Goal: Information Seeking & Learning: Learn about a topic

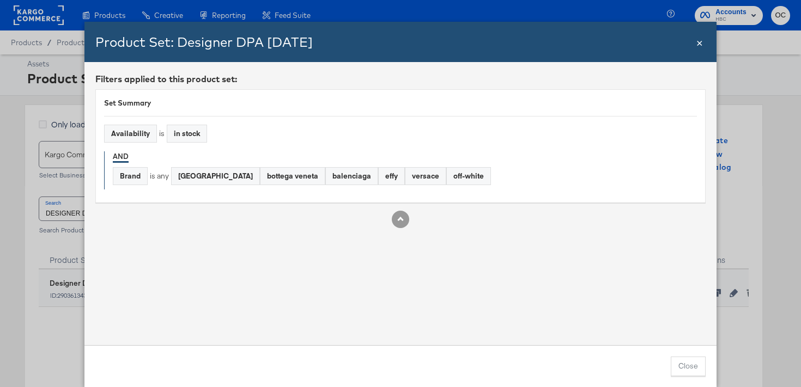
click at [701, 39] on span "×" at bounding box center [699, 41] width 7 height 15
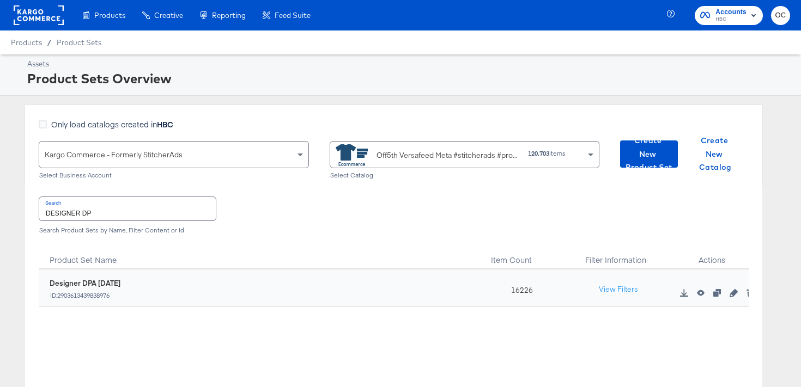
click at [26, 21] on rect at bounding box center [39, 15] width 50 height 20
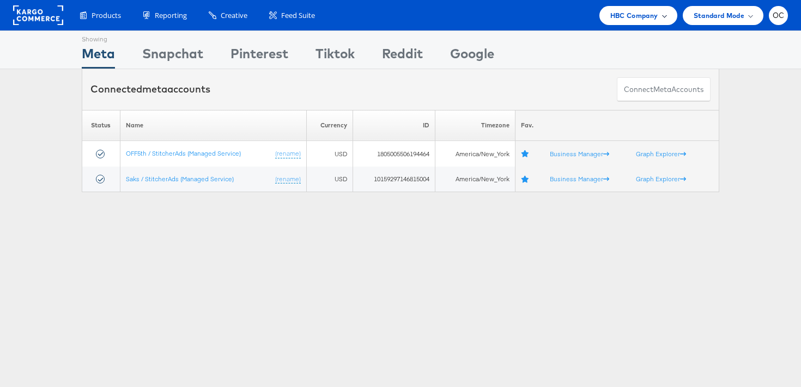
click at [637, 16] on span "HBC Company" at bounding box center [634, 15] width 48 height 11
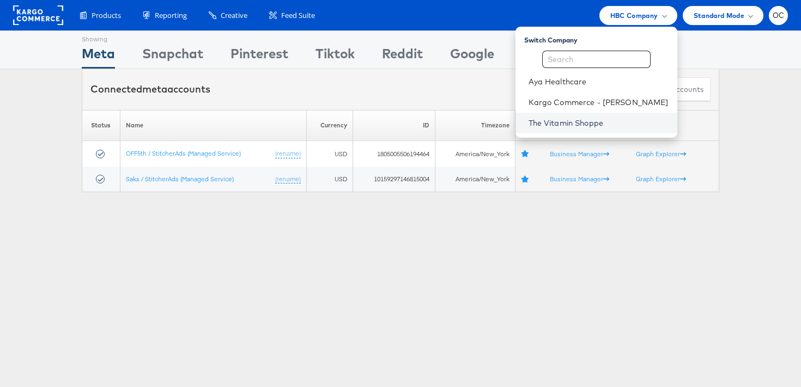
click at [575, 118] on link "The Vitamin Shoppe" at bounding box center [598, 123] width 140 height 11
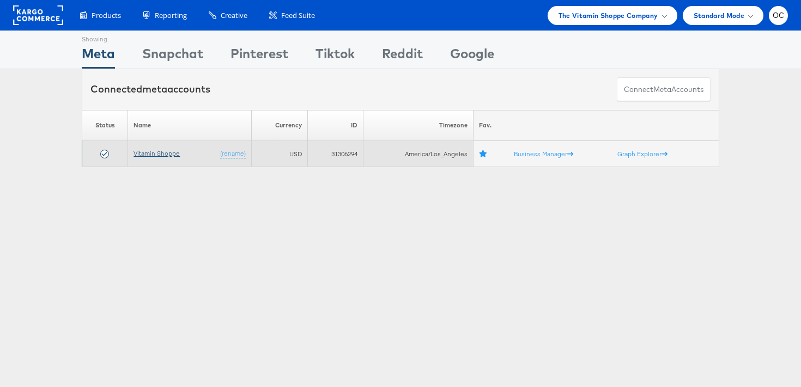
click at [162, 154] on link "Vitamin Shoppe" at bounding box center [156, 153] width 46 height 8
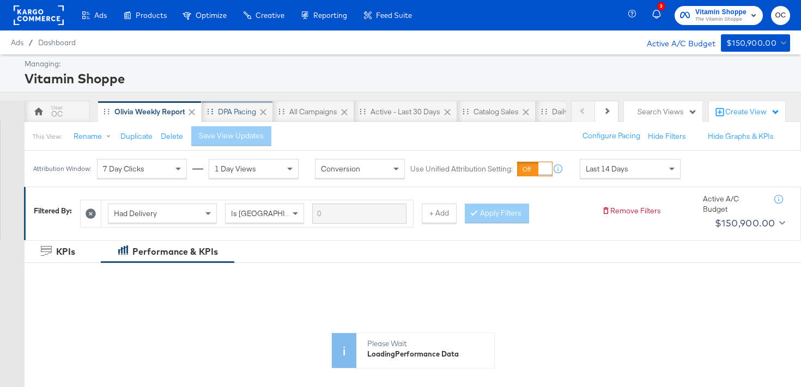
click at [240, 114] on div "DPA Pacing" at bounding box center [237, 112] width 38 height 10
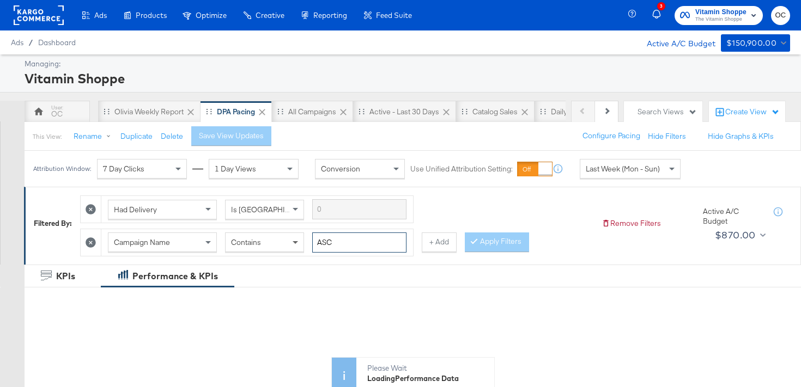
drag, startPoint x: 347, startPoint y: 241, endPoint x: 297, endPoint y: 237, distance: 49.7
click at [298, 239] on div "Campaign Name Contains ASC" at bounding box center [257, 243] width 298 height 20
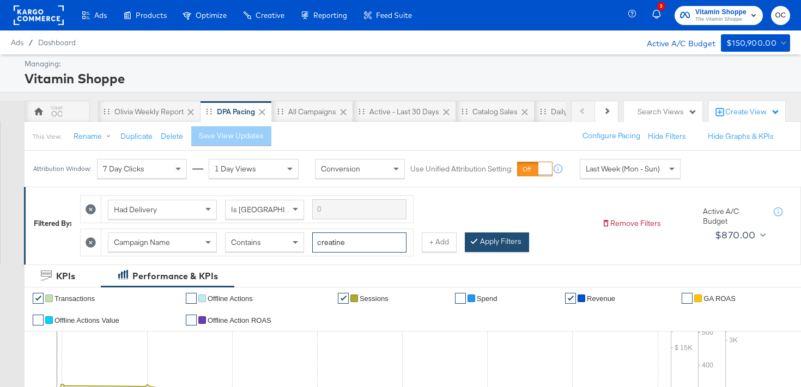
type input "creatine"
click at [469, 246] on button "Apply Filters" at bounding box center [497, 243] width 64 height 20
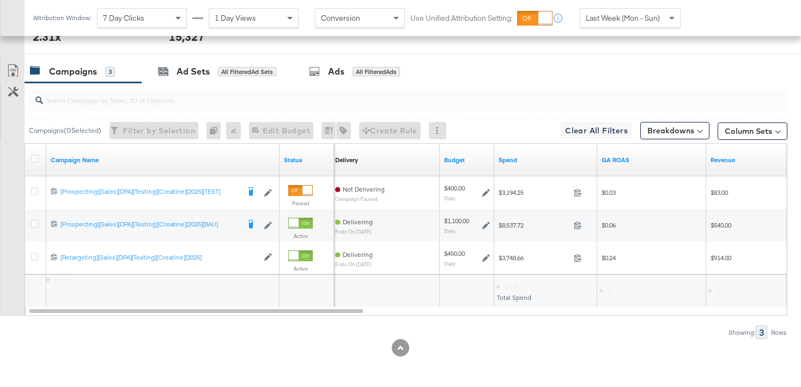
scroll to position [552, 0]
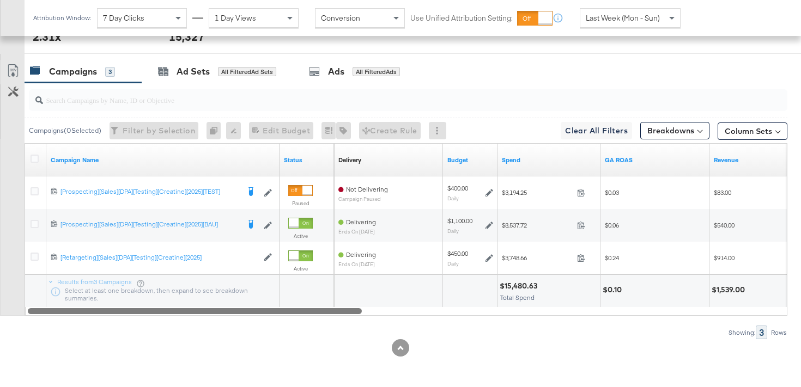
drag, startPoint x: 267, startPoint y: 312, endPoint x: 235, endPoint y: 314, distance: 32.2
click at [235, 314] on div at bounding box center [195, 310] width 334 height 9
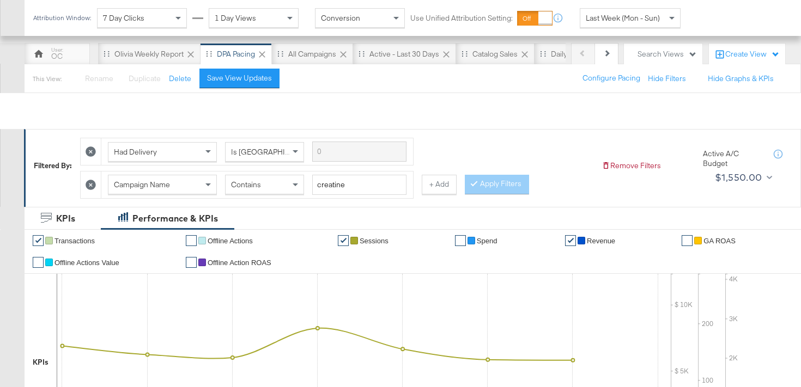
scroll to position [0, 0]
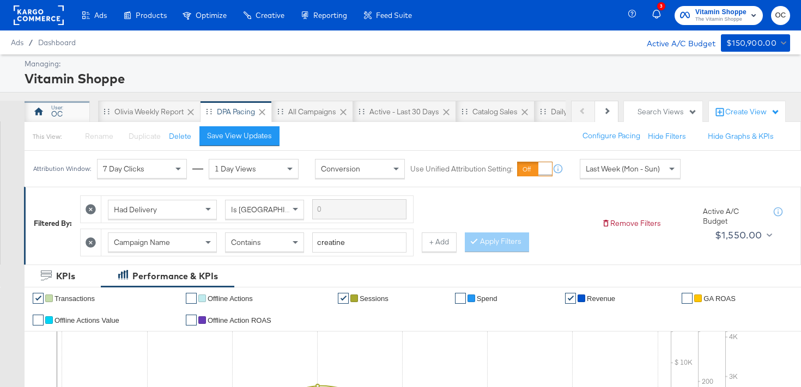
click at [76, 113] on div "OC" at bounding box center [57, 112] width 65 height 22
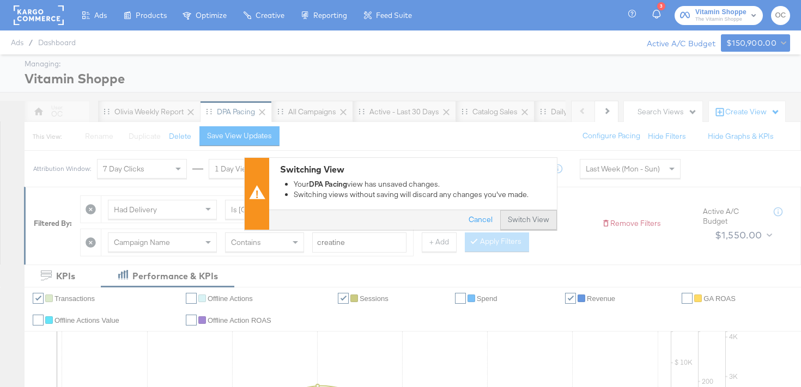
click at [531, 217] on button "Switch View" at bounding box center [528, 220] width 57 height 20
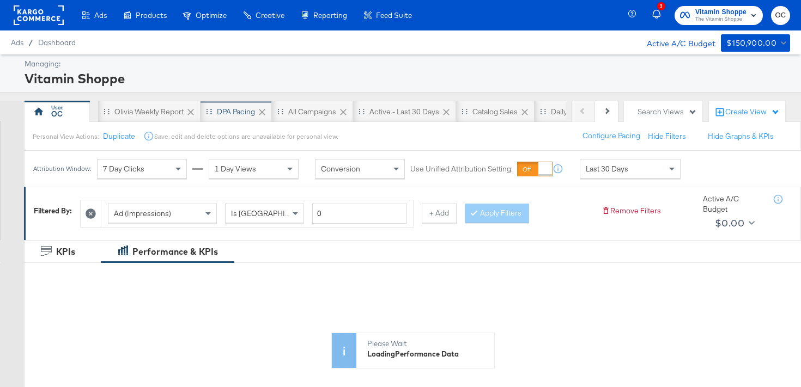
click at [225, 117] on div "DPA Pacing" at bounding box center [235, 112] width 71 height 22
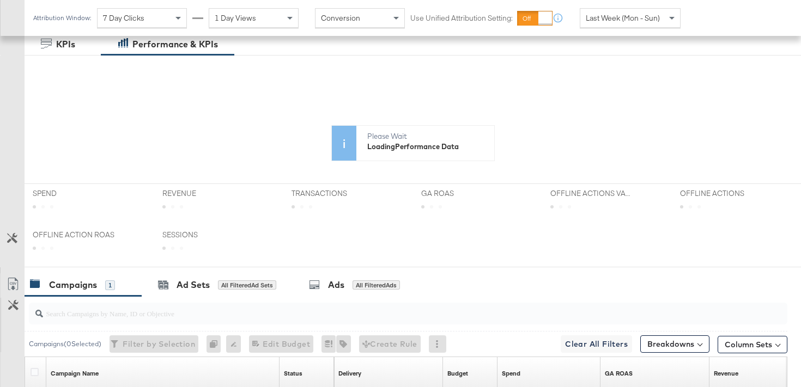
scroll to position [380, 0]
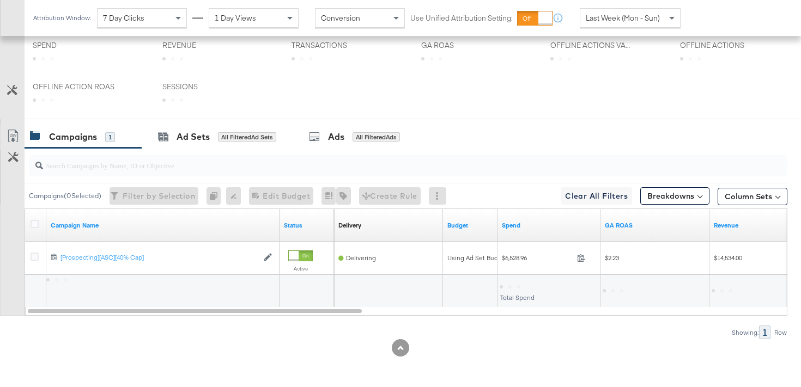
click at [223, 151] on input "search" at bounding box center [381, 160] width 676 height 21
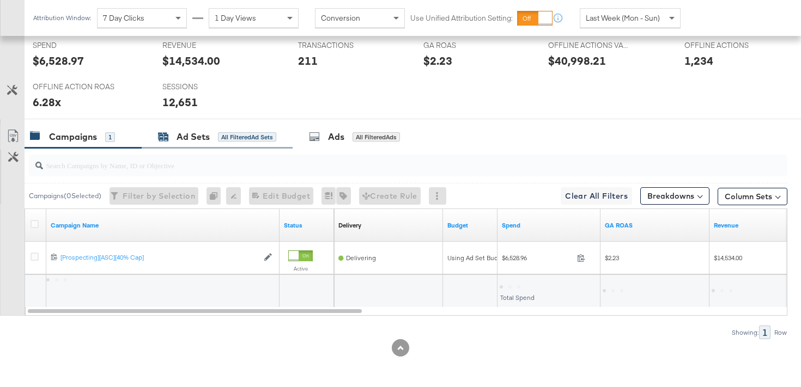
click at [227, 139] on div "All Filtered Ad Sets" at bounding box center [247, 137] width 58 height 10
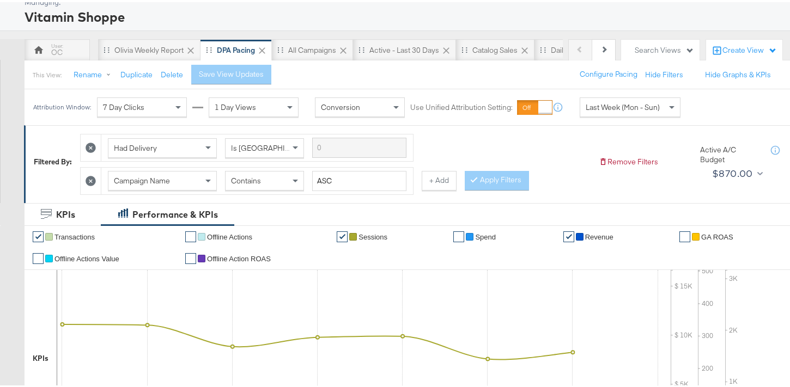
scroll to position [0, 0]
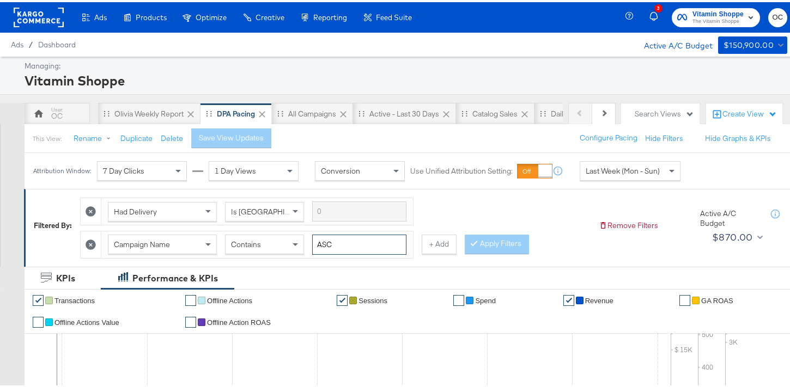
drag, startPoint x: 332, startPoint y: 242, endPoint x: 277, endPoint y: 245, distance: 55.6
click at [277, 245] on div "Campaign Name Contains ASC" at bounding box center [257, 243] width 298 height 20
type input "creatine"
click at [498, 239] on button "Apply Filters" at bounding box center [497, 243] width 64 height 20
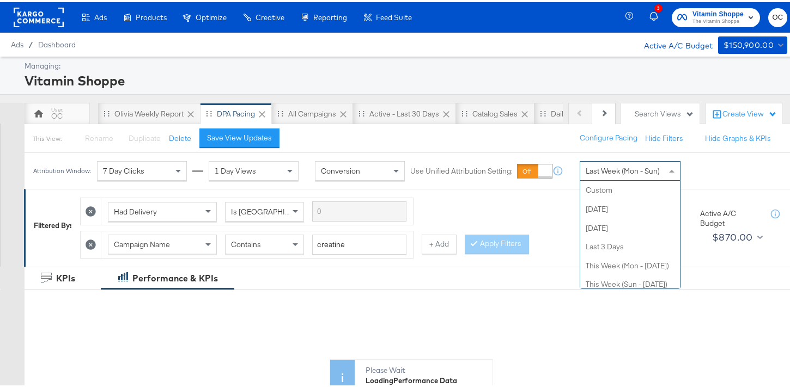
click at [654, 166] on span "Last Week (Mon - Sun)" at bounding box center [622, 169] width 74 height 10
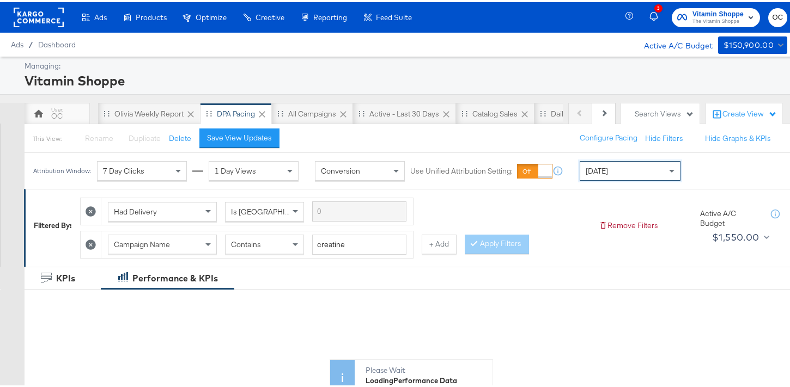
click at [629, 176] on div "[DATE]" at bounding box center [630, 169] width 100 height 19
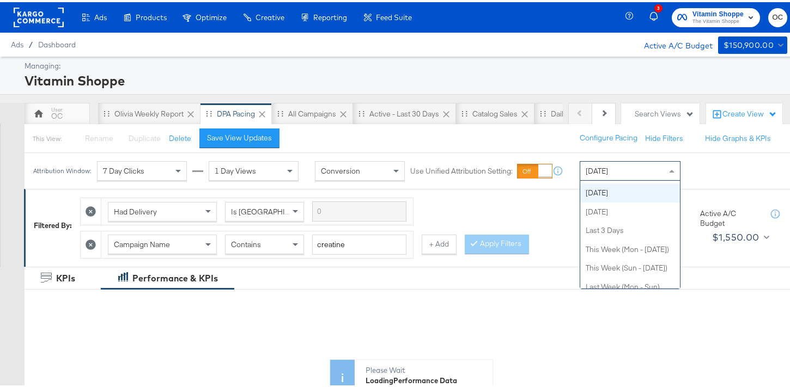
scroll to position [0, 0]
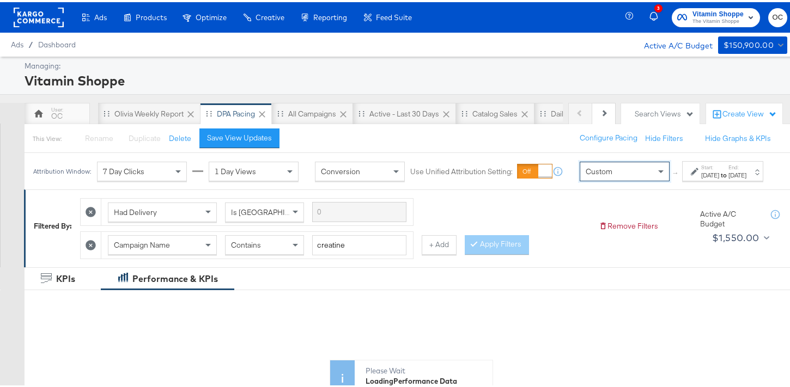
click at [701, 178] on div "[DATE]" at bounding box center [710, 173] width 18 height 9
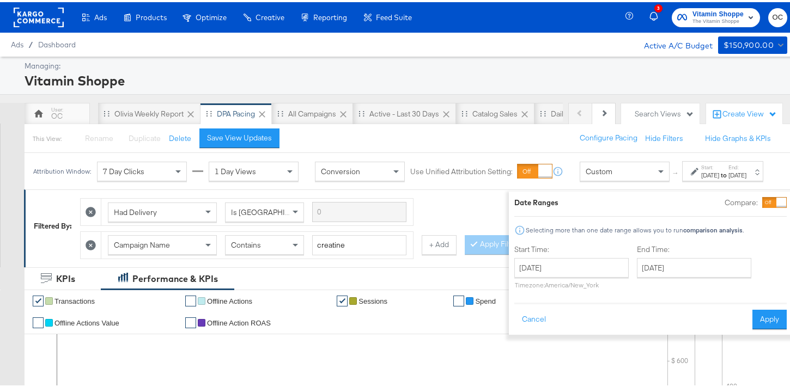
click at [582, 252] on label "Start Time:" at bounding box center [571, 247] width 114 height 10
click at [575, 264] on input "[DATE]" at bounding box center [571, 266] width 114 height 20
click at [518, 288] on span "‹" at bounding box center [526, 288] width 17 height 16
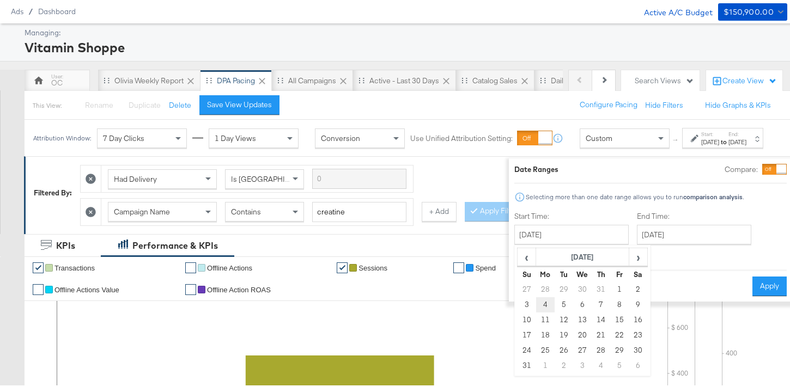
scroll to position [36, 0]
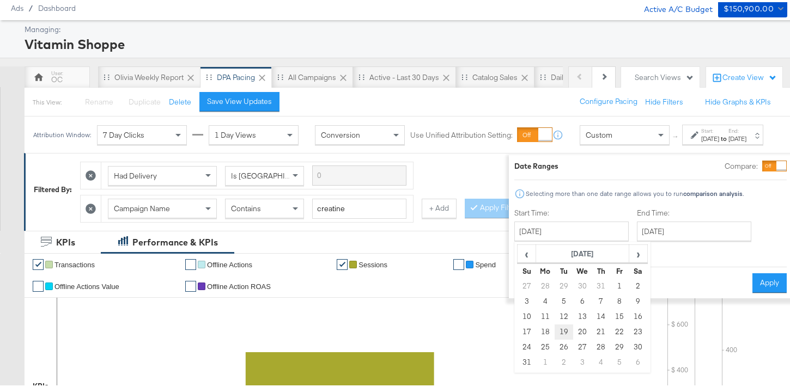
click at [554, 330] on td "19" at bounding box center [563, 329] width 19 height 15
type input "[DATE]"
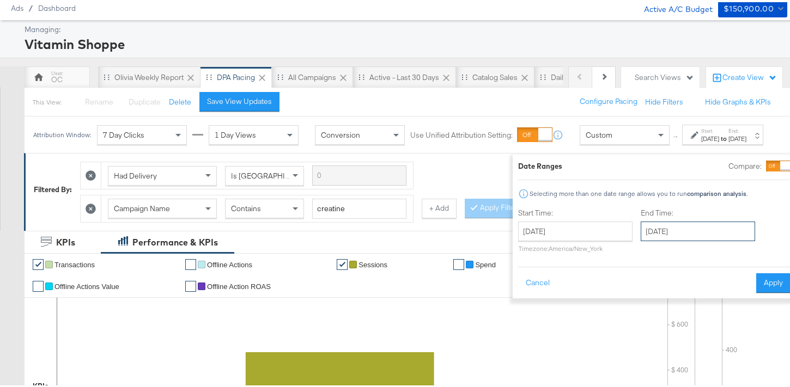
click at [648, 235] on input "[DATE]" at bounding box center [697, 229] width 114 height 20
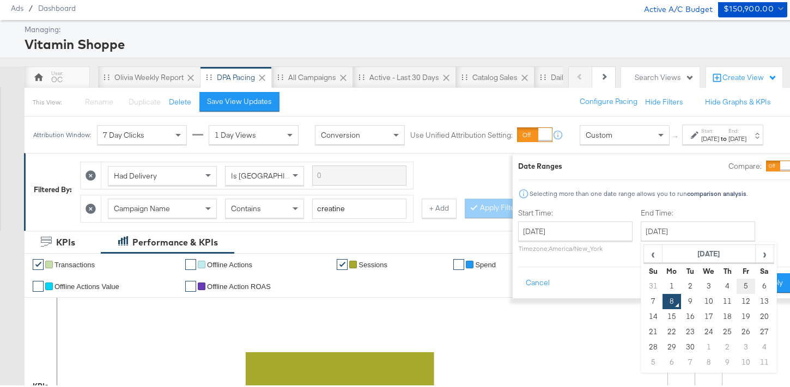
click at [736, 288] on td "5" at bounding box center [745, 284] width 19 height 15
type input "[DATE]"
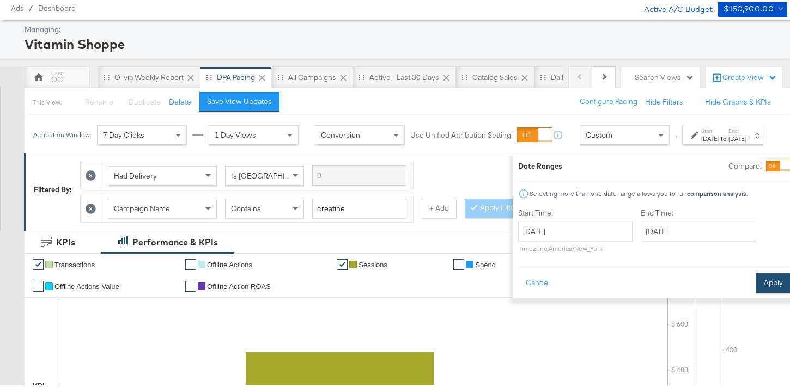
click at [756, 278] on button "Apply" at bounding box center [773, 281] width 34 height 20
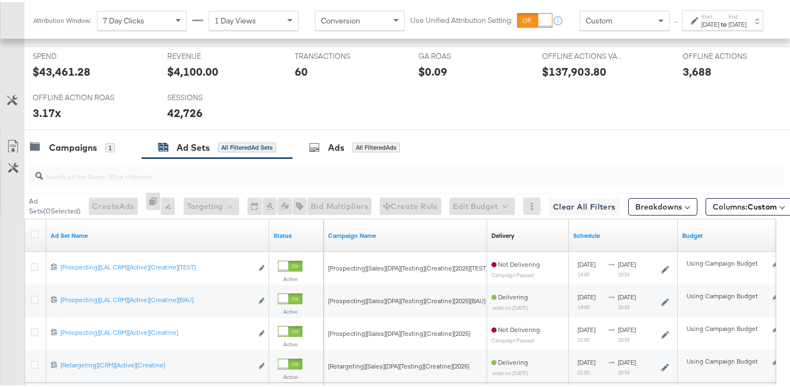
scroll to position [595, 0]
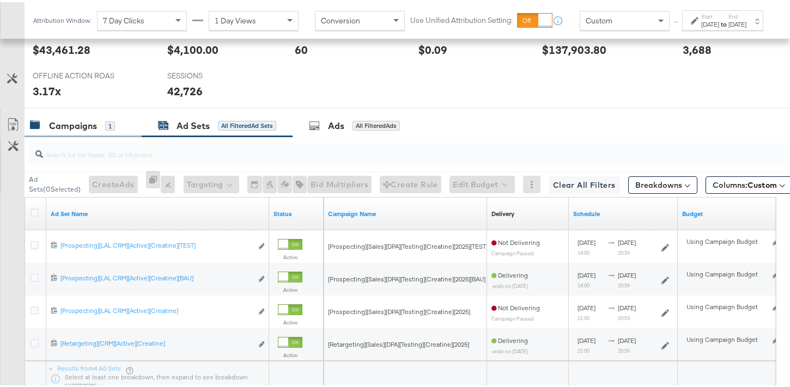
click at [84, 131] on div "Campaigns 1" at bounding box center [83, 123] width 117 height 23
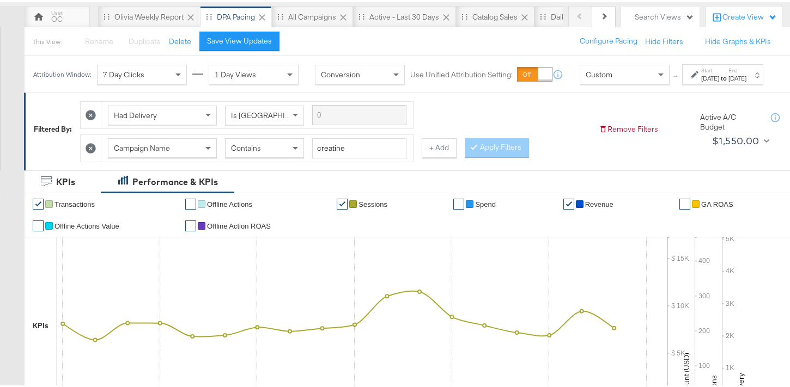
scroll to position [76, 0]
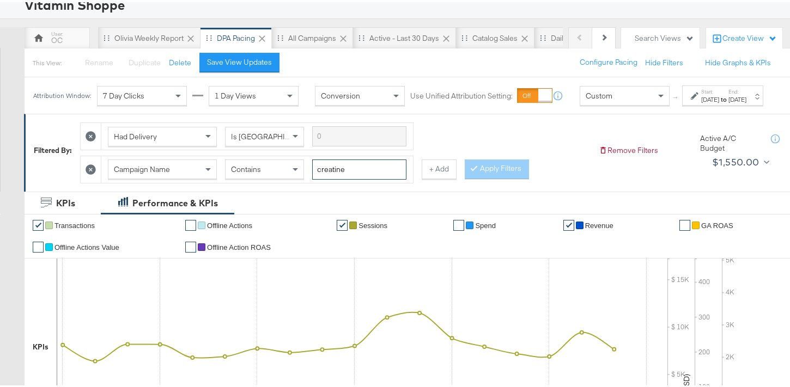
click at [356, 178] on input "creatine" at bounding box center [359, 167] width 94 height 20
type input "creatin"
click at [492, 176] on button "Apply Filters" at bounding box center [497, 167] width 64 height 20
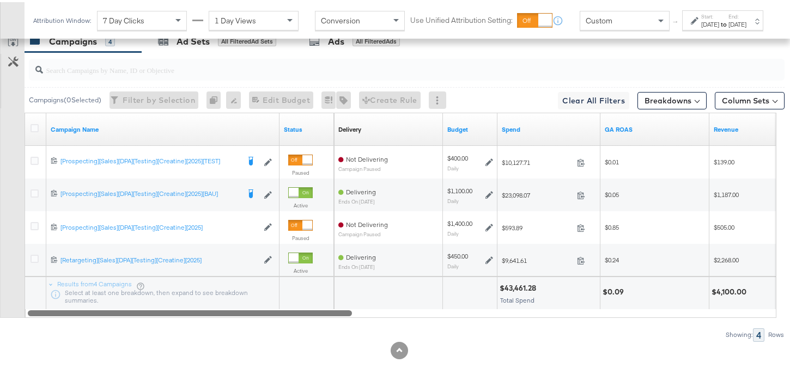
scroll to position [595, 0]
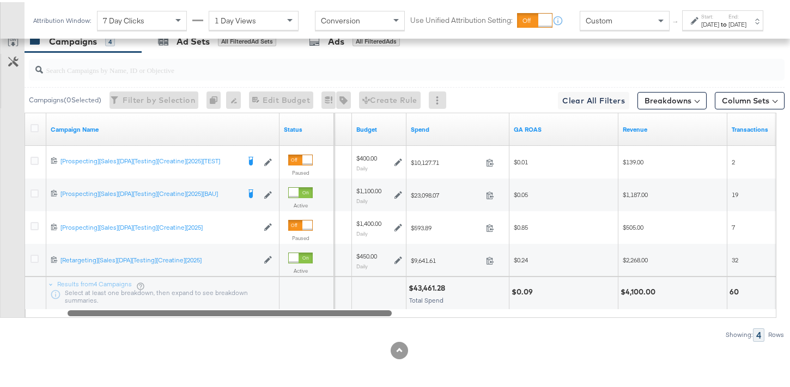
drag, startPoint x: 337, startPoint y: 312, endPoint x: 377, endPoint y: 315, distance: 40.4
click at [377, 315] on div at bounding box center [230, 310] width 324 height 9
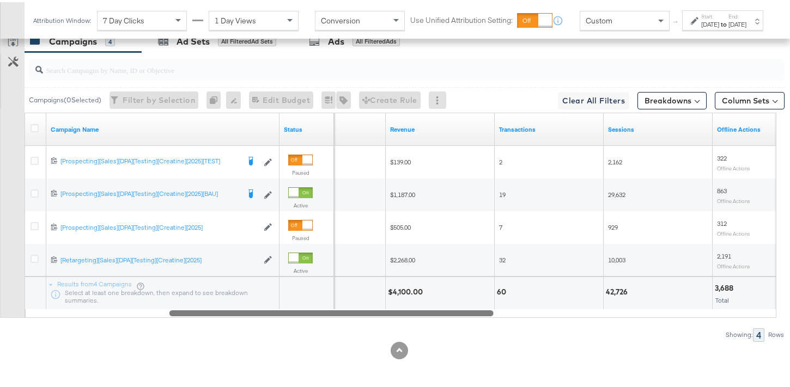
drag, startPoint x: 351, startPoint y: 312, endPoint x: 457, endPoint y: 315, distance: 106.3
click at [455, 315] on div at bounding box center [331, 310] width 324 height 9
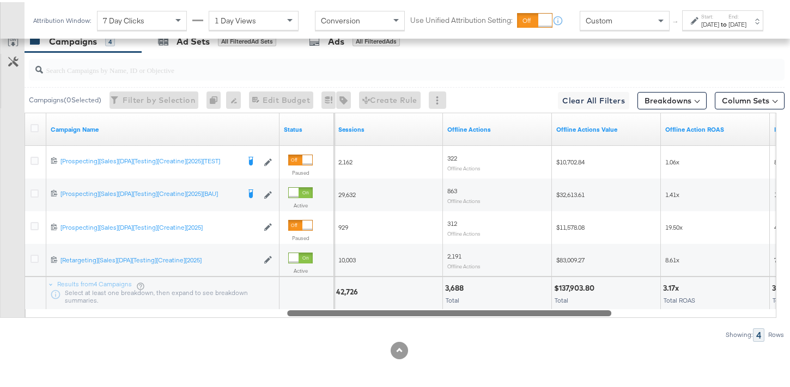
drag, startPoint x: 489, startPoint y: 310, endPoint x: 600, endPoint y: 308, distance: 111.1
click at [600, 308] on div at bounding box center [449, 310] width 324 height 9
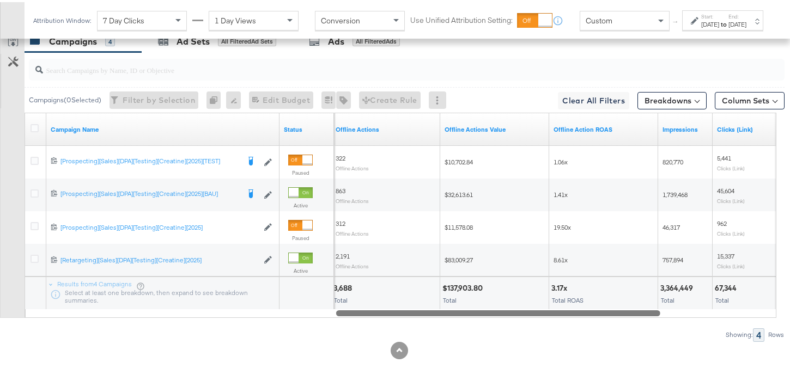
drag, startPoint x: 501, startPoint y: 309, endPoint x: 618, endPoint y: 298, distance: 117.5
click at [618, 298] on div "Campaign Name Status Offline Actions Offline Actions Value Offline Action ROAS …" at bounding box center [401, 213] width 752 height 205
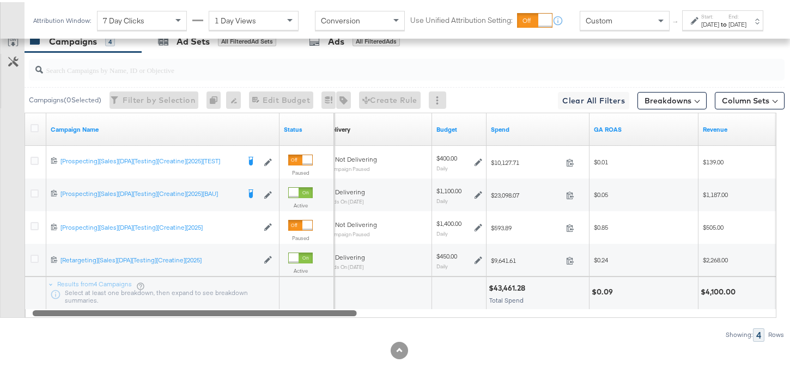
drag, startPoint x: 601, startPoint y: 312, endPoint x: 282, endPoint y: 298, distance: 320.0
click at [266, 300] on div "Campaign Name Status Delivery Sorting Unavailable Budget Spend GA ROAS Revenue …" at bounding box center [401, 213] width 752 height 205
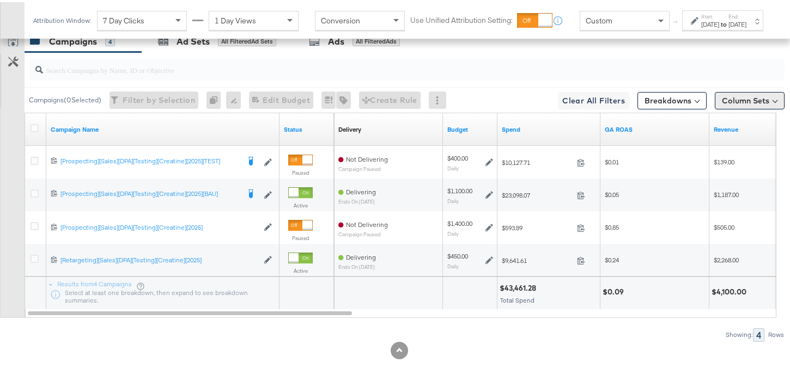
click at [757, 93] on button "Column Sets" at bounding box center [750, 98] width 70 height 17
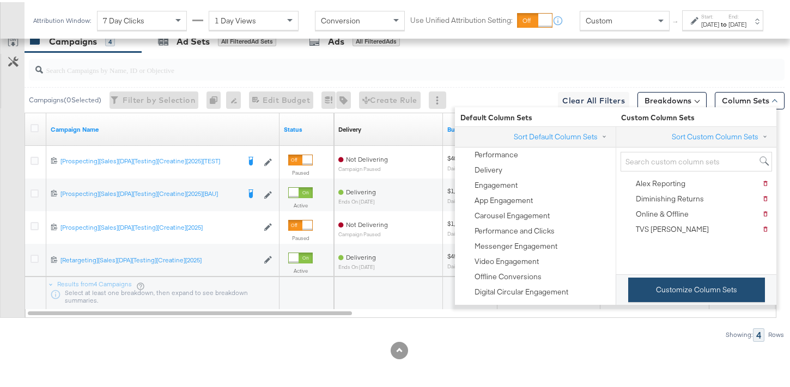
click at [696, 294] on button "Customize Column Sets" at bounding box center [696, 288] width 137 height 25
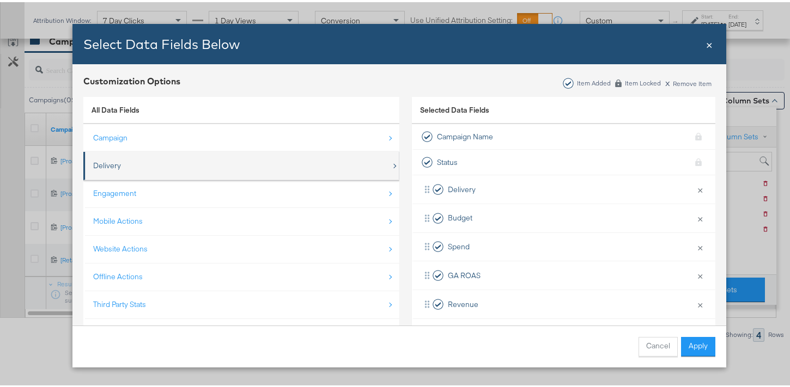
click at [293, 171] on div "Delivery" at bounding box center [242, 163] width 298 height 22
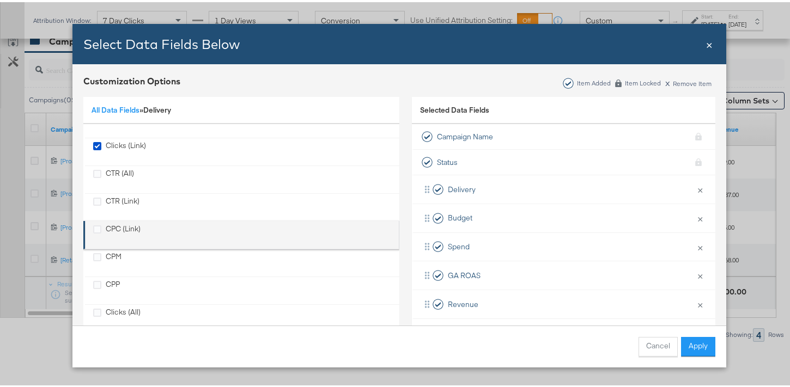
scroll to position [99, 0]
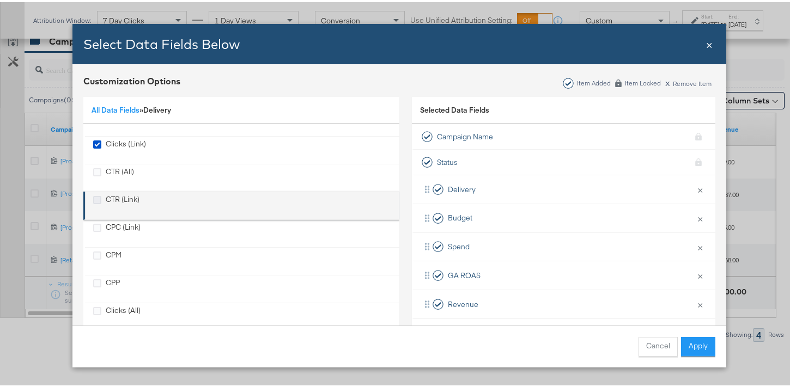
click at [93, 198] on icon "CTR (Link)" at bounding box center [97, 198] width 8 height 8
click at [0, 0] on input "CTR (Link)" at bounding box center [0, 0] width 0 height 0
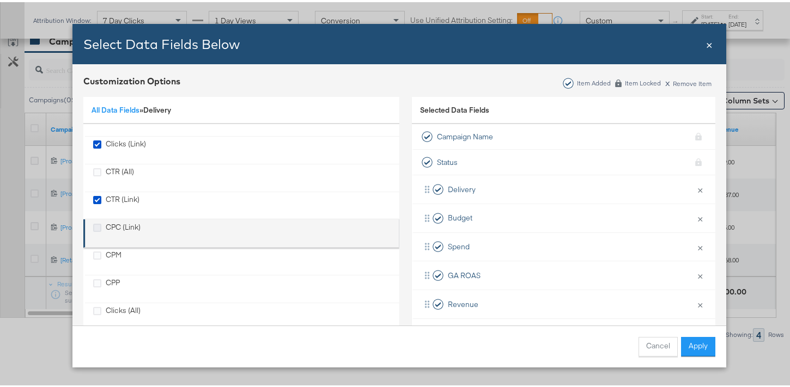
click at [93, 225] on icon "CPC (Link)" at bounding box center [97, 226] width 8 height 8
click at [0, 0] on input "CPC (Link)" at bounding box center [0, 0] width 0 height 0
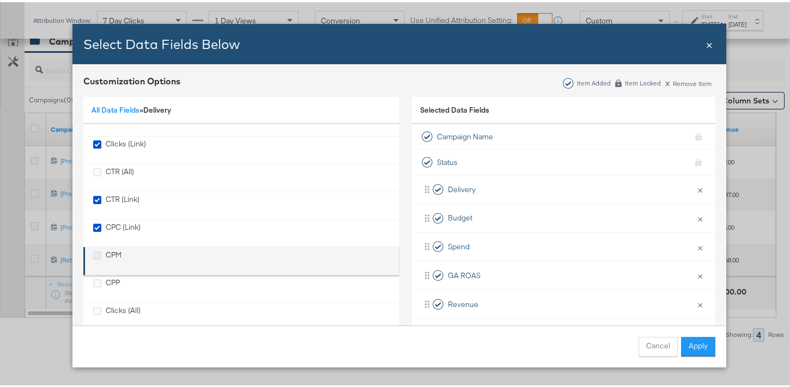
click at [93, 251] on icon "CPM" at bounding box center [97, 253] width 8 height 8
click at [0, 0] on input "CPM" at bounding box center [0, 0] width 0 height 0
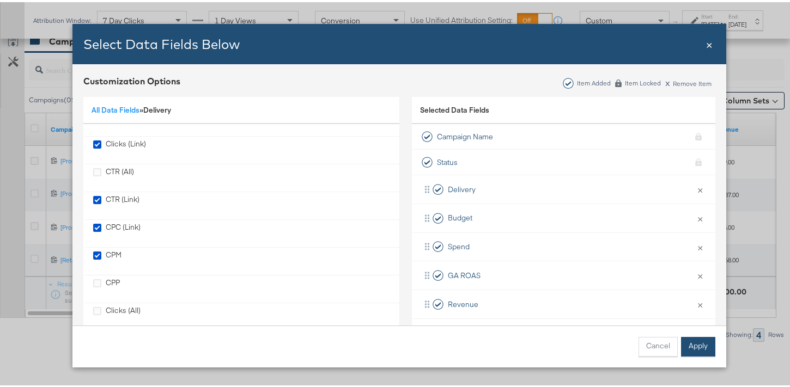
click at [705, 338] on button "Apply" at bounding box center [698, 345] width 34 height 20
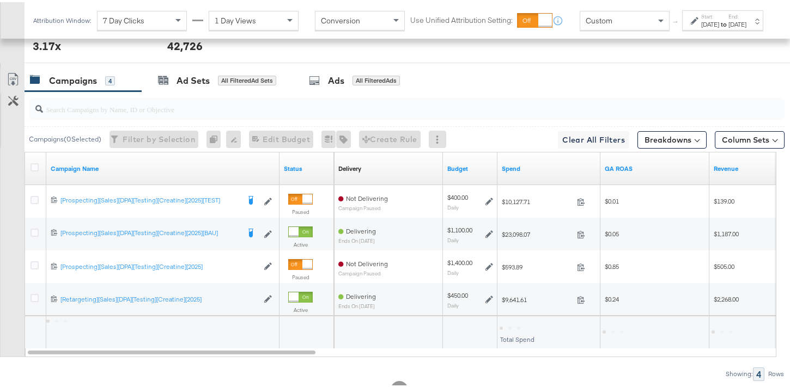
scroll to position [568, 0]
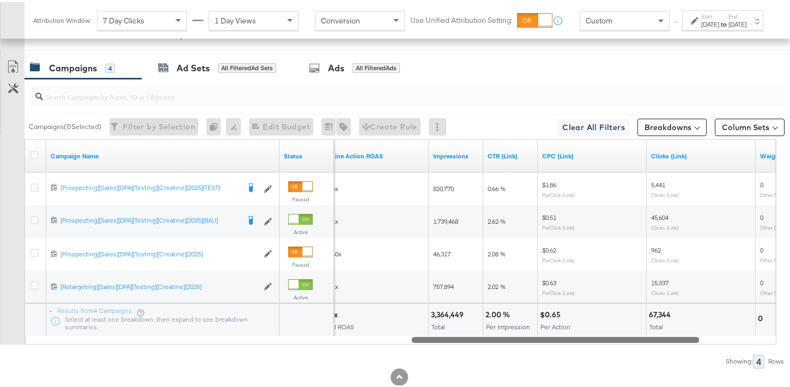
drag, startPoint x: 300, startPoint y: 339, endPoint x: 712, endPoint y: 331, distance: 411.8
click at [712, 331] on div "Campaign Name Status Offline Action ROAS Impressions CTR (Link) CPC (Link) Clic…" at bounding box center [401, 239] width 752 height 205
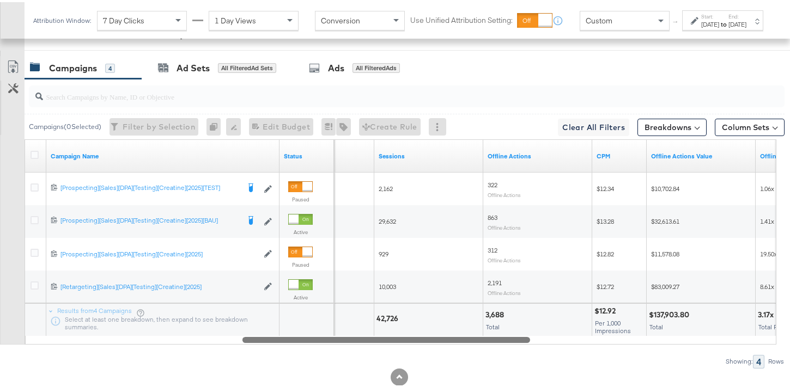
drag, startPoint x: 462, startPoint y: 339, endPoint x: 294, endPoint y: 350, distance: 169.1
click at [294, 350] on div "Campaigns ( 0 Selected) Filter by Selection Filter 0 campaigns 0 Rename 0 campa…" at bounding box center [392, 221] width 784 height 289
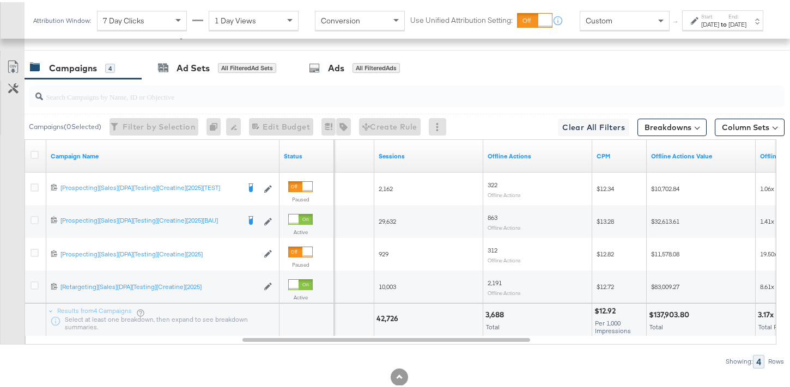
click at [719, 26] on strong "to" at bounding box center [723, 22] width 9 height 8
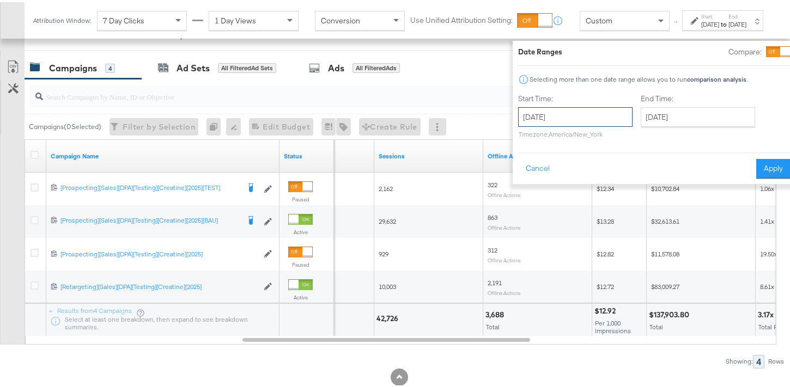
click at [581, 122] on input "[DATE]" at bounding box center [575, 115] width 114 height 20
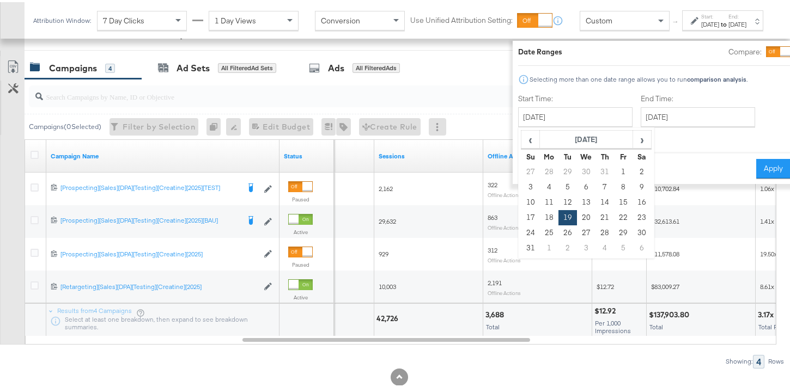
click at [572, 329] on div "3,688 Total" at bounding box center [537, 318] width 108 height 33
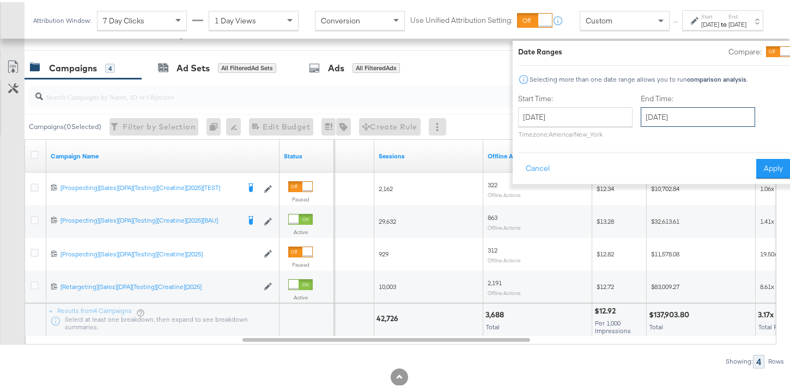
click at [670, 122] on input "[DATE]" at bounding box center [697, 115] width 114 height 20
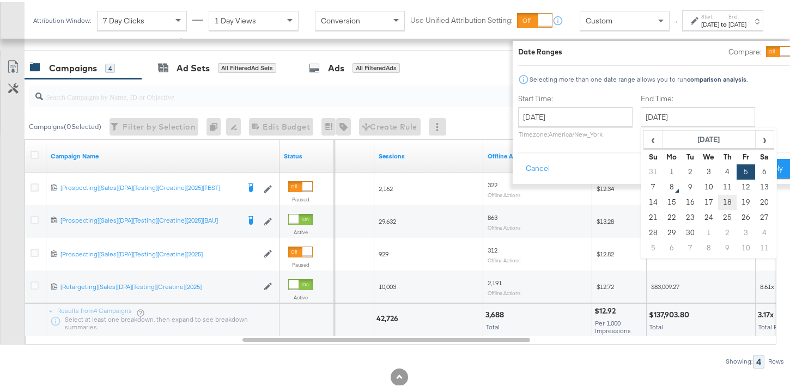
click at [718, 200] on td "18" at bounding box center [727, 200] width 19 height 15
type input "September 18th 2025"
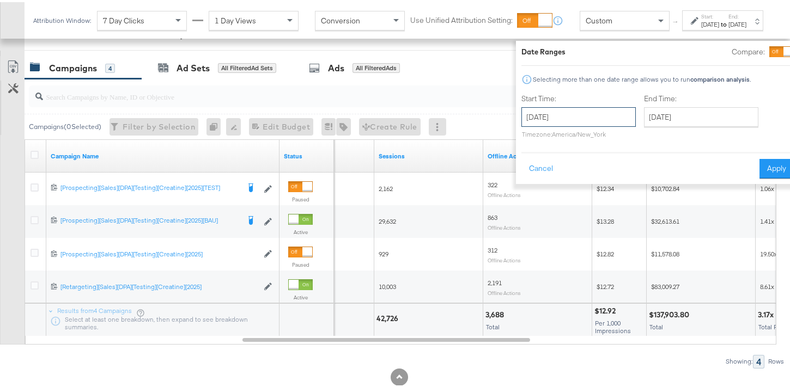
click at [601, 121] on input "[DATE]" at bounding box center [578, 115] width 114 height 20
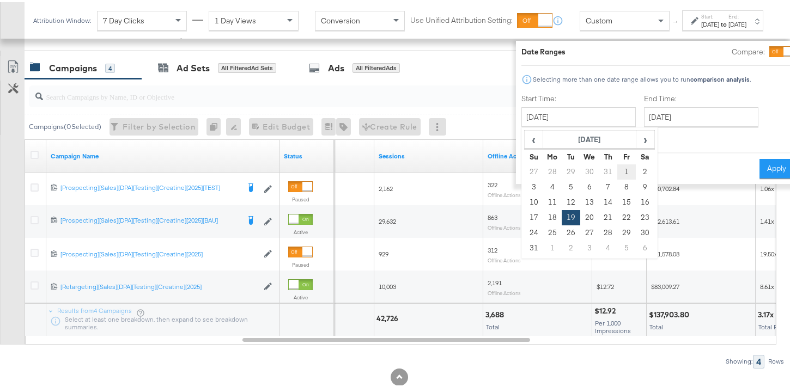
click at [617, 168] on td "1" at bounding box center [626, 169] width 19 height 15
type input "August 1st 2025"
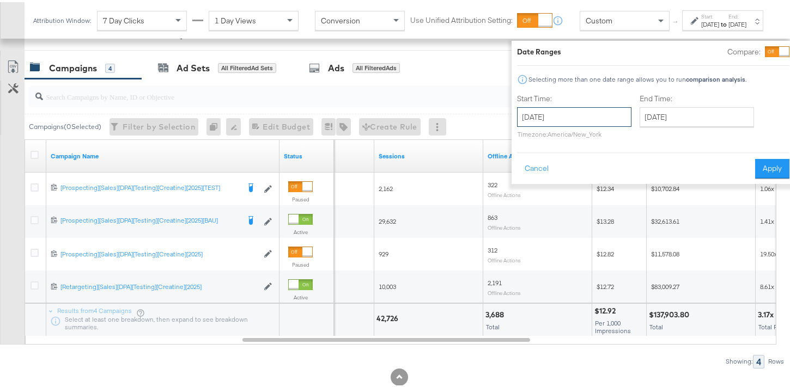
click at [589, 121] on input "August 1st 2025" at bounding box center [574, 115] width 114 height 20
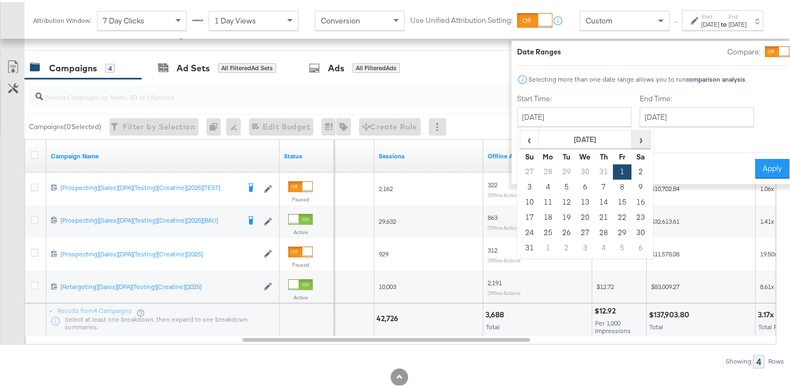
click at [632, 143] on span "›" at bounding box center [640, 137] width 17 height 16
click at [676, 117] on input "September 18th 2025" at bounding box center [696, 115] width 114 height 20
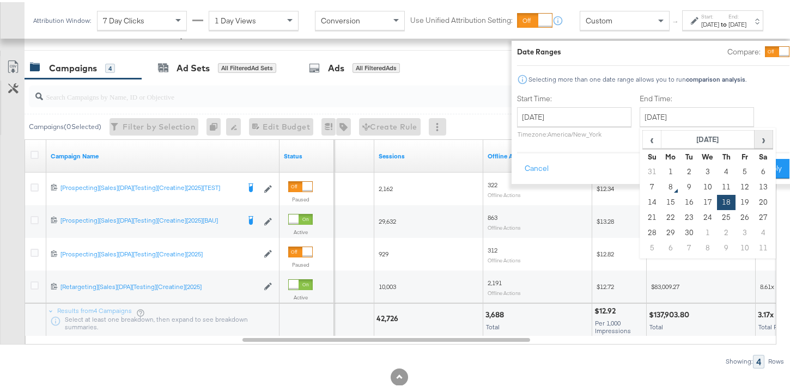
click at [755, 138] on span "›" at bounding box center [763, 137] width 17 height 16
click at [755, 140] on span "›" at bounding box center [763, 137] width 17 height 16
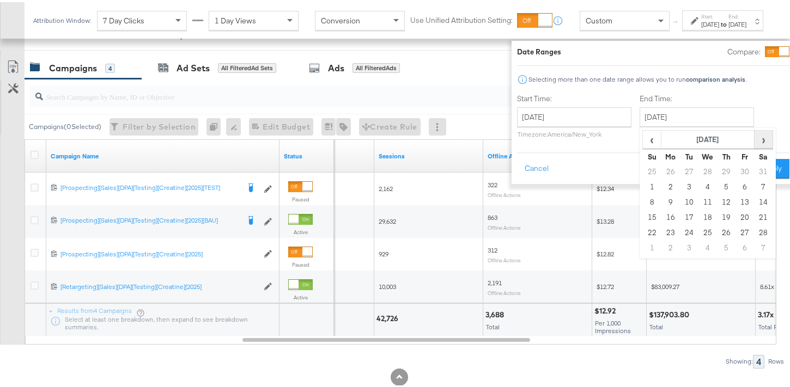
click at [755, 140] on span "›" at bounding box center [763, 137] width 17 height 16
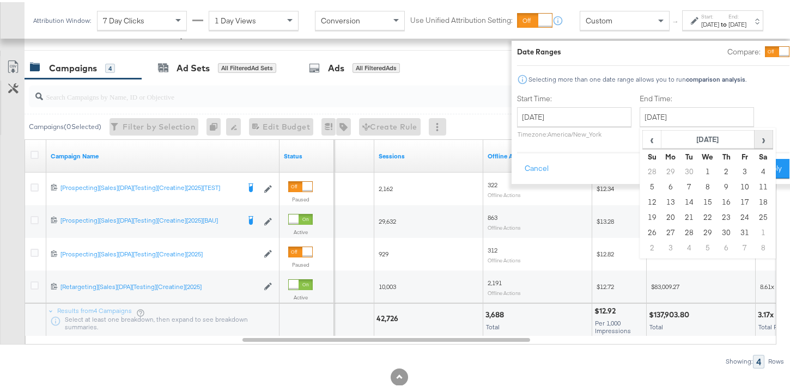
click at [755, 140] on span "›" at bounding box center [763, 137] width 17 height 16
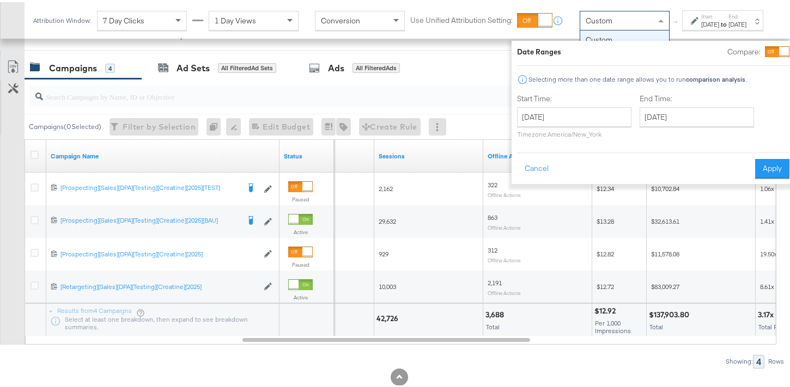
click at [585, 23] on span "Custom" at bounding box center [598, 19] width 27 height 10
click at [600, 28] on div "Custom" at bounding box center [624, 18] width 89 height 19
click at [538, 164] on div "Cancel Apply" at bounding box center [653, 163] width 272 height 27
click at [517, 167] on button "Cancel" at bounding box center [536, 167] width 39 height 20
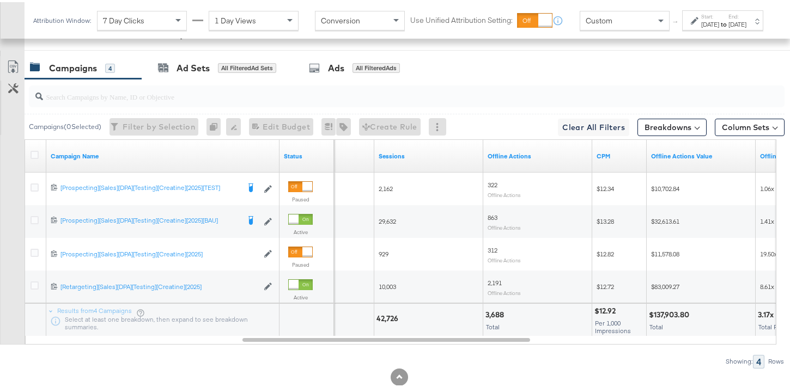
click at [614, 26] on div "Custom" at bounding box center [624, 18] width 89 height 19
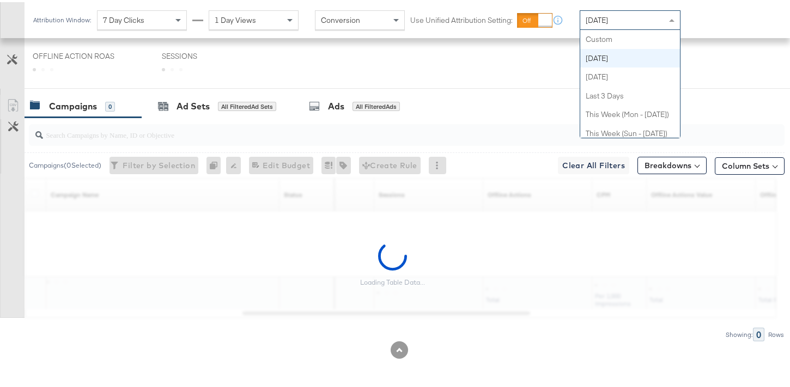
click at [617, 22] on div "[DATE]" at bounding box center [630, 18] width 100 height 19
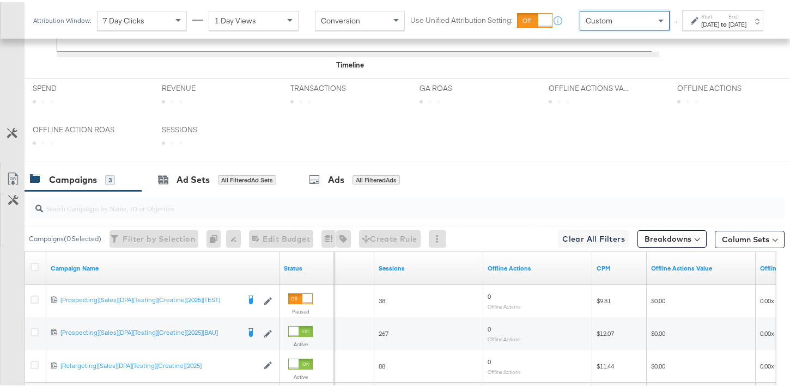
scroll to position [562, 0]
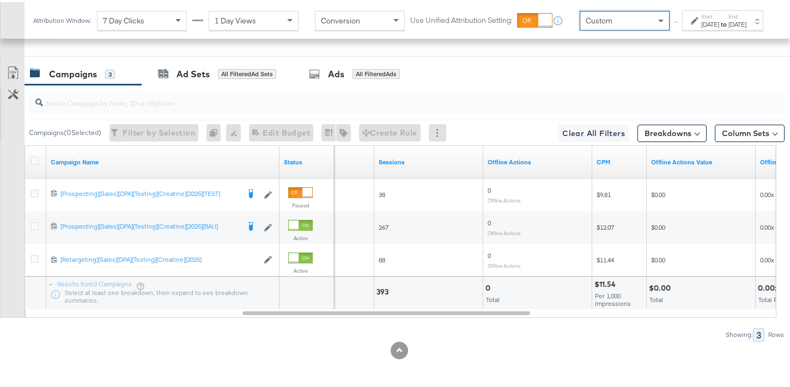
click at [701, 27] on div "[DATE]" at bounding box center [710, 22] width 18 height 9
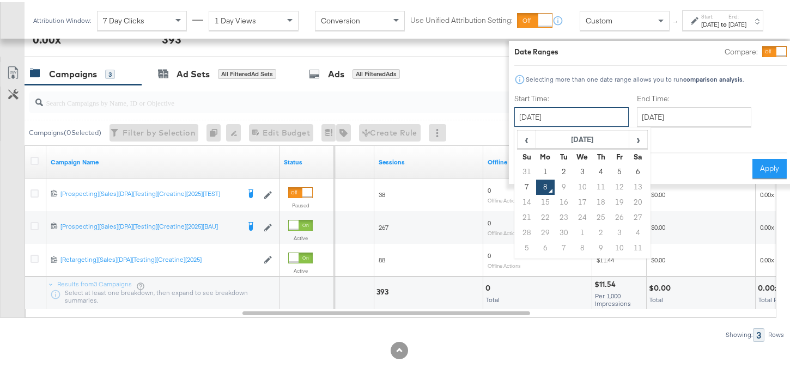
click at [581, 115] on input "[DATE]" at bounding box center [571, 115] width 114 height 20
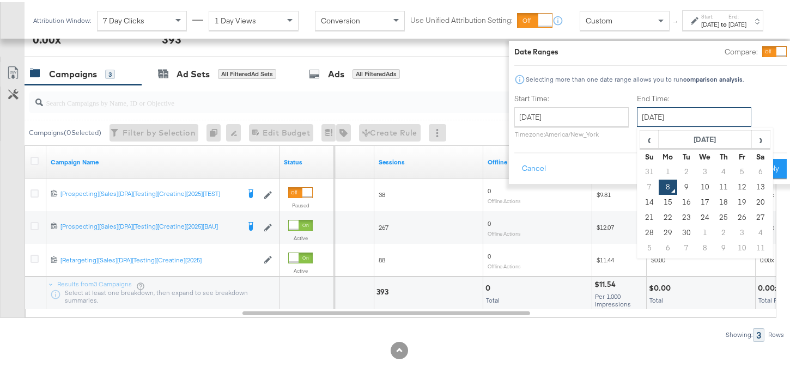
click at [670, 119] on input "[DATE]" at bounding box center [694, 115] width 114 height 20
click at [640, 140] on span "‹" at bounding box center [648, 137] width 17 height 16
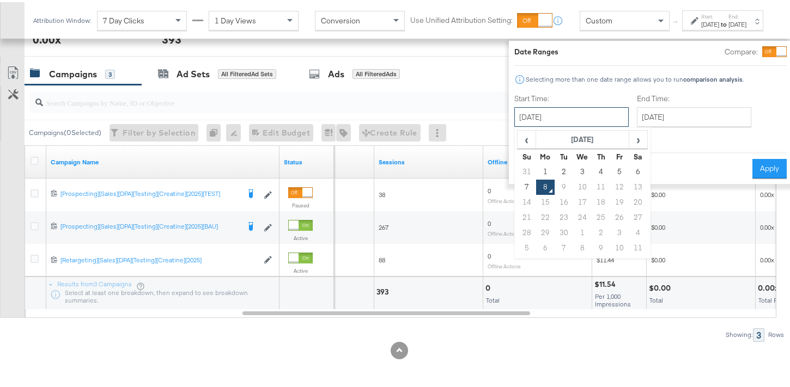
click at [580, 119] on input "[DATE]" at bounding box center [571, 115] width 114 height 20
click at [518, 141] on span "‹" at bounding box center [526, 137] width 17 height 16
click at [610, 171] on td "1" at bounding box center [619, 169] width 19 height 15
type input "August 1st 2025"
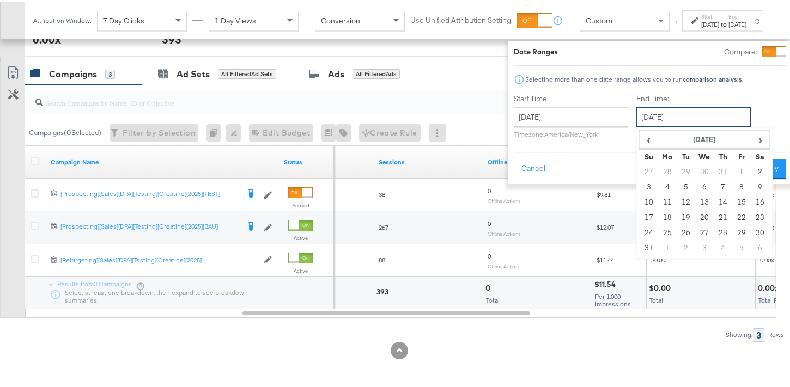
drag, startPoint x: 668, startPoint y: 121, endPoint x: 654, endPoint y: 126, distance: 15.5
click at [668, 120] on input "[DATE]" at bounding box center [693, 115] width 114 height 20
click at [640, 139] on span "‹" at bounding box center [648, 137] width 17 height 16
click at [752, 139] on span "›" at bounding box center [760, 137] width 17 height 16
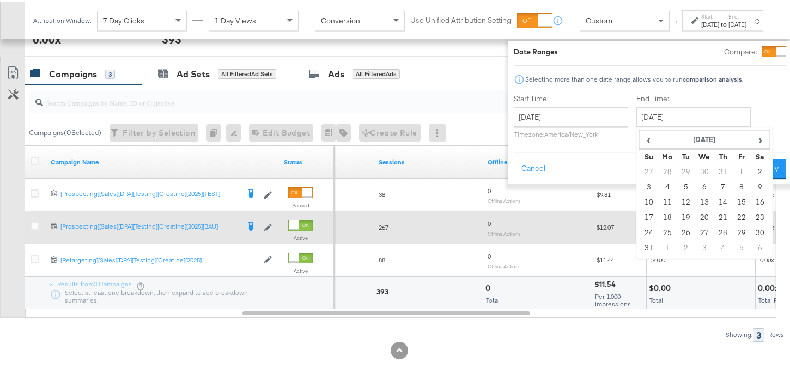
click at [658, 215] on td "18" at bounding box center [667, 215] width 19 height 15
type input "August 18th 2025"
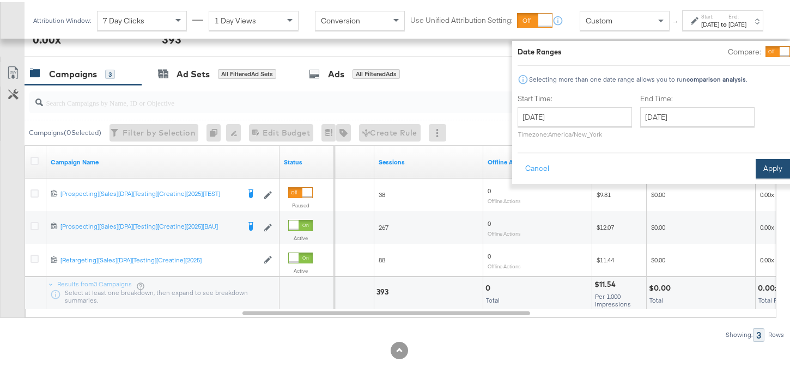
click at [755, 163] on button "Apply" at bounding box center [772, 167] width 34 height 20
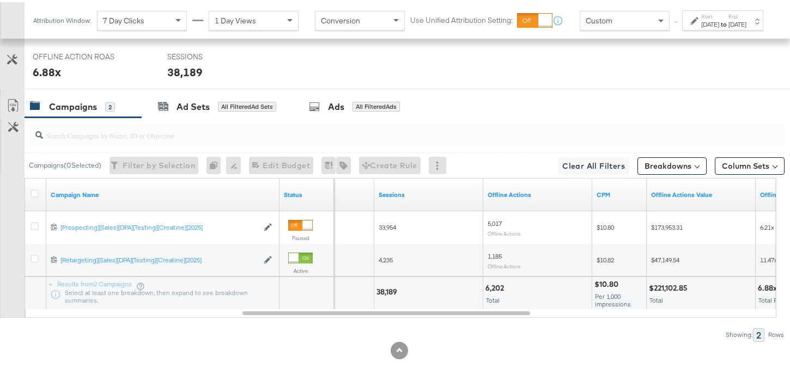
scroll to position [529, 0]
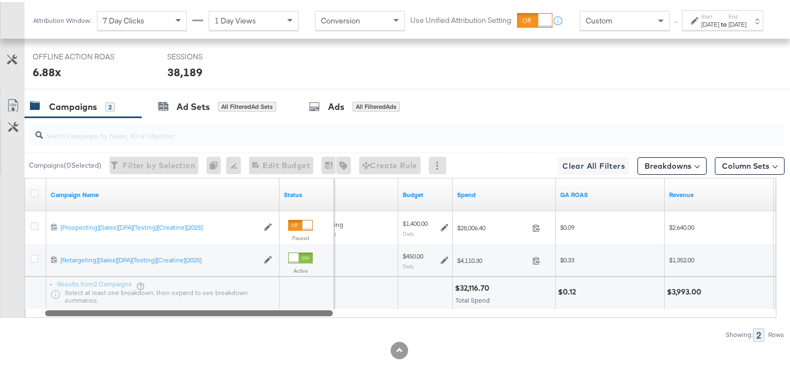
drag, startPoint x: 482, startPoint y: 311, endPoint x: 217, endPoint y: 301, distance: 264.9
click at [217, 301] on div "Campaign Name Status Delivery Sorting Unavailable Budget Spend GA ROAS Revenue …" at bounding box center [401, 246] width 752 height 140
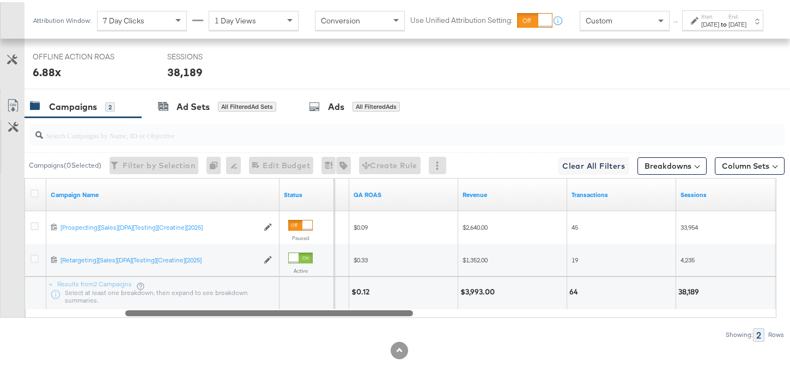
drag, startPoint x: 304, startPoint y: 312, endPoint x: 383, endPoint y: 315, distance: 79.6
click at [383, 315] on div "Campaign Name Status Spend GA ROAS Revenue Transactions Sessions 6825676521036 …" at bounding box center [401, 246] width 752 height 140
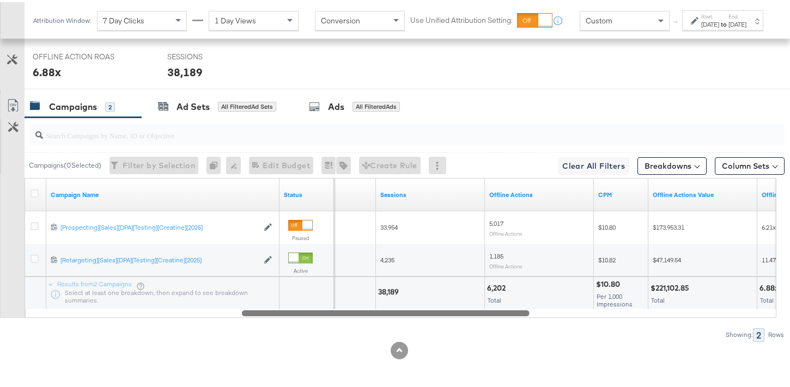
drag, startPoint x: 455, startPoint y: 307, endPoint x: 518, endPoint y: 309, distance: 63.8
click at [518, 309] on div at bounding box center [386, 310] width 288 height 9
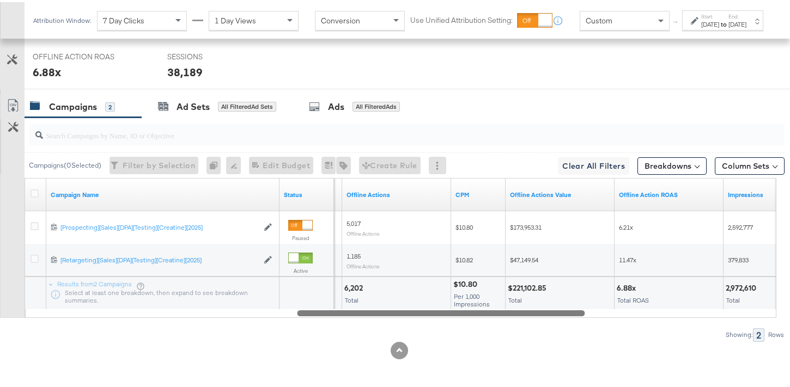
drag, startPoint x: 514, startPoint y: 314, endPoint x: 570, endPoint y: 317, distance: 56.2
click at [570, 317] on div "Campaigns ( 0 Selected) Filter by Selection Filter 0 campaigns 0 Rename 0 campa…" at bounding box center [392, 227] width 784 height 224
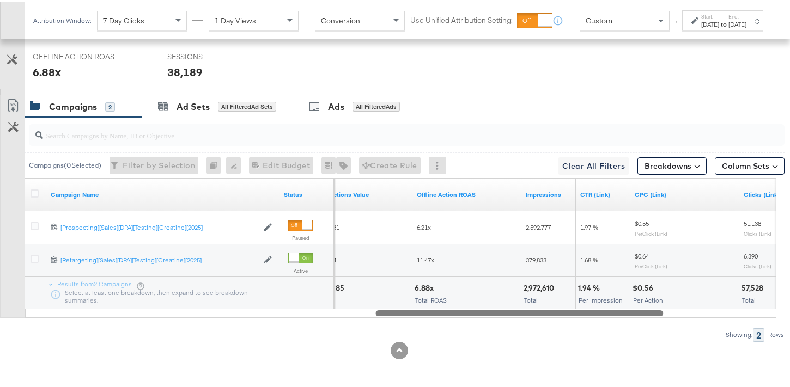
drag, startPoint x: 510, startPoint y: 311, endPoint x: 588, endPoint y: 306, distance: 78.0
click at [588, 306] on div "Campaign Name Status Offline Actions Value Offline Action ROAS Impressions CTR …" at bounding box center [401, 246] width 752 height 140
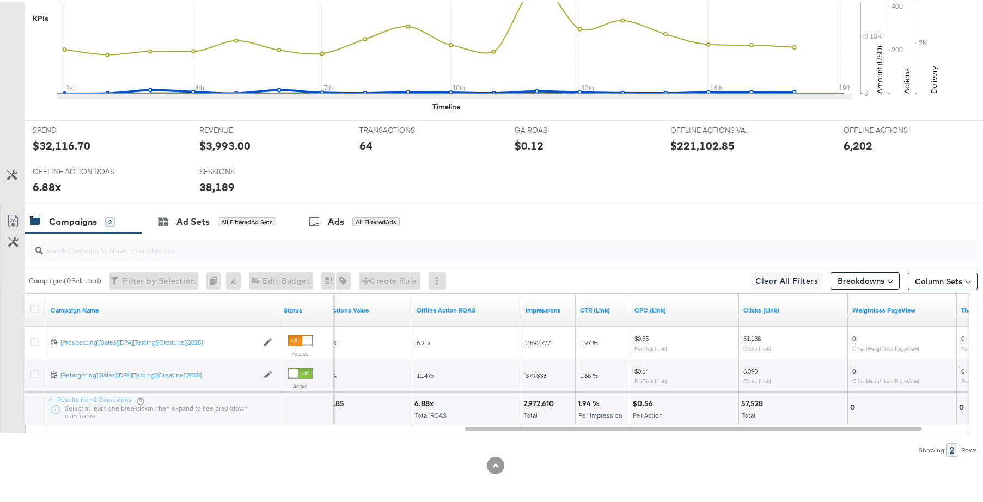
scroll to position [0, 0]
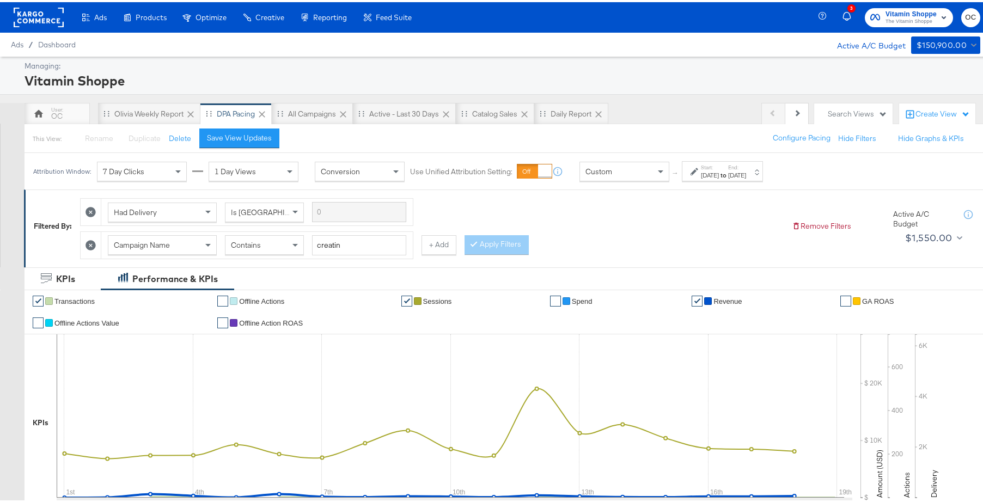
click at [54, 27] on div at bounding box center [39, 15] width 50 height 30
click at [52, 20] on rect at bounding box center [39, 15] width 50 height 20
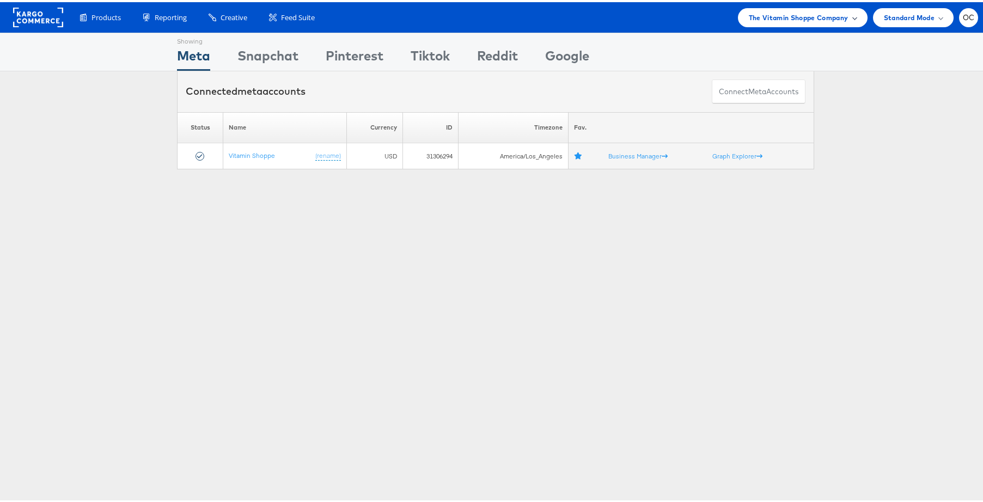
click at [749, 20] on span "The Vitamin Shoppe Company" at bounding box center [799, 15] width 100 height 11
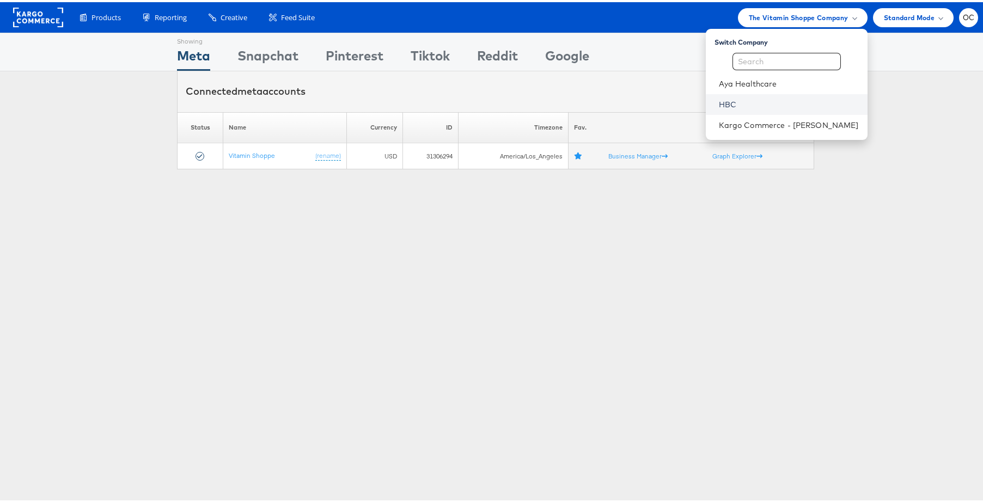
click at [751, 100] on link "HBC" at bounding box center [789, 102] width 140 height 11
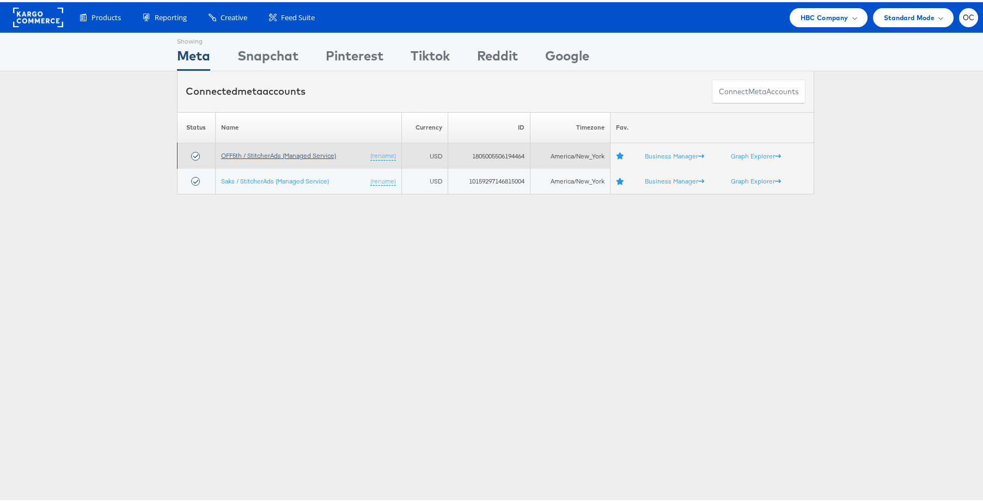
click at [264, 152] on link "OFF5th / StitcherAds (Managed Service)" at bounding box center [278, 153] width 115 height 8
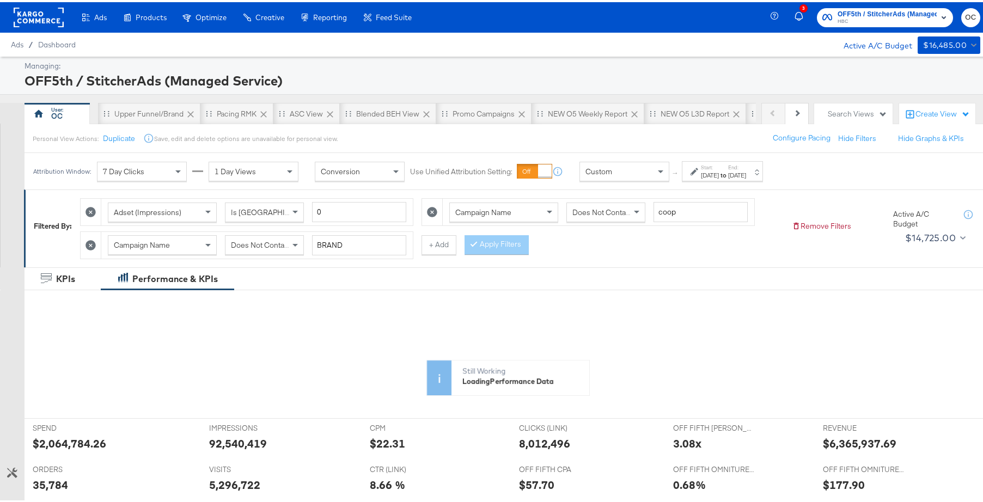
click at [95, 243] on icon at bounding box center [91, 243] width 10 height 10
click at [502, 246] on button "Apply Filters" at bounding box center [497, 243] width 64 height 20
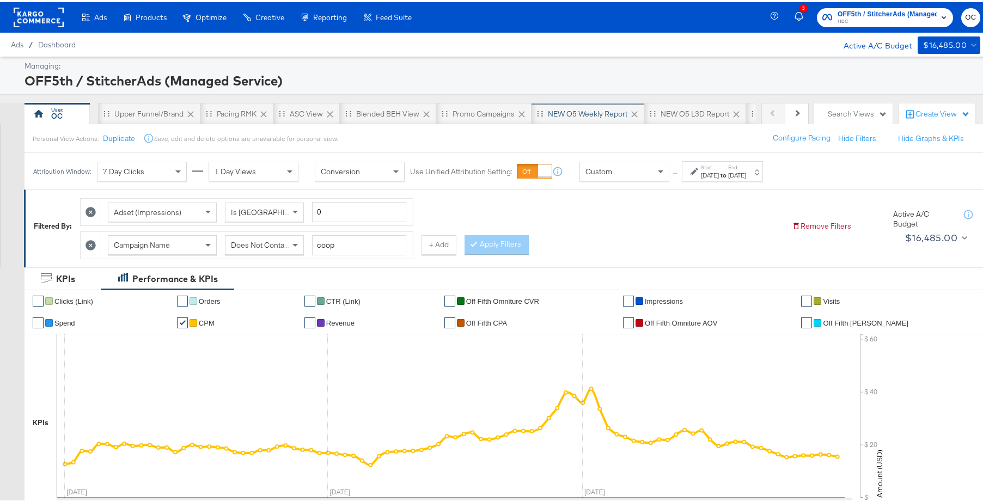
click at [593, 113] on div "NEW O5 Weekly Report" at bounding box center [588, 112] width 80 height 10
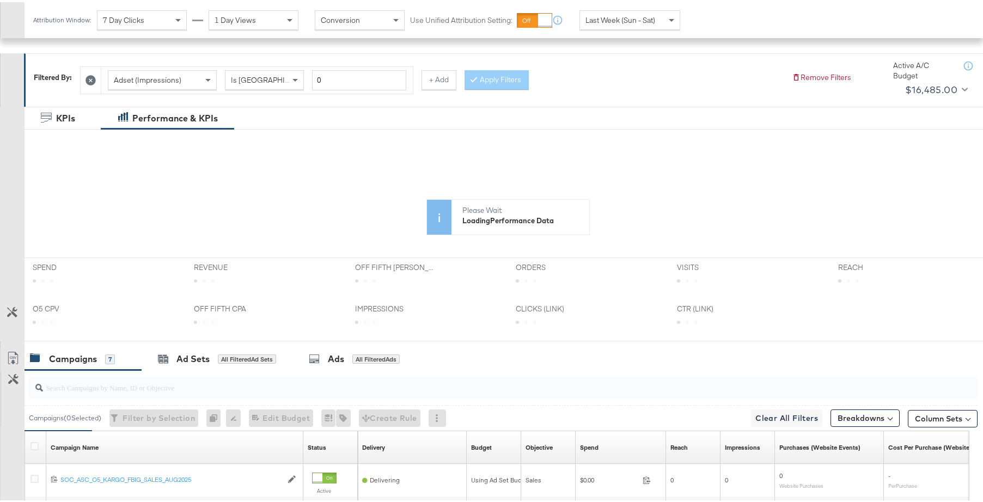
scroll to position [171, 0]
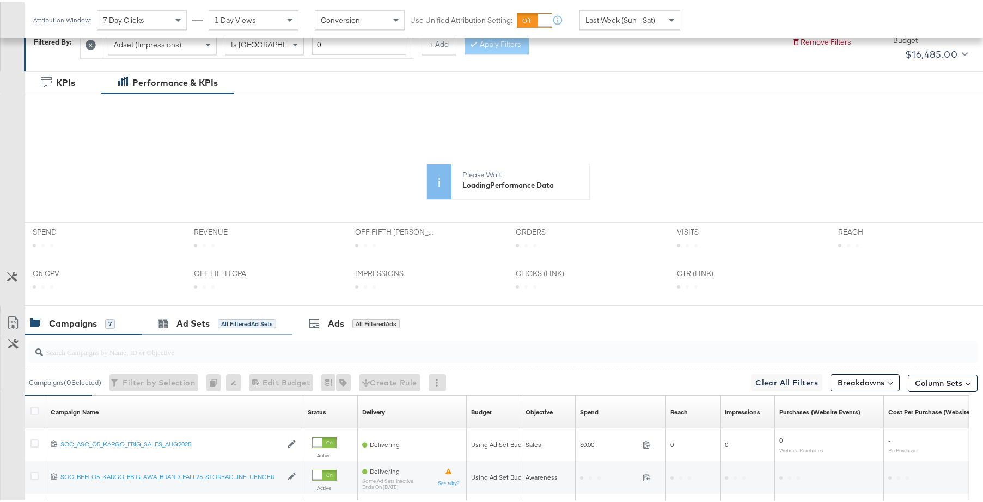
click at [211, 313] on div "Ad Sets All Filtered Ad Sets" at bounding box center [217, 321] width 151 height 23
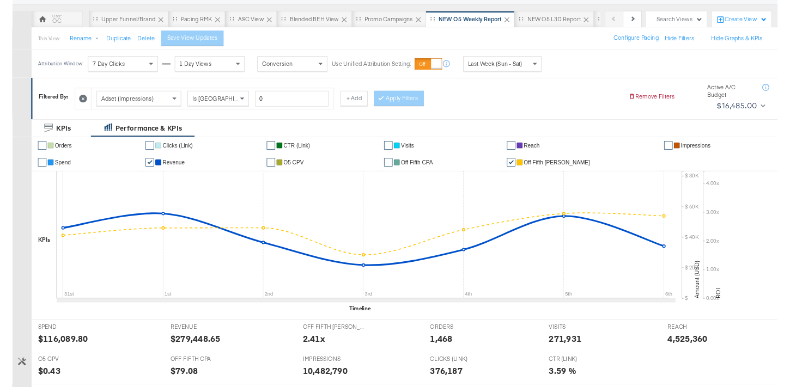
scroll to position [216, 0]
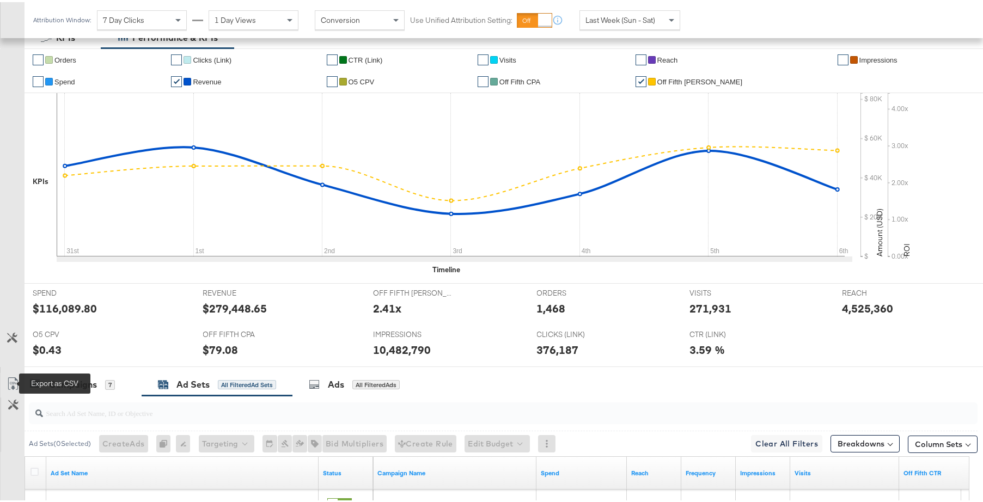
click at [14, 379] on icon at bounding box center [13, 381] width 13 height 13
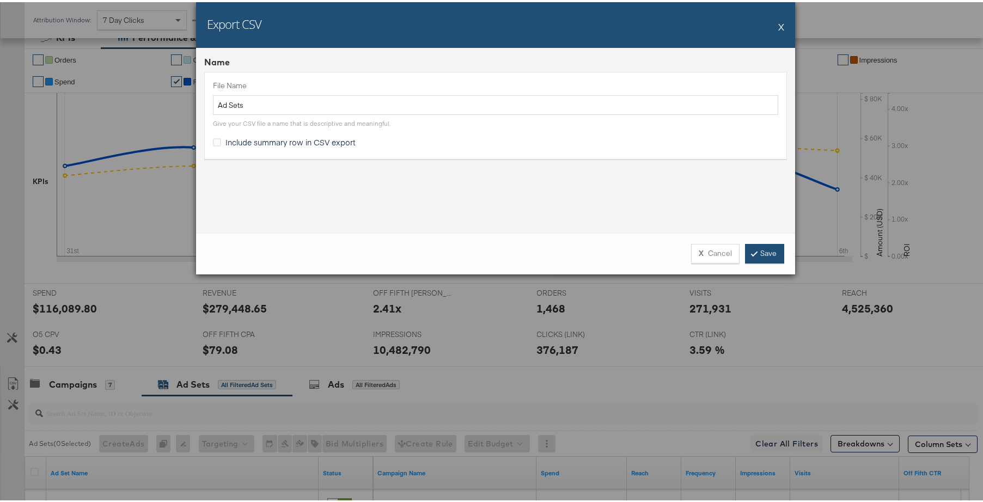
click at [768, 253] on link "Save" at bounding box center [764, 252] width 39 height 20
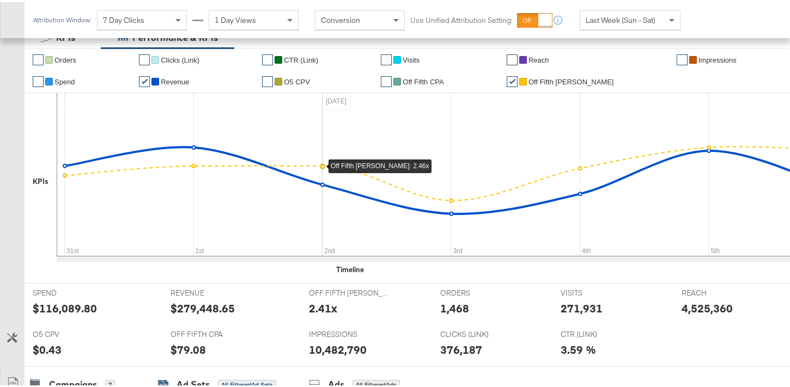
scroll to position [0, 0]
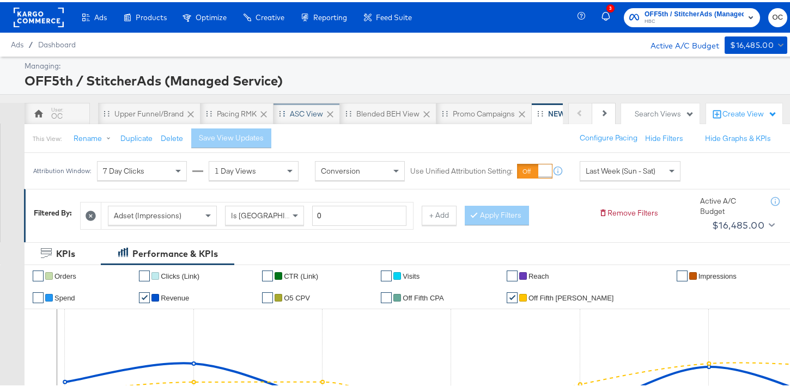
click at [306, 113] on div "ASC View" at bounding box center [306, 112] width 33 height 10
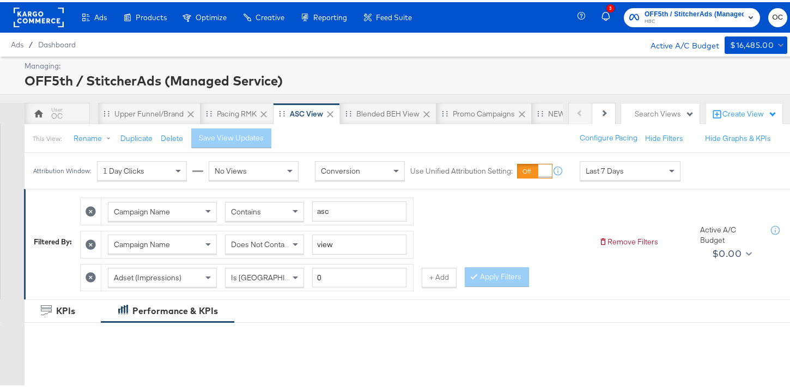
click at [589, 172] on span "Last 7 Days" at bounding box center [604, 169] width 38 height 10
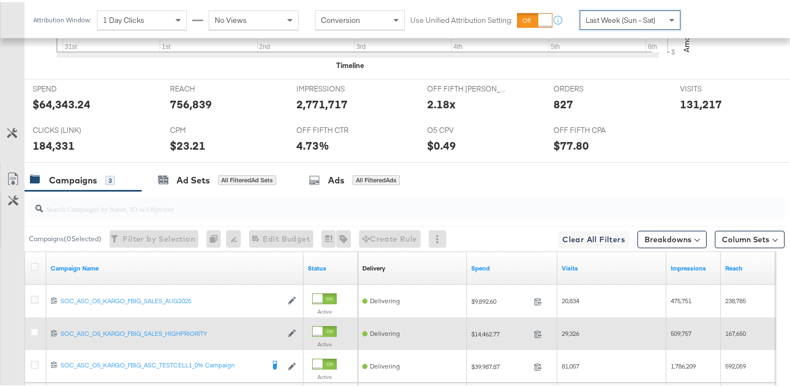
scroll to position [584, 0]
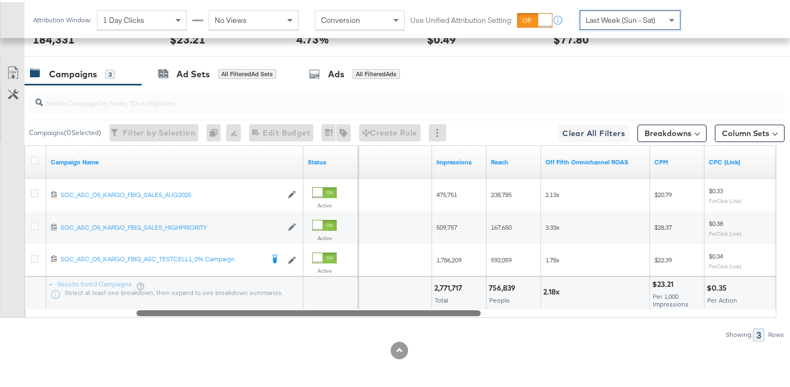
drag, startPoint x: 361, startPoint y: 312, endPoint x: 471, endPoint y: 313, distance: 110.0
click at [471, 313] on div at bounding box center [308, 310] width 344 height 9
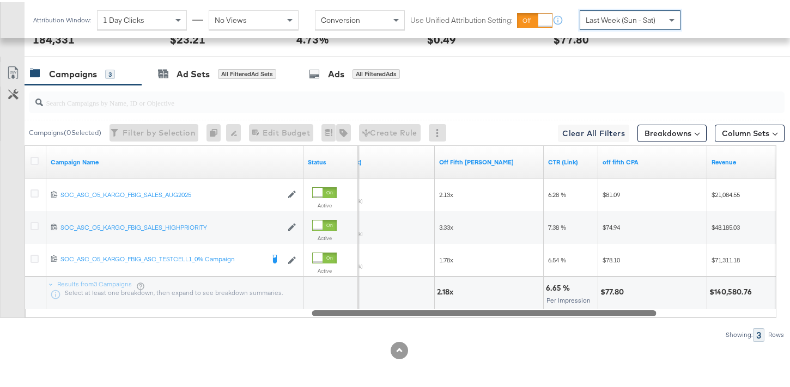
drag, startPoint x: 436, startPoint y: 315, endPoint x: 485, endPoint y: 307, distance: 49.7
click at [487, 307] on div at bounding box center [484, 310] width 344 height 9
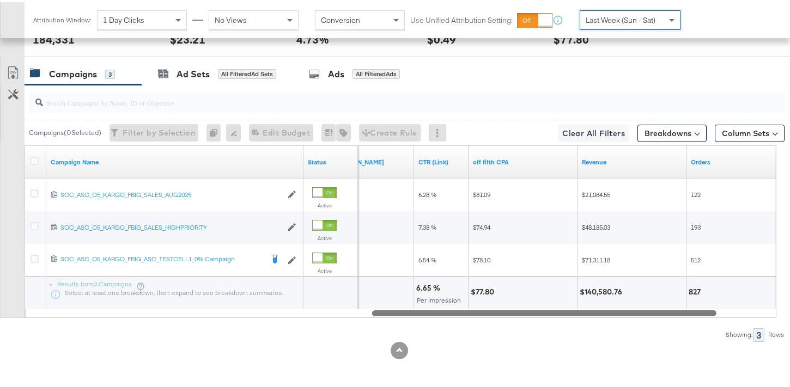
drag, startPoint x: 558, startPoint y: 310, endPoint x: 691, endPoint y: 311, distance: 132.3
click at [691, 311] on div at bounding box center [544, 310] width 344 height 9
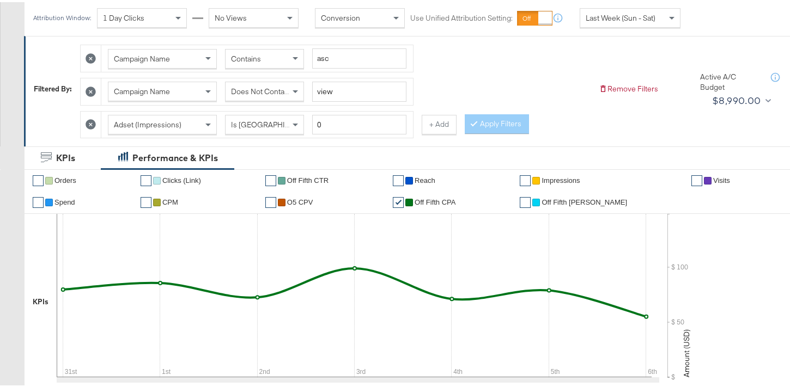
scroll to position [85, 0]
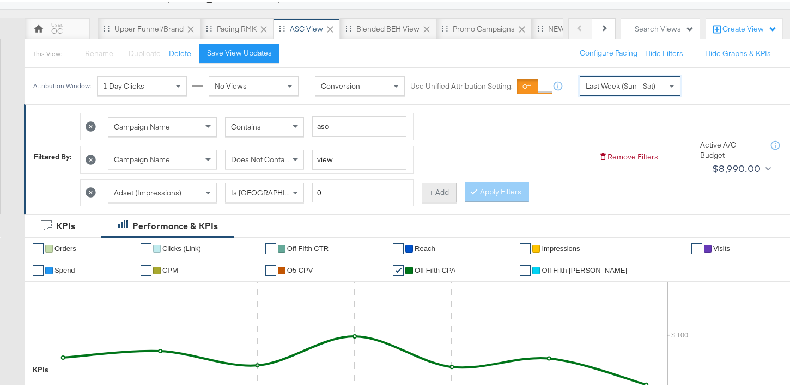
click at [440, 196] on button "+ Add" at bounding box center [439, 191] width 35 height 20
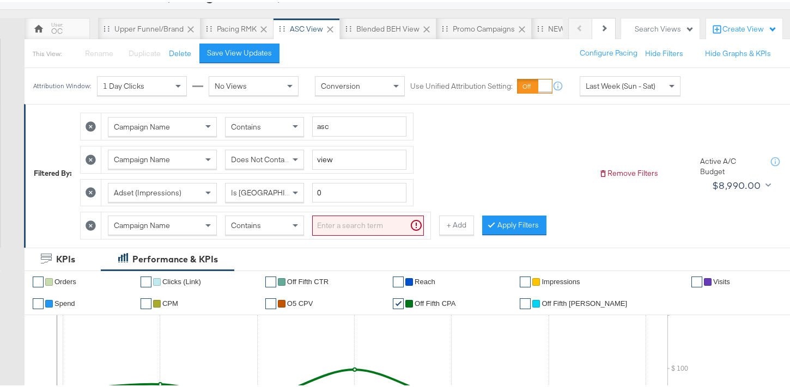
click at [277, 227] on div "Contains" at bounding box center [264, 223] width 78 height 19
click at [348, 228] on input "search" at bounding box center [368, 223] width 112 height 20
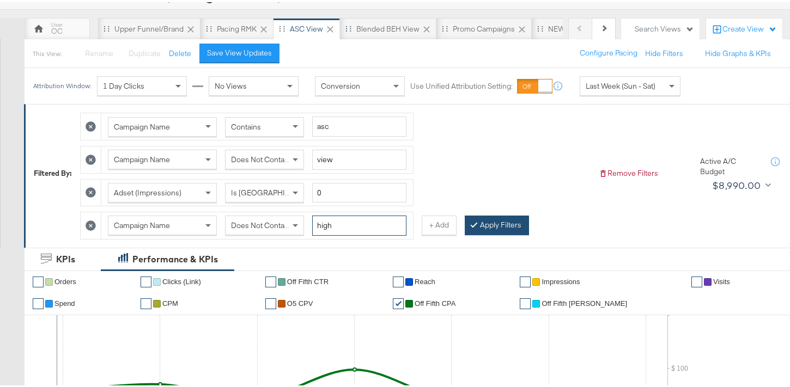
type input "high"
click at [496, 226] on button "Apply Filters" at bounding box center [497, 223] width 64 height 20
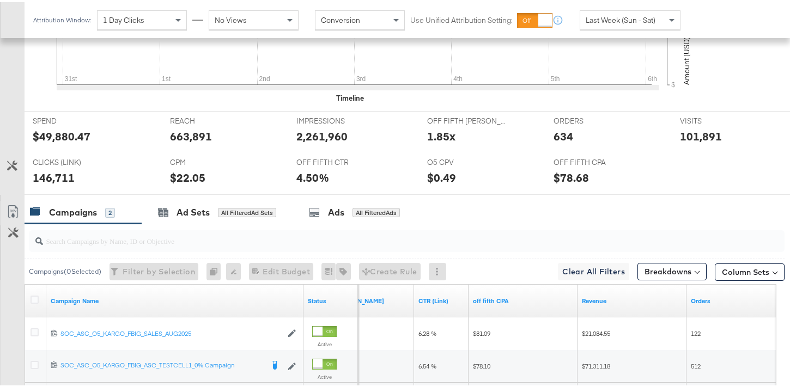
scroll to position [585, 0]
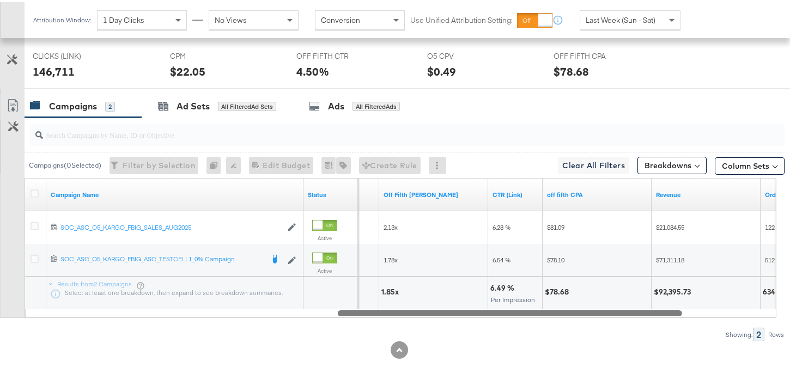
drag, startPoint x: 570, startPoint y: 310, endPoint x: 534, endPoint y: 312, distance: 36.5
click at [534, 312] on div at bounding box center [510, 310] width 344 height 9
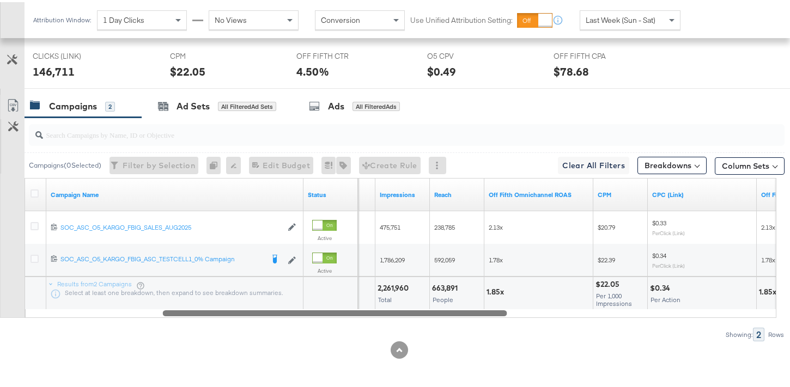
drag, startPoint x: 507, startPoint y: 312, endPoint x: 385, endPoint y: 307, distance: 122.7
click at [385, 307] on div "Campaign Name Status Visits Impressions Reach Off Fifth Omnichannel ROAS CPM CP…" at bounding box center [401, 246] width 752 height 140
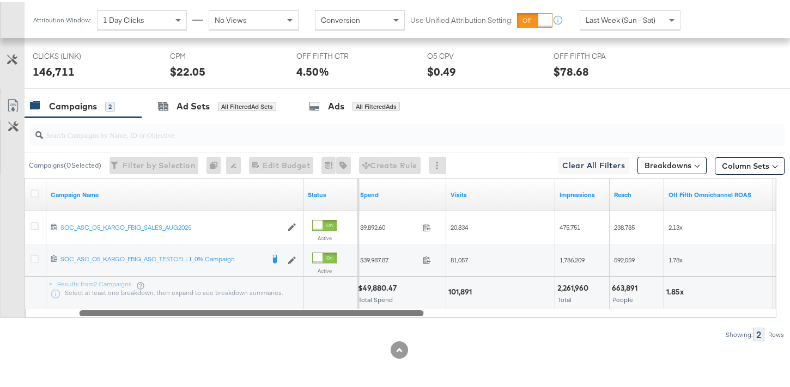
drag, startPoint x: 424, startPoint y: 308, endPoint x: 296, endPoint y: 306, distance: 128.0
click at [296, 306] on div "Campaign Name Status Spend Visits Impressions Reach Off Fifth Omnichannel ROAS …" at bounding box center [401, 246] width 752 height 140
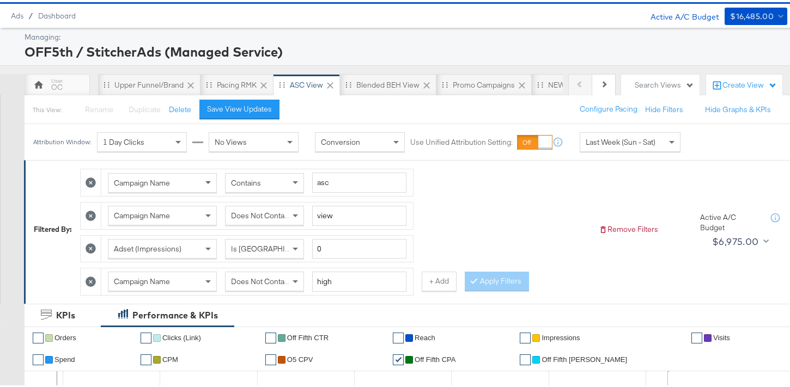
scroll to position [0, 0]
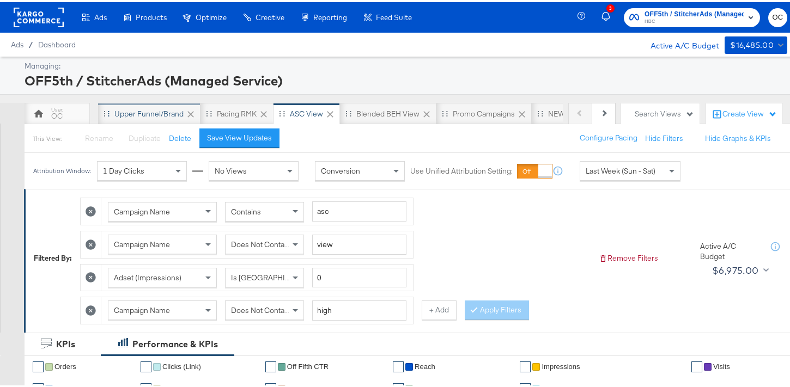
click at [167, 114] on div "Upper Funnel/Brand" at bounding box center [148, 112] width 69 height 10
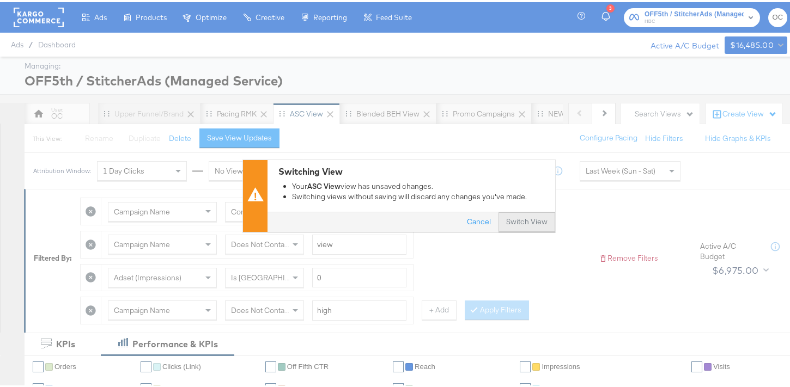
click at [520, 227] on button "Switch View" at bounding box center [526, 220] width 57 height 20
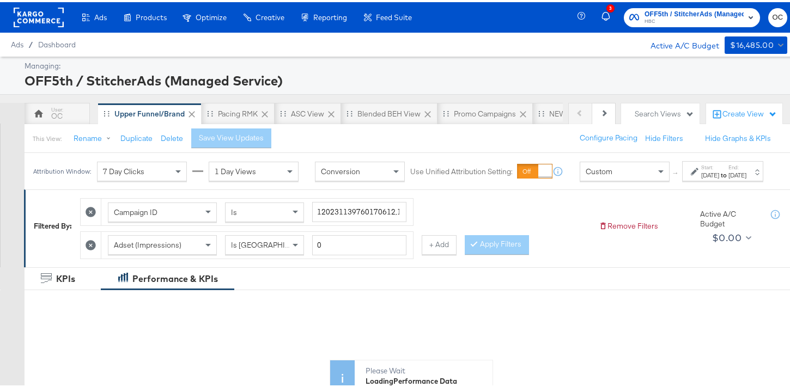
click at [602, 179] on div "Custom" at bounding box center [624, 169] width 89 height 19
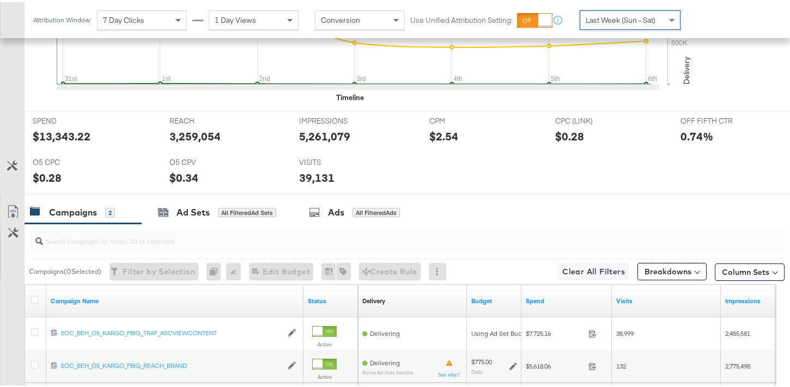
scroll to position [519, 0]
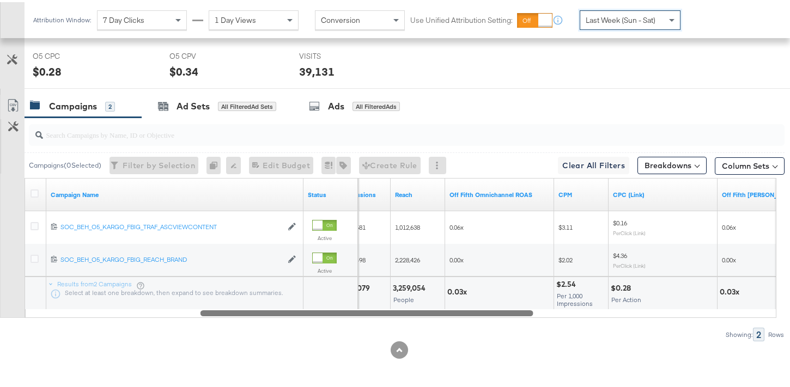
drag, startPoint x: 351, startPoint y: 312, endPoint x: 526, endPoint y: 315, distance: 174.3
click at [526, 315] on div "Campaign Name Status Impressions Reach Off Fifth Omnichannel ROAS CPM CPC (Link…" at bounding box center [401, 246] width 752 height 140
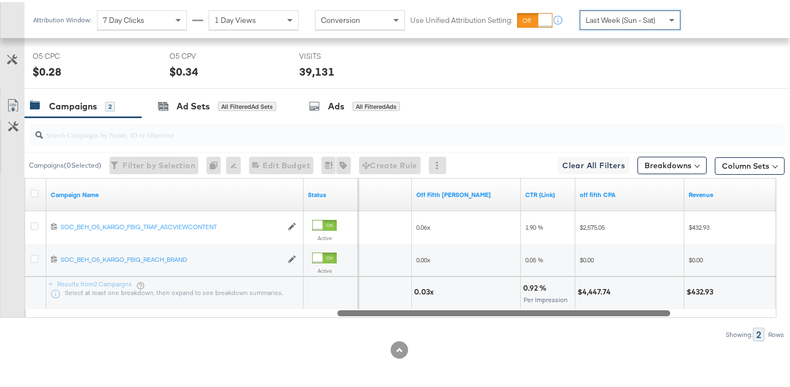
drag, startPoint x: 482, startPoint y: 313, endPoint x: 620, endPoint y: 317, distance: 137.8
click at [620, 317] on div "Campaigns ( 0 Selected) Filter by Selection Filter 0 campaigns 0 Rename 0 campa…" at bounding box center [392, 227] width 784 height 224
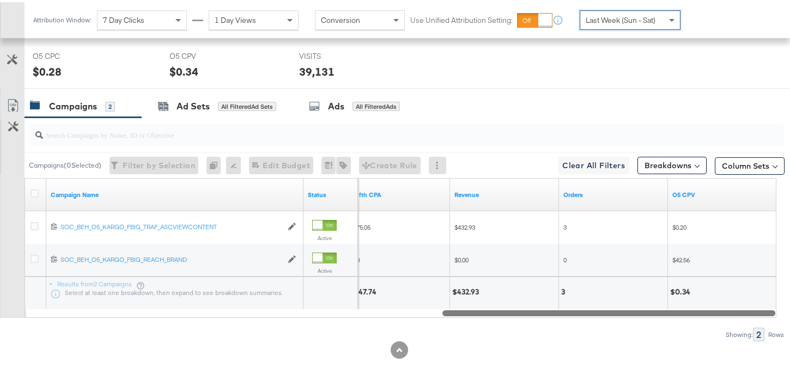
drag, startPoint x: 582, startPoint y: 310, endPoint x: 692, endPoint y: 311, distance: 110.6
click at [692, 311] on div at bounding box center [608, 310] width 333 height 9
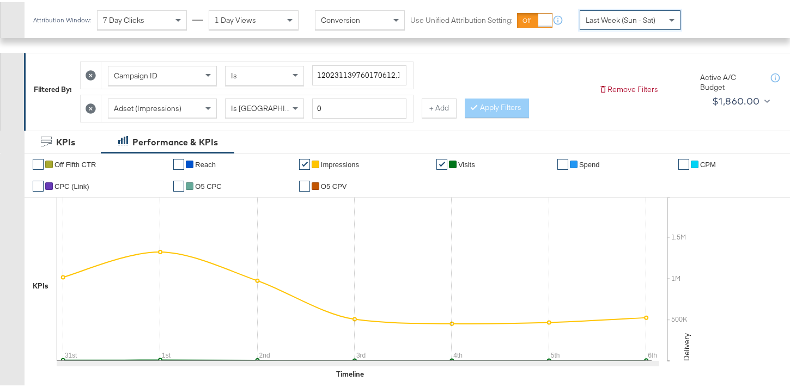
scroll to position [0, 0]
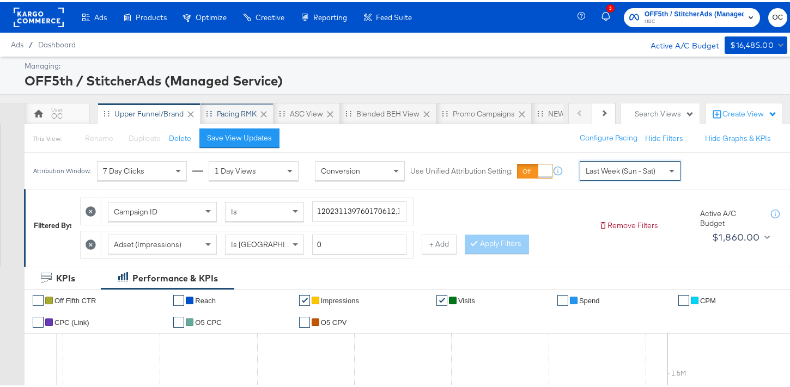
click at [234, 108] on div "Pacing RMK" at bounding box center [237, 112] width 40 height 10
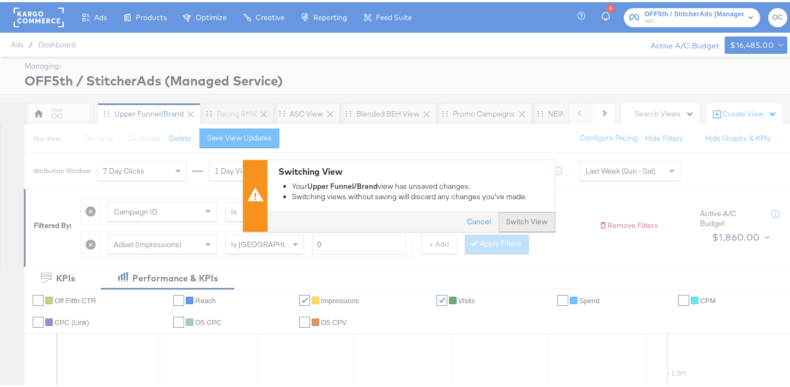
click at [530, 215] on button "Switch View" at bounding box center [526, 220] width 57 height 20
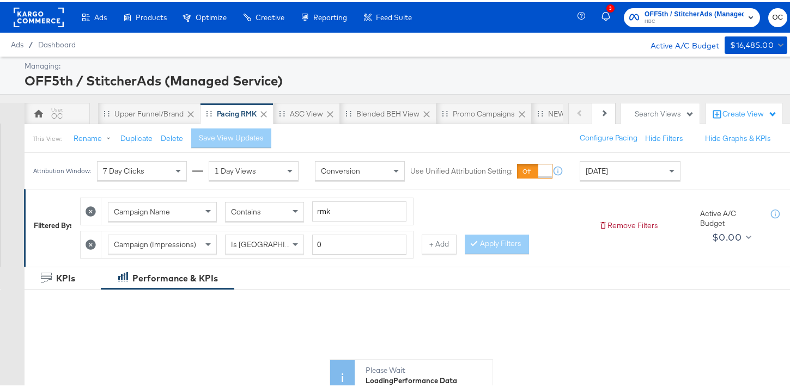
click at [597, 173] on span "[DATE]" at bounding box center [596, 169] width 22 height 10
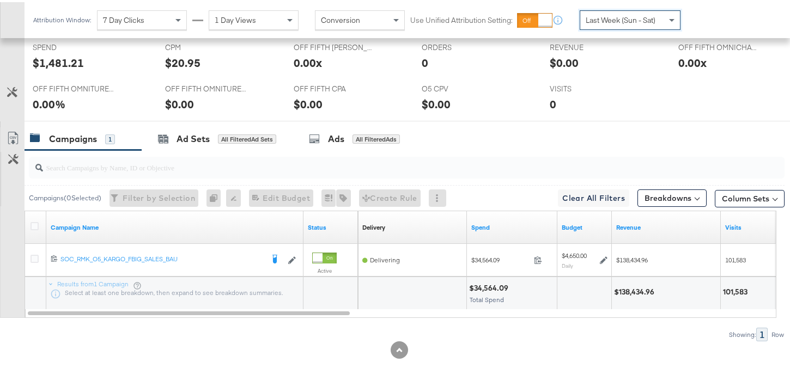
scroll to position [486, 0]
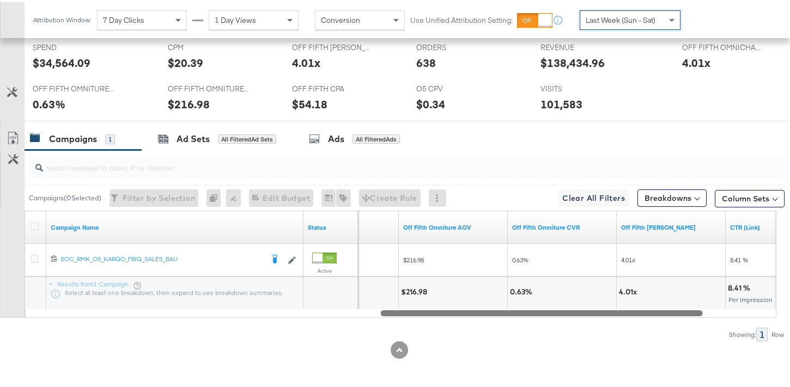
drag, startPoint x: 335, startPoint y: 309, endPoint x: 688, endPoint y: 308, distance: 352.9
click at [688, 308] on div at bounding box center [542, 310] width 322 height 9
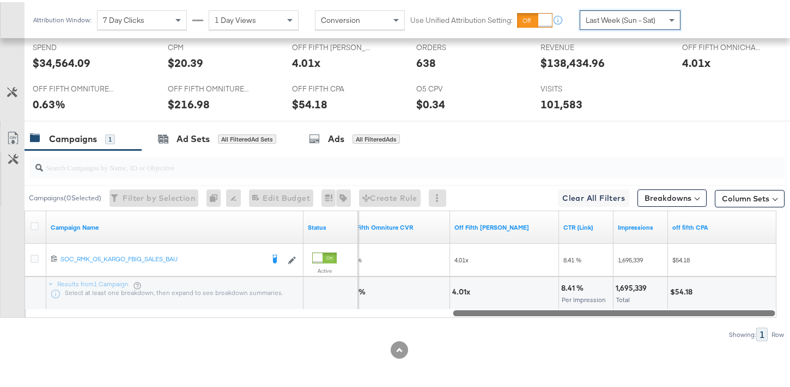
drag, startPoint x: 664, startPoint y: 312, endPoint x: 765, endPoint y: 313, distance: 101.3
click at [765, 313] on div at bounding box center [614, 310] width 322 height 9
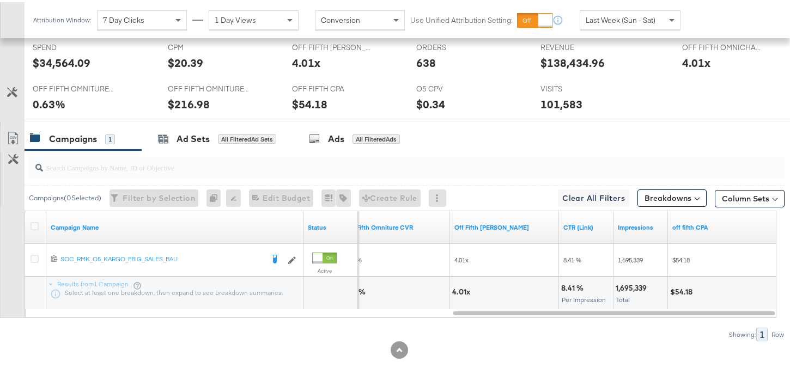
scroll to position [0, 0]
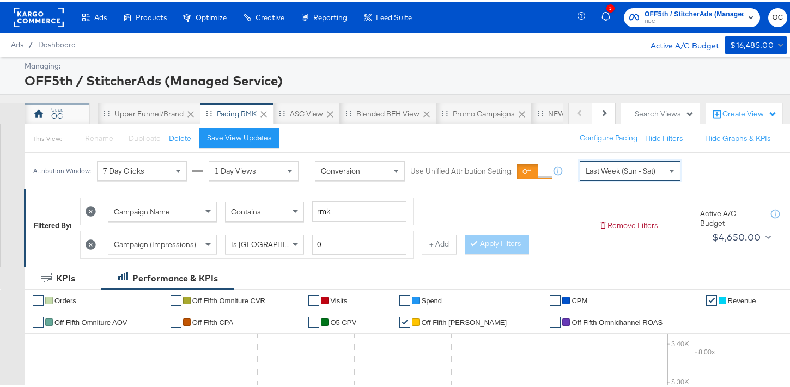
click at [65, 114] on div "OC" at bounding box center [57, 112] width 65 height 22
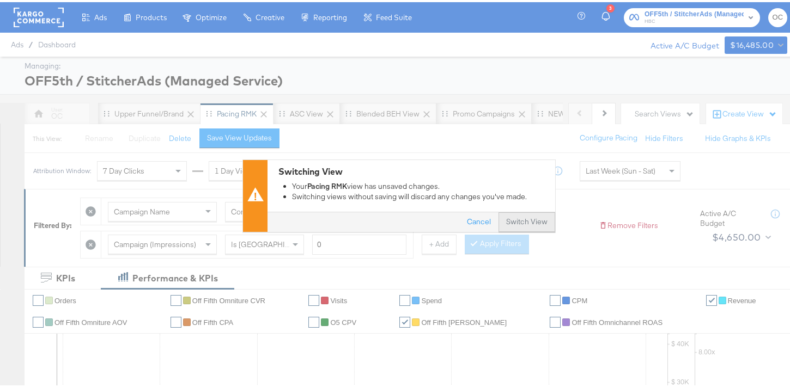
click at [498, 215] on button "Switch View" at bounding box center [526, 220] width 57 height 20
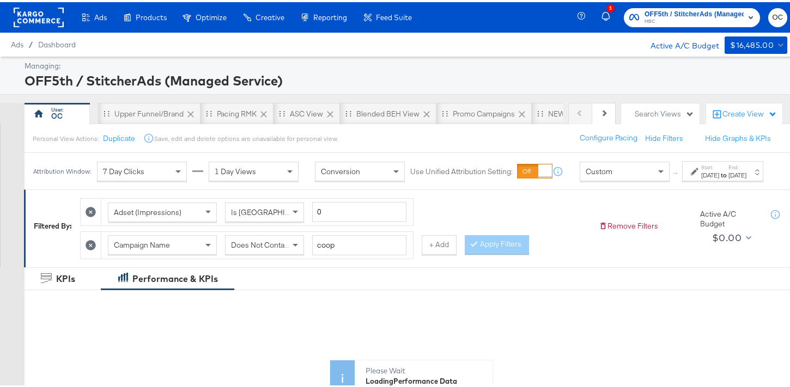
click at [597, 178] on div "Custom" at bounding box center [624, 169] width 89 height 19
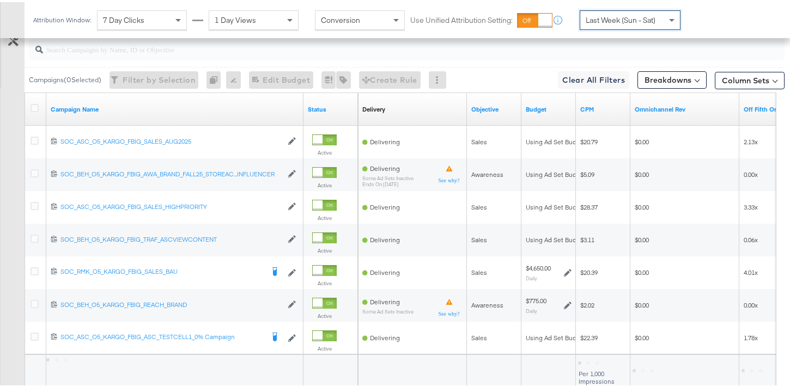
scroll to position [614, 0]
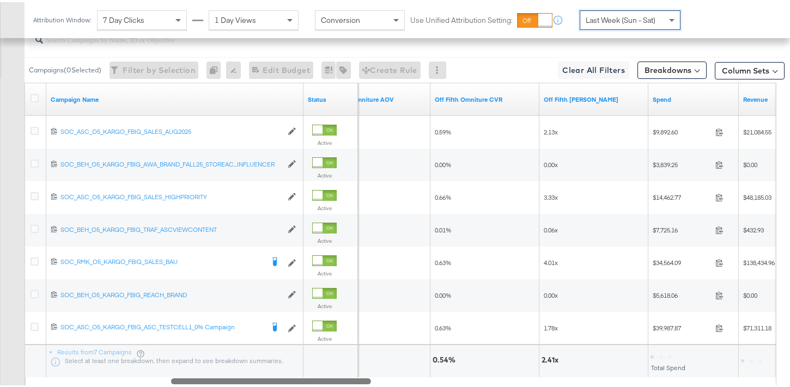
drag, startPoint x: 207, startPoint y: 377, endPoint x: 350, endPoint y: 366, distance: 143.1
click at [350, 366] on div "Campaign Name Status Off Fifth Omniture AOV Off Fifth Omniture CVR Off Fifth LC…" at bounding box center [401, 232] width 752 height 303
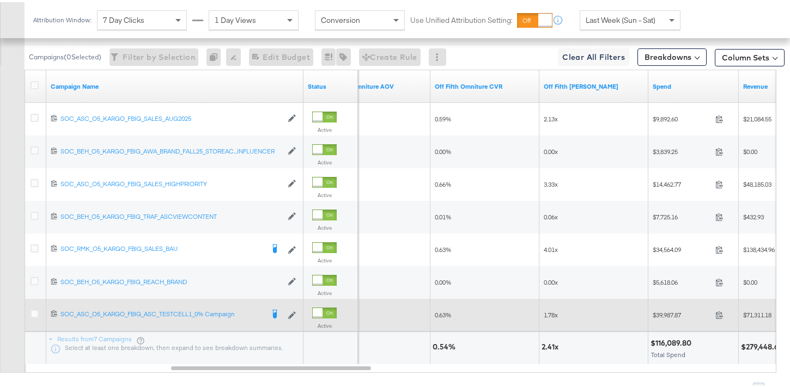
scroll to position [635, 0]
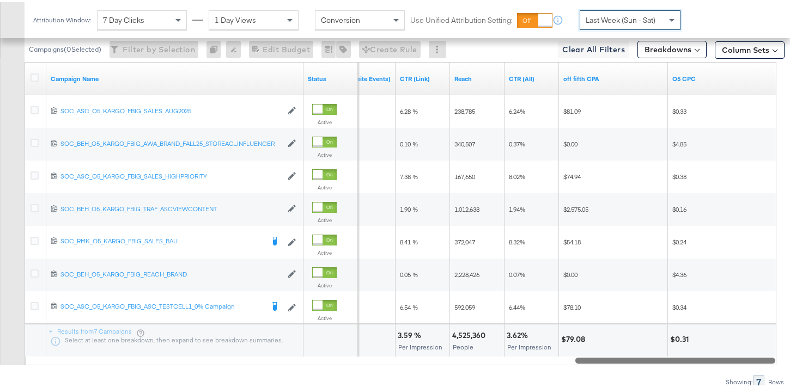
drag, startPoint x: 361, startPoint y: 359, endPoint x: 773, endPoint y: 361, distance: 411.7
click at [773, 361] on div at bounding box center [675, 357] width 200 height 9
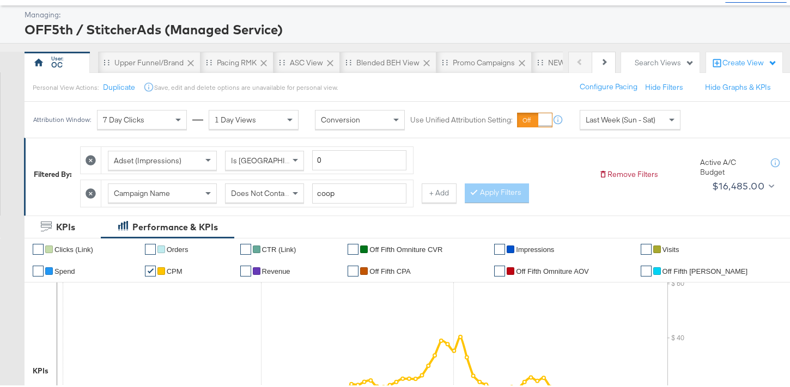
scroll to position [44, 0]
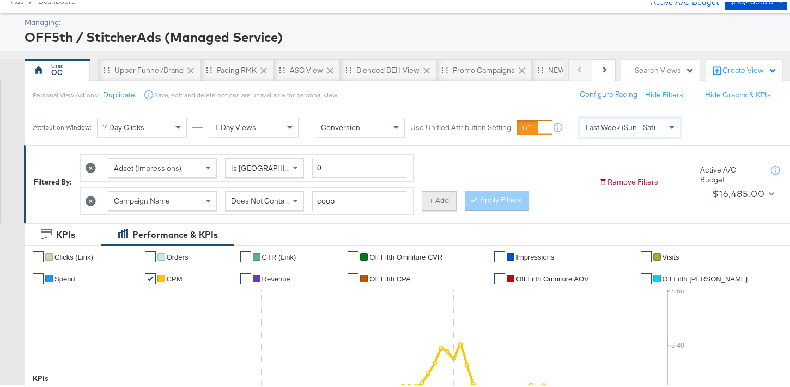
click at [438, 202] on button "+ Add" at bounding box center [439, 199] width 35 height 20
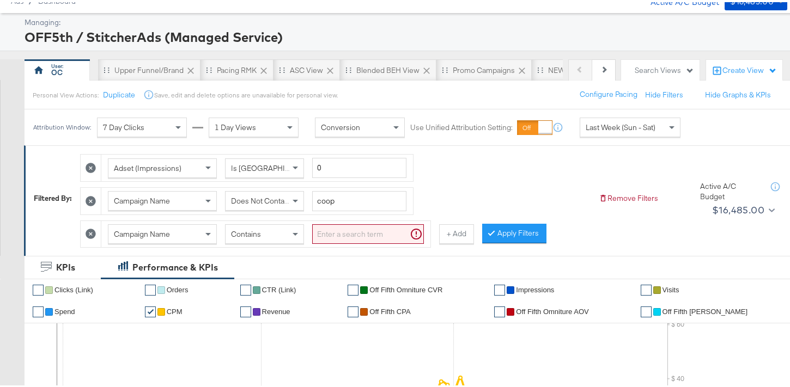
click at [261, 236] on span "Contains" at bounding box center [246, 232] width 30 height 10
click at [325, 241] on input "search" at bounding box center [368, 232] width 112 height 20
click at [328, 232] on input "search" at bounding box center [368, 232] width 112 height 20
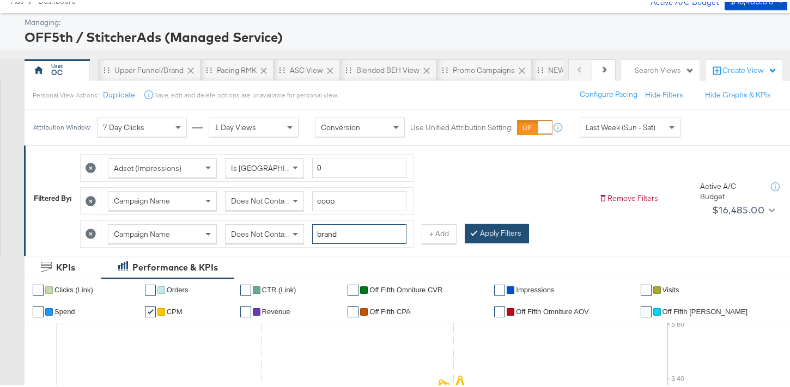
type input "brand"
click at [503, 233] on button "Apply Filters" at bounding box center [497, 232] width 64 height 20
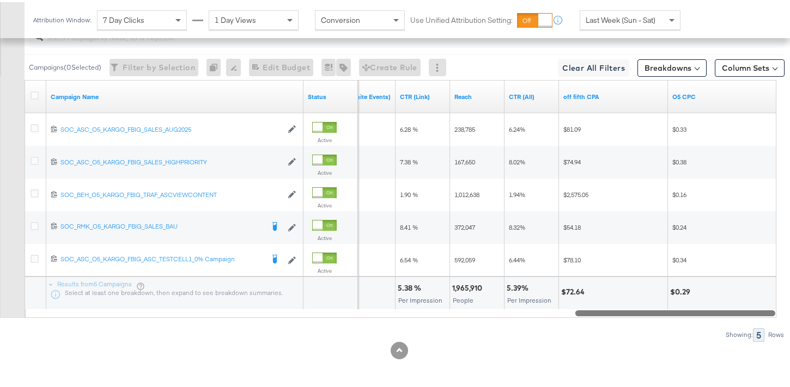
scroll to position [650, 0]
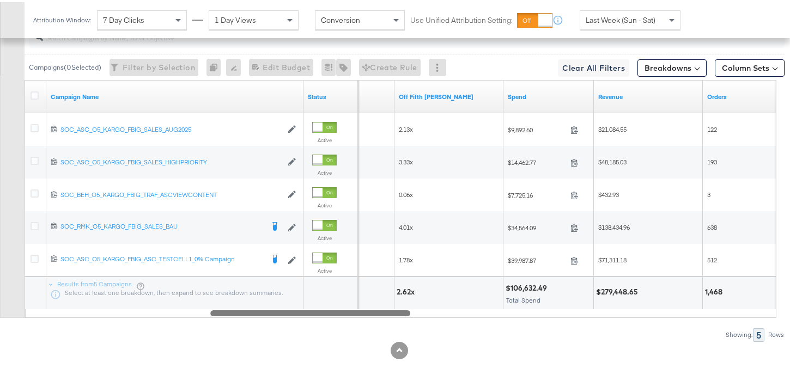
drag, startPoint x: 593, startPoint y: 312, endPoint x: 231, endPoint y: 294, distance: 362.1
click at [231, 294] on div "Campaign Name Status Off Fifth Omniture CVR Off Fifth LC ROAS Spend Revenue Ord…" at bounding box center [401, 197] width 752 height 238
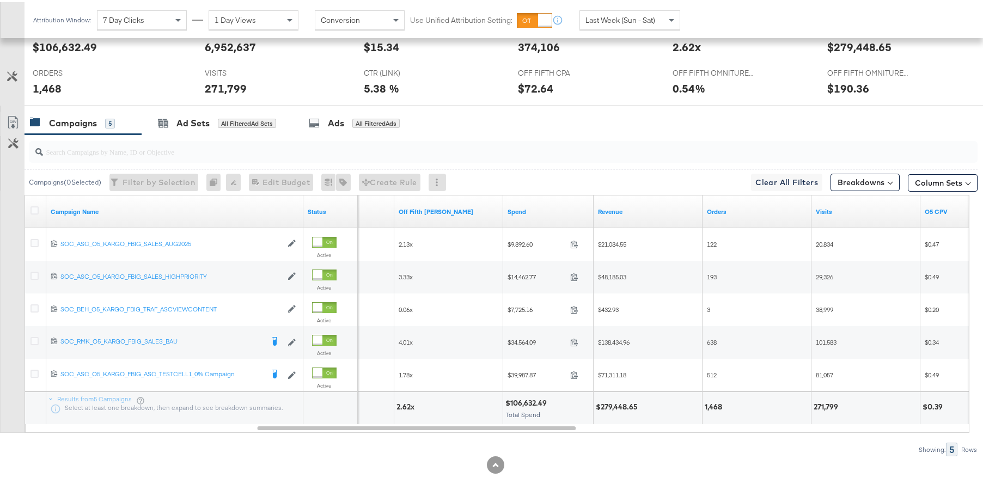
scroll to position [0, 0]
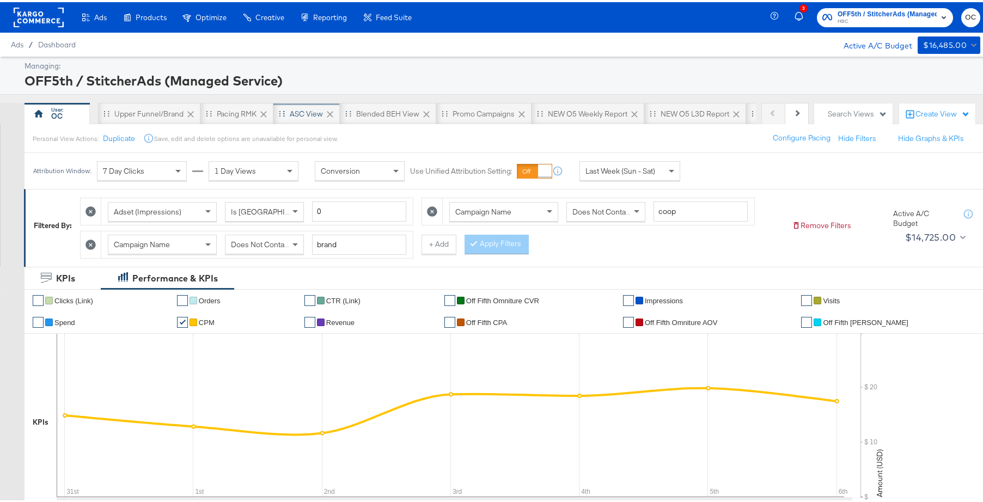
click at [312, 117] on div "ASC View" at bounding box center [306, 112] width 66 height 22
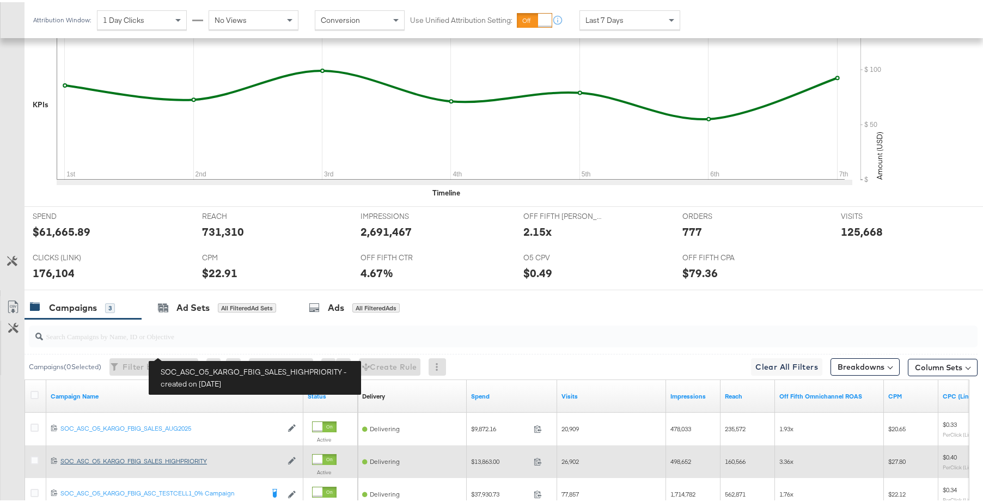
scroll to position [424, 0]
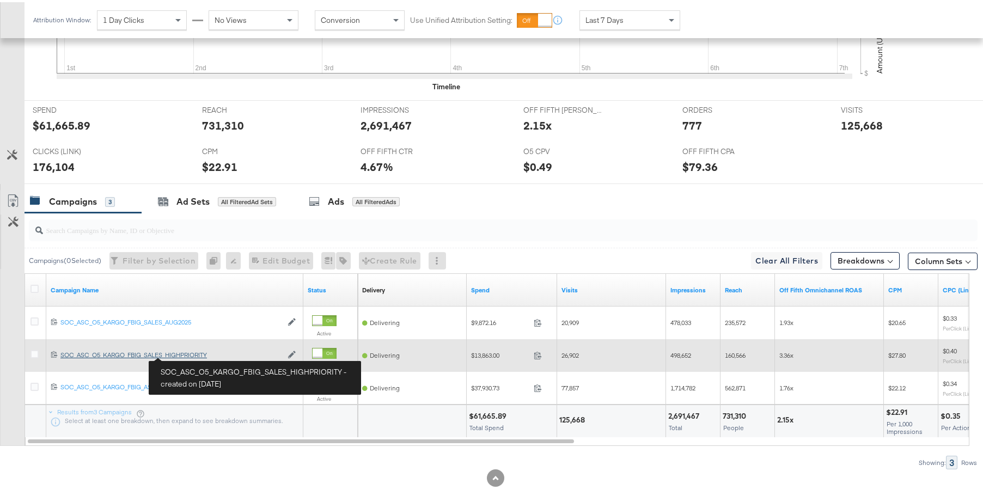
click at [190, 354] on div "SOC_ASC_O5_KARGO_FBIG_SALES_HIGHPRIORITY SOC_ASC_O5_KARGO_FBIG_SALES_HIGHPRIORI…" at bounding box center [171, 353] width 222 height 9
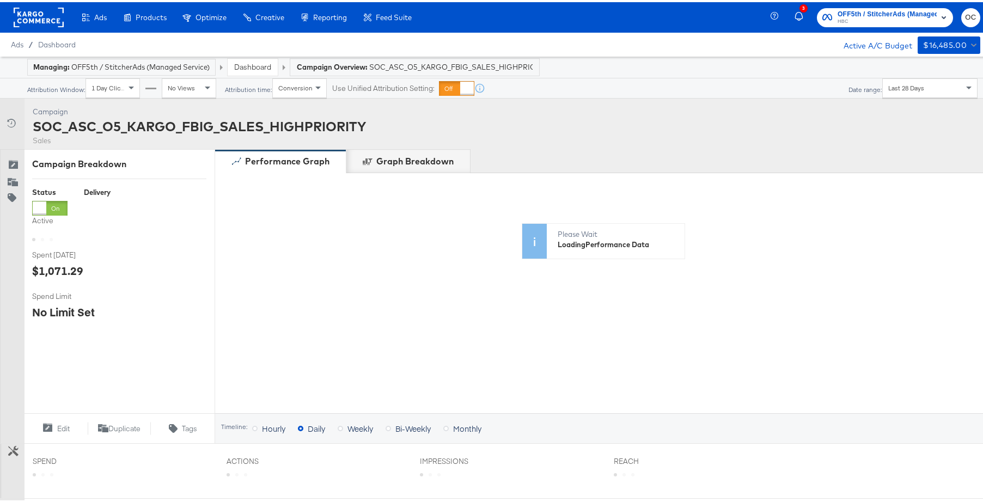
scroll to position [329, 0]
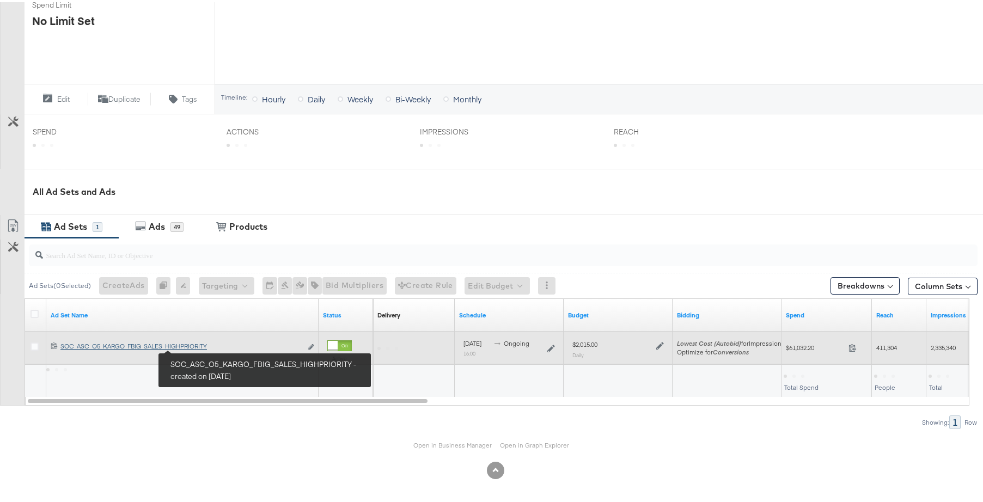
click at [199, 346] on div "SOC_ASC_O5_KARGO_FBIG_SALES_HIGHPRIORITY SOC_ASC_O5_KARGO_FBIG_SALES_HIGHPRIORI…" at bounding box center [180, 344] width 241 height 9
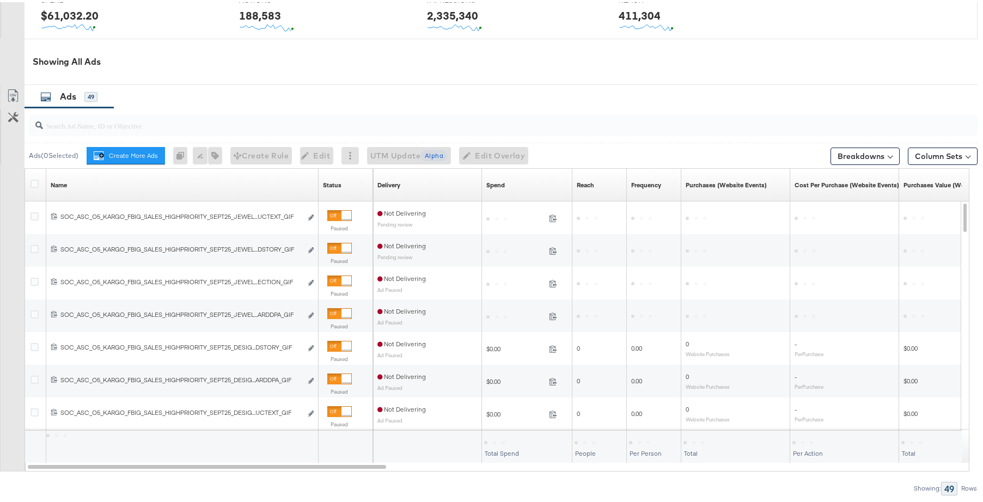
scroll to position [515, 0]
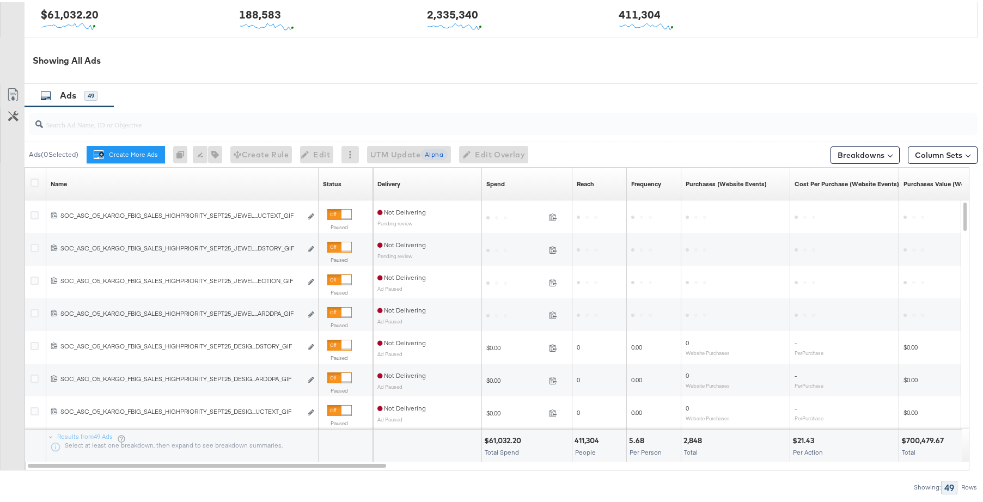
click at [227, 123] on input "search" at bounding box center [467, 117] width 848 height 21
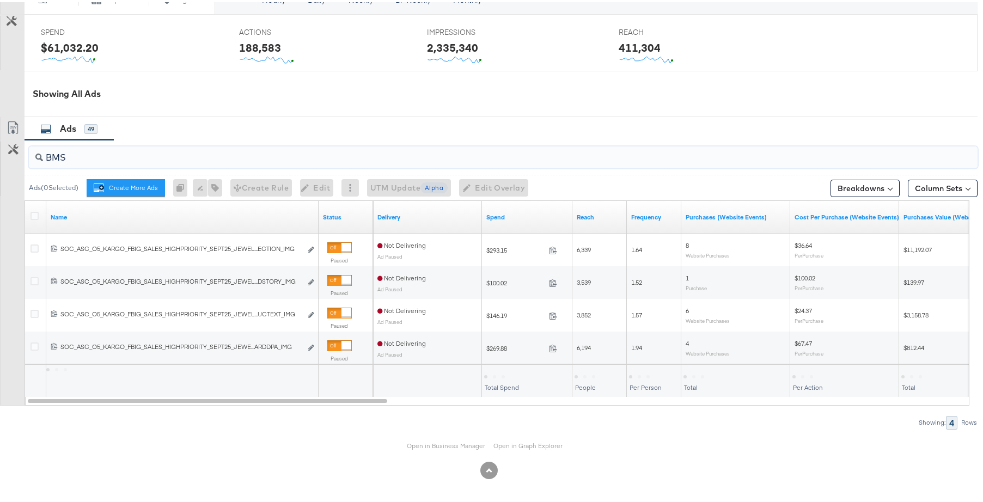
scroll to position [481, 0]
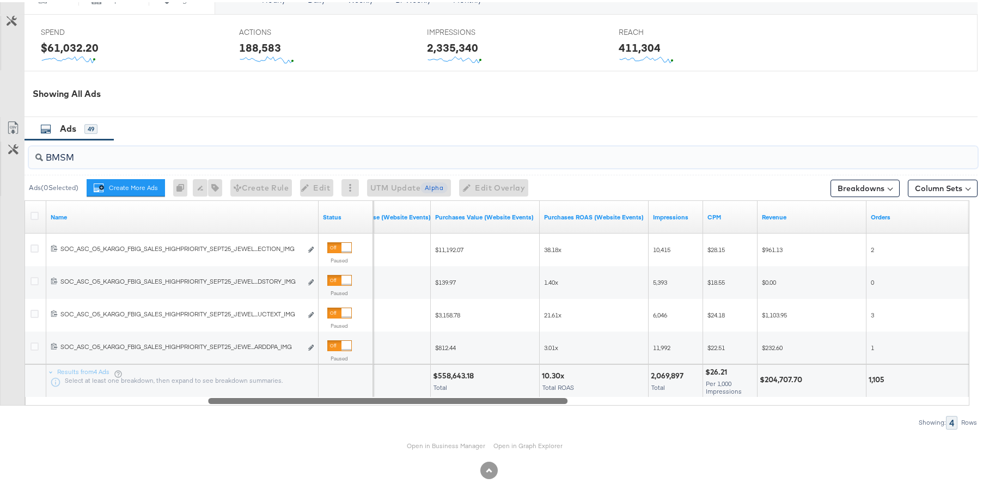
drag, startPoint x: 362, startPoint y: 401, endPoint x: 540, endPoint y: 400, distance: 177.5
click at [540, 400] on div at bounding box center [387, 398] width 359 height 9
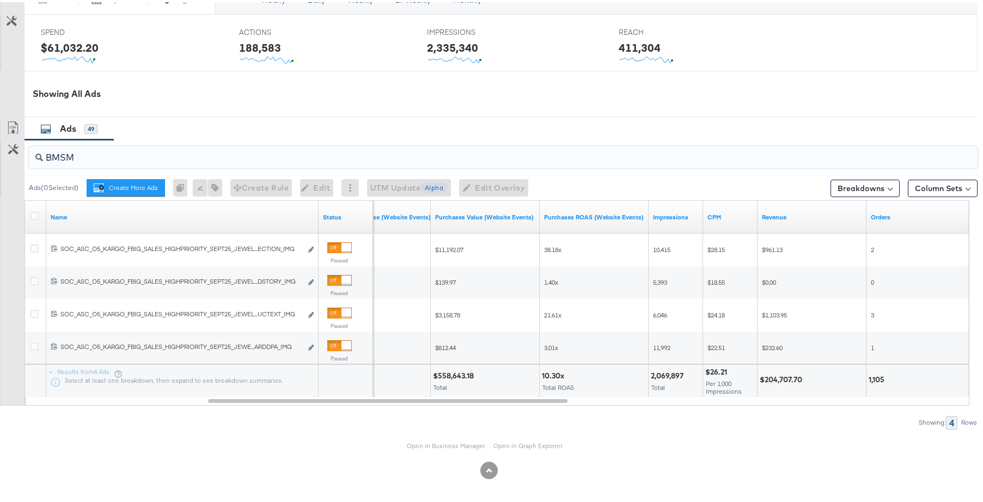
type input "BMSM"
click at [406, 403] on div "Name Status Cost Per Purchase (Website Events) Purchases Value (Website Events)…" at bounding box center [497, 300] width 945 height 205
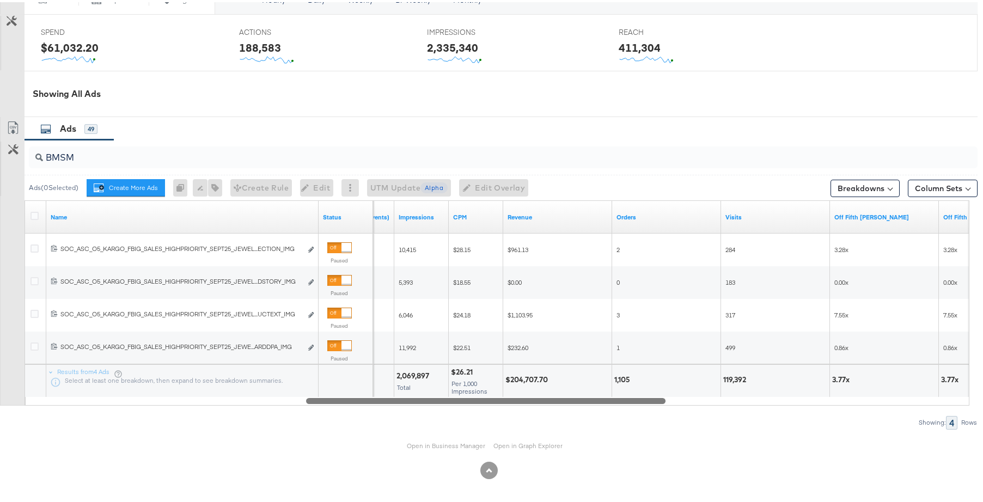
drag, startPoint x: 410, startPoint y: 401, endPoint x: 533, endPoint y: 416, distance: 124.5
click at [533, 416] on div "BMSM Ads ( 0 Selected) Create More Ads Create more ads for this ad set 0 Rename…" at bounding box center [489, 282] width 978 height 289
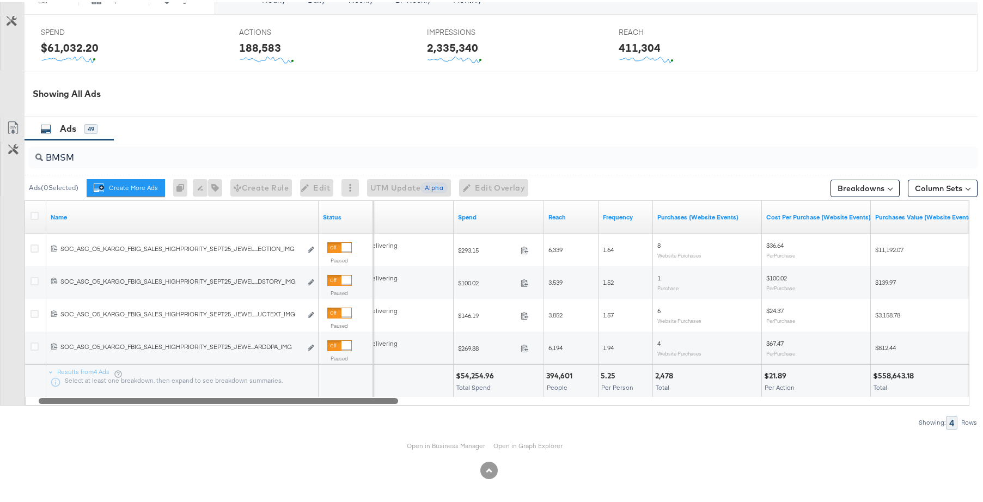
drag, startPoint x: 484, startPoint y: 399, endPoint x: 211, endPoint y: 382, distance: 273.4
click at [211, 382] on div "Name Status Delivery Spend Reach Frequency Purchases (Website Events) Cost Per …" at bounding box center [497, 300] width 945 height 205
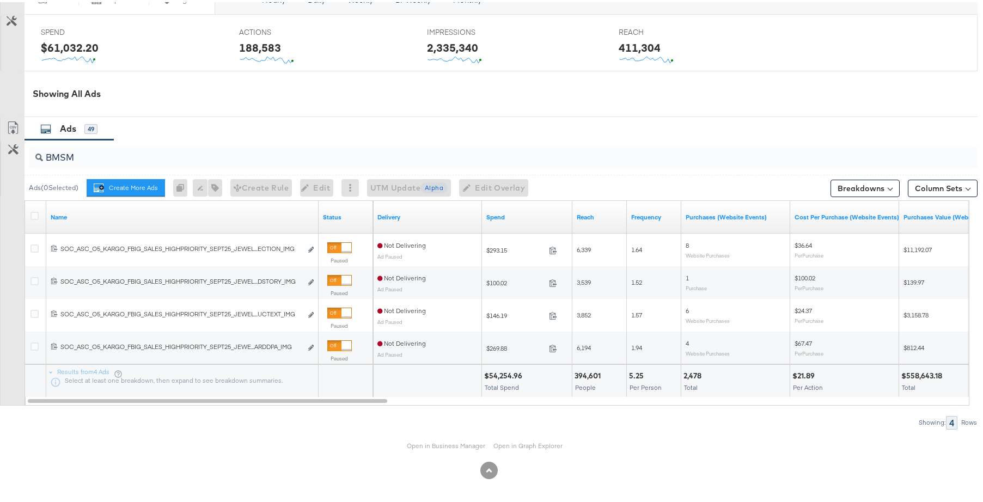
click at [344, 429] on div "Open in Business Manager Open in Graph Explorer" at bounding box center [489, 444] width 978 height 33
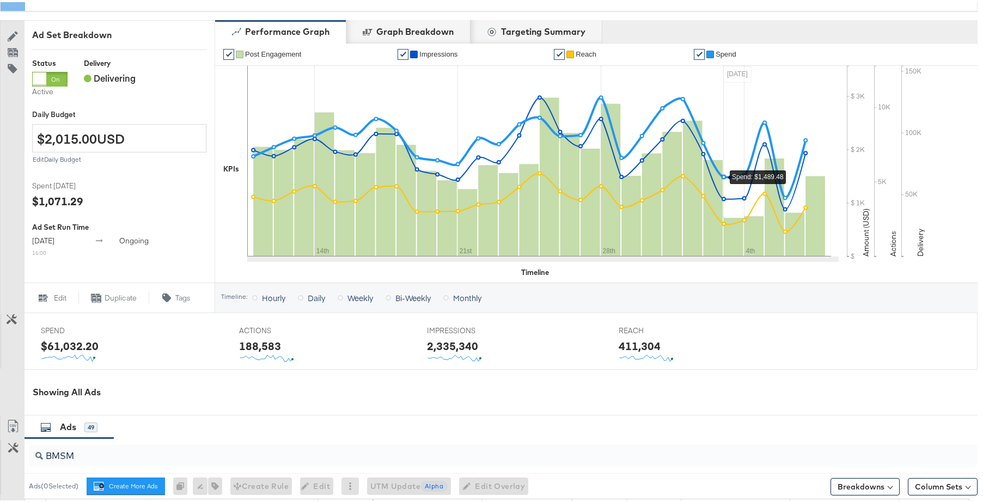
scroll to position [167, 0]
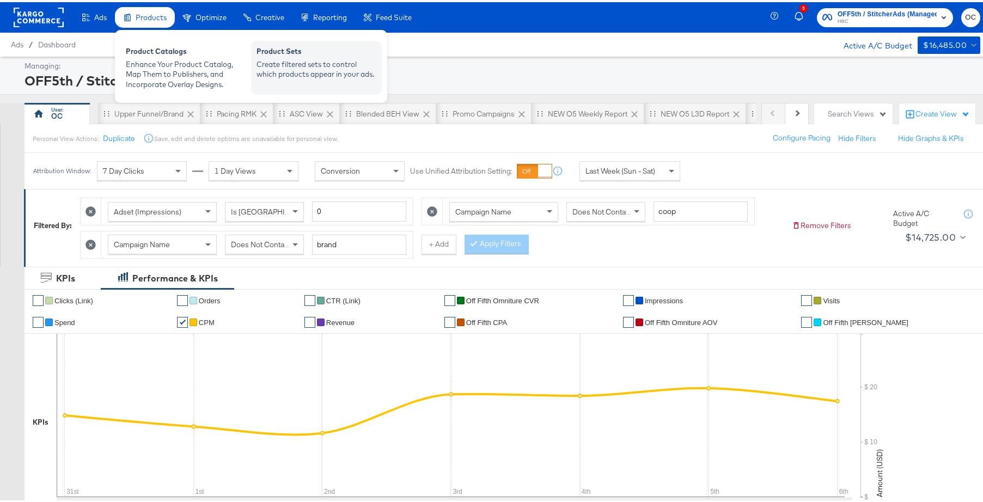
click at [278, 58] on div "Create filtered sets to control which products appear in your ads." at bounding box center [317, 67] width 120 height 20
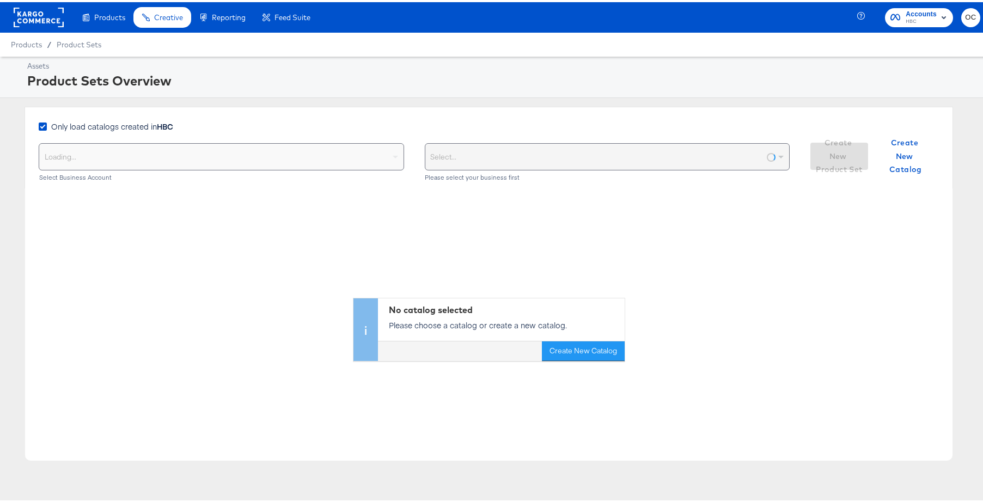
click at [154, 118] on div "Only load catalogs created in HBC Loading... Select Business Account Select... …" at bounding box center [489, 146] width 929 height 82
click at [161, 128] on strong "HBC" at bounding box center [165, 124] width 16 height 11
click at [0, 0] on input "Only load catalogs created in HBC" at bounding box center [0, 0] width 0 height 0
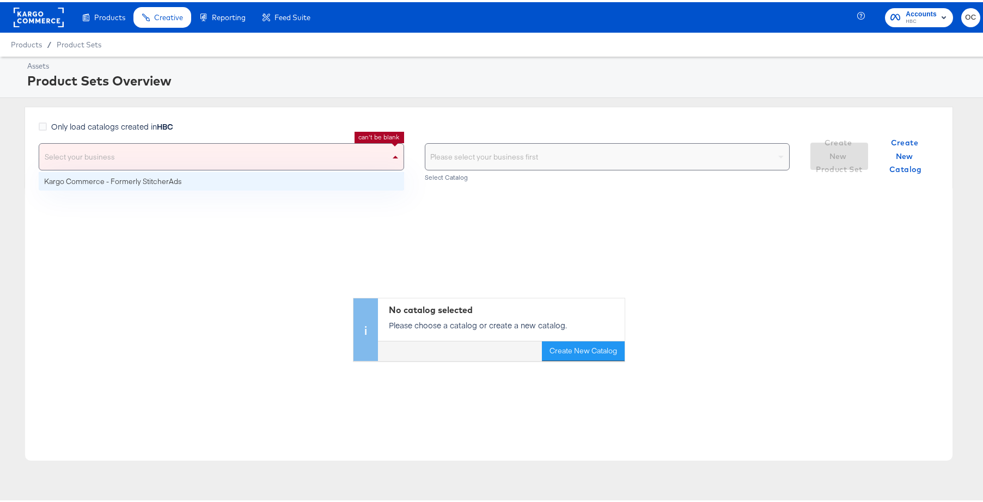
click at [194, 152] on div "Select your business" at bounding box center [221, 155] width 364 height 26
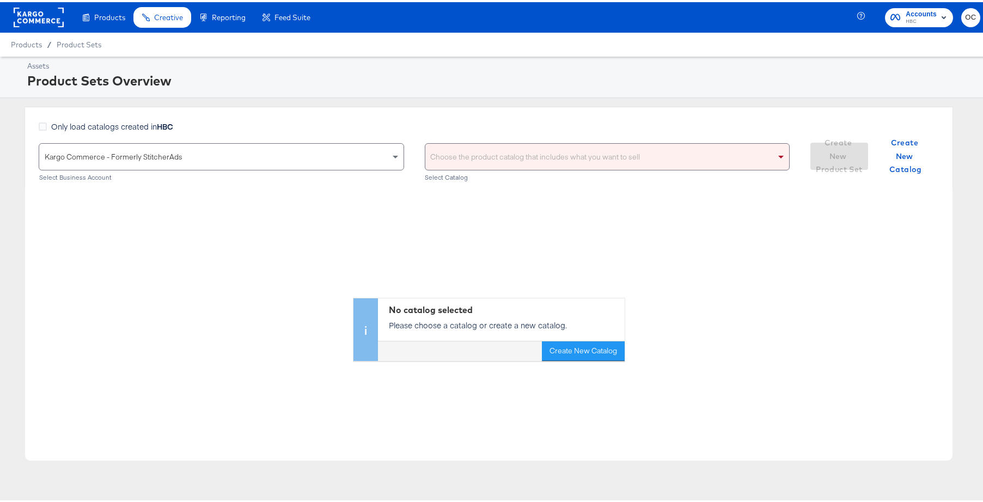
click at [533, 155] on div "Choose the product catalog that includes what you want to sell" at bounding box center [607, 155] width 364 height 26
type input "V"
type input "versa"
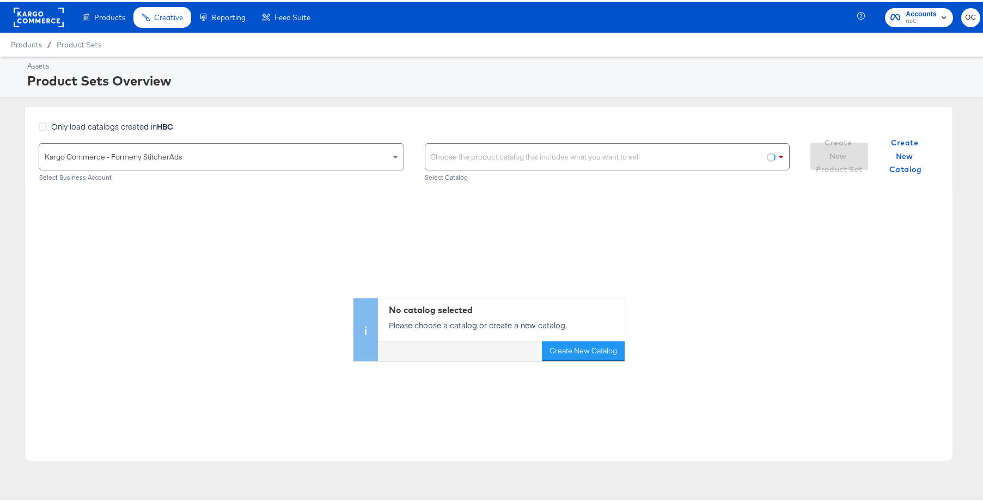
click at [457, 159] on div "Choose the product catalog that includes what you want to sell" at bounding box center [607, 155] width 364 height 26
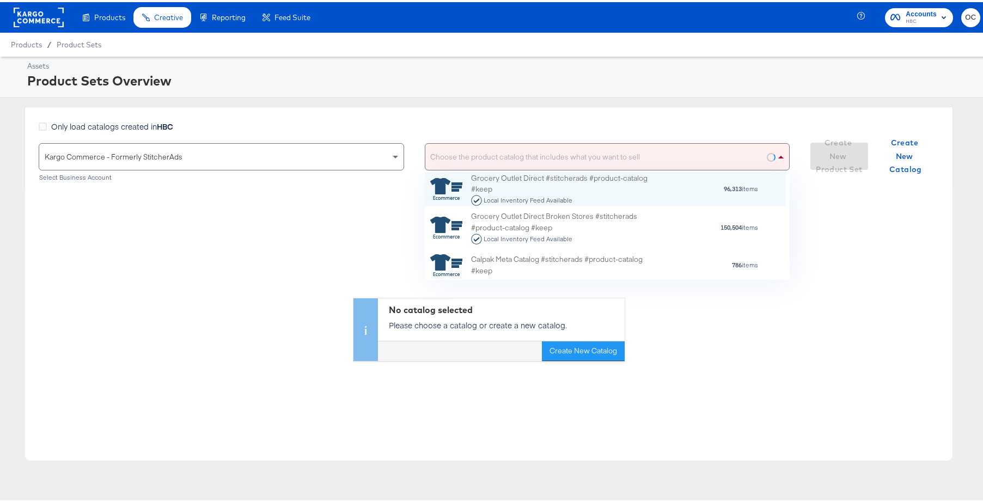
scroll to position [9, 9]
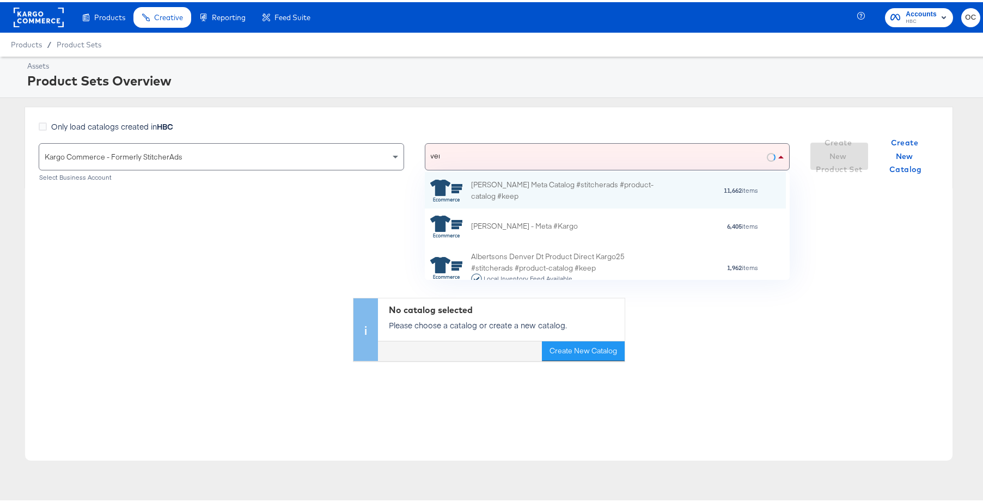
type input "vers"
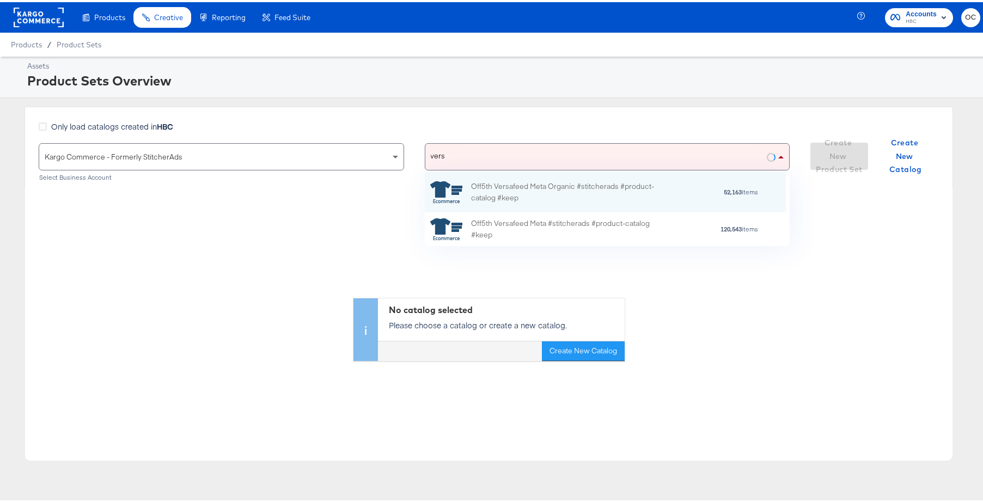
scroll to position [66, 353]
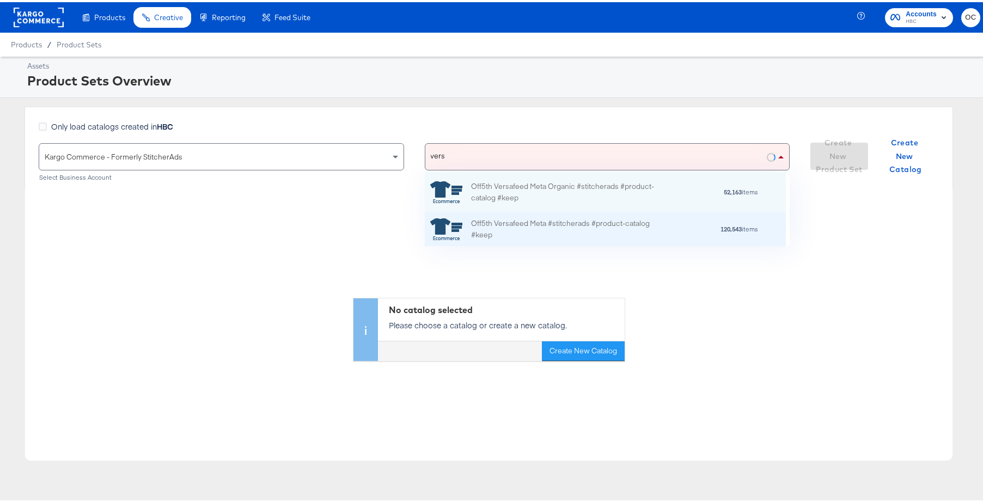
click at [499, 226] on div "Off5th Versafeed Meta #stitcherads #product-catalog #keep" at bounding box center [566, 227] width 191 height 23
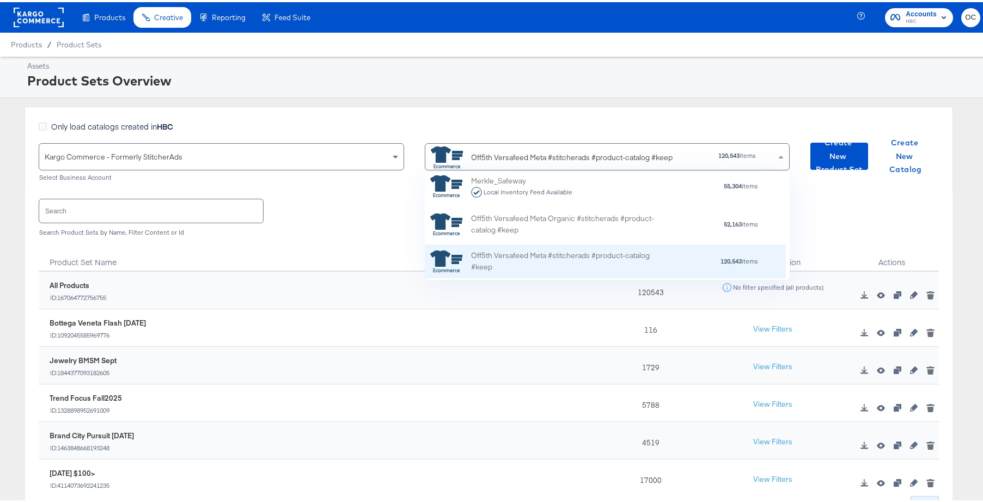
scroll to position [1486, 0]
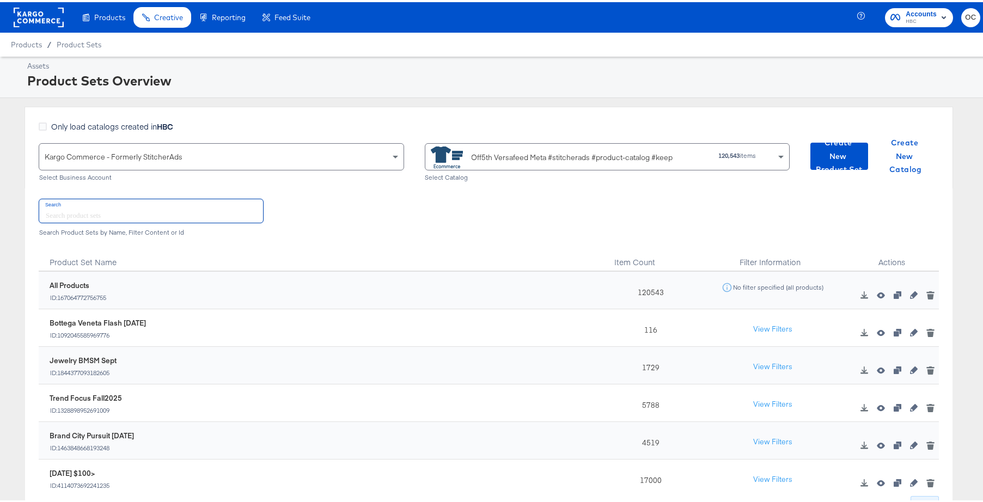
click at [161, 207] on input "text" at bounding box center [151, 208] width 224 height 23
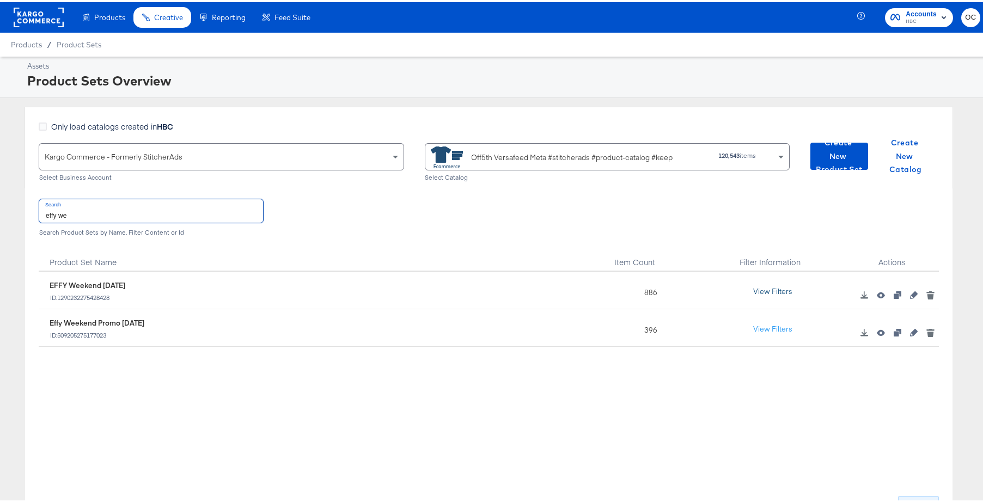
type input "effy we"
click at [765, 291] on button "View Filters" at bounding box center [773, 290] width 54 height 20
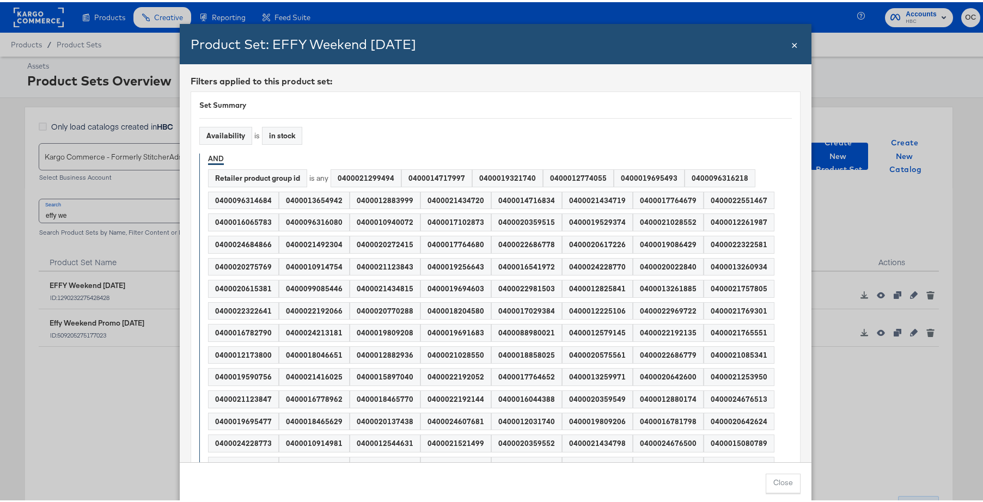
click at [786, 46] on div "Product Set: EFFY Weekend SEPT25 Close ×" at bounding box center [496, 42] width 632 height 40
click at [791, 47] on span "×" at bounding box center [794, 41] width 7 height 15
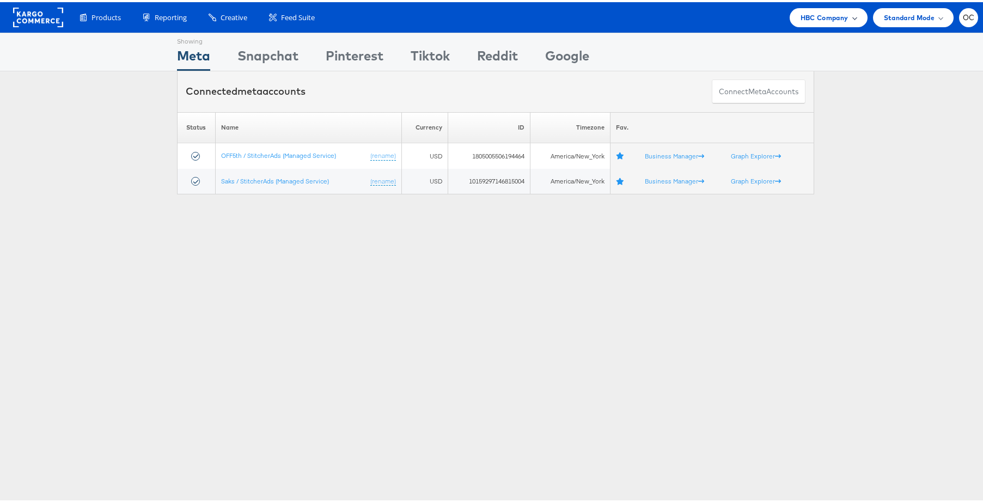
click at [801, 17] on span "HBC Company" at bounding box center [825, 15] width 48 height 11
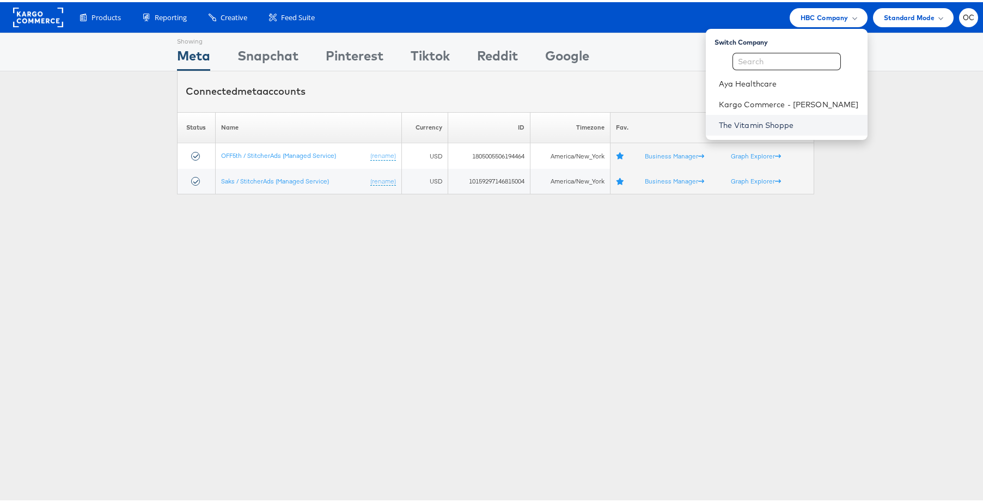
click at [775, 122] on link "The Vitamin Shoppe" at bounding box center [789, 123] width 140 height 11
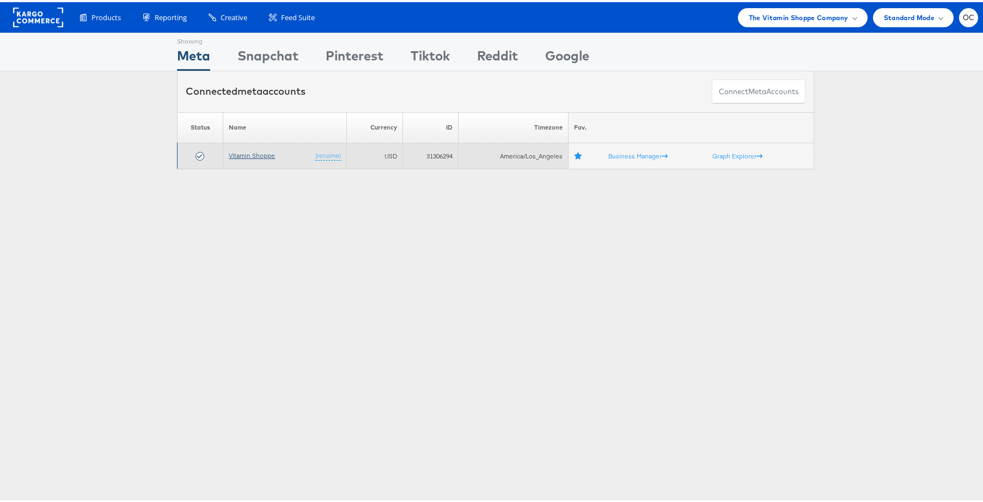
click at [258, 153] on link "Vitamin Shoppe" at bounding box center [252, 153] width 46 height 8
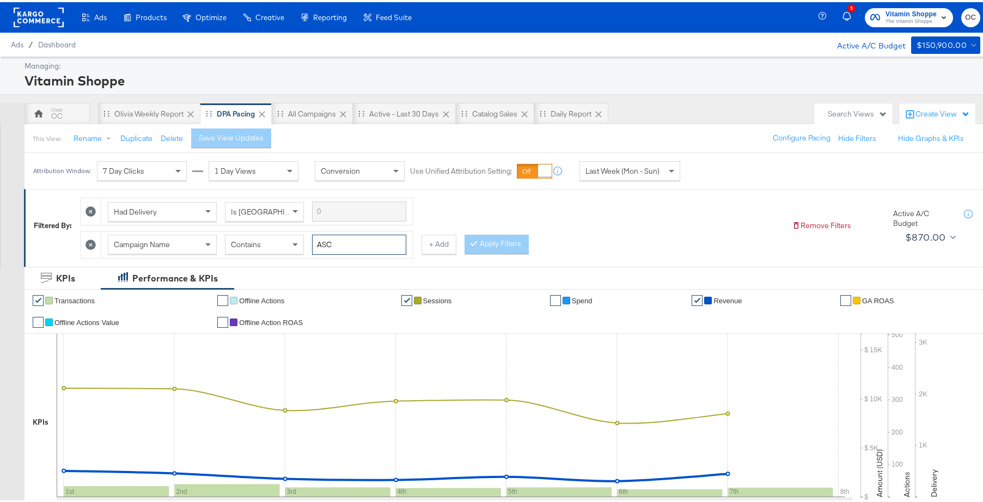
drag, startPoint x: 337, startPoint y: 239, endPoint x: 310, endPoint y: 240, distance: 26.7
click at [310, 240] on div "Campaign Name Contains ASC" at bounding box center [257, 243] width 298 height 20
type input "creatine"
click at [493, 242] on button "Apply Filters" at bounding box center [497, 243] width 64 height 20
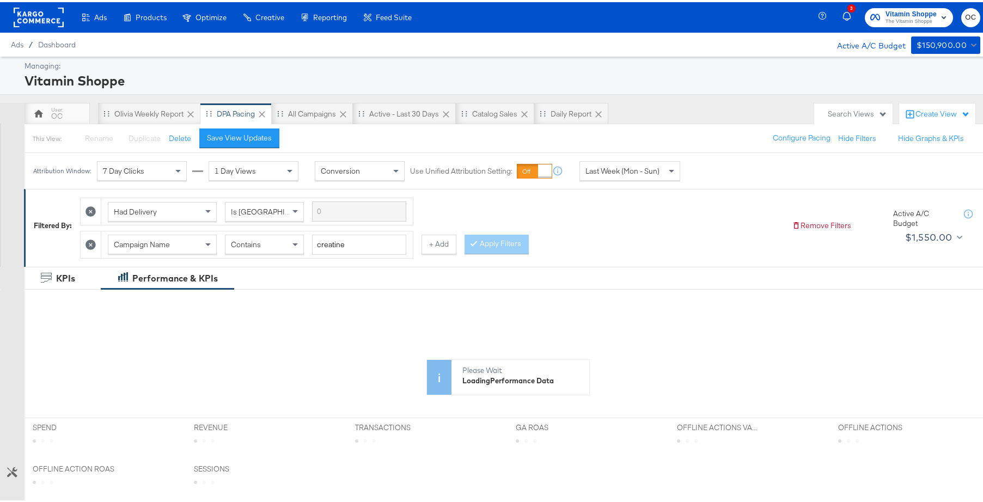
click at [644, 173] on span "Last Week (Mon - Sun)" at bounding box center [622, 169] width 74 height 10
click at [763, 178] on div "Start: [DATE] to End: [DATE]" at bounding box center [722, 169] width 81 height 20
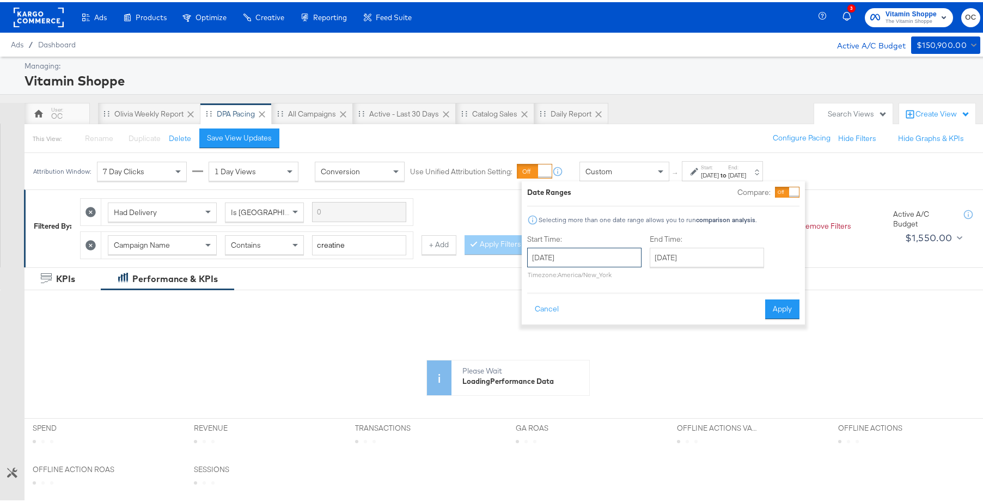
click at [600, 263] on input "[DATE]" at bounding box center [584, 256] width 114 height 20
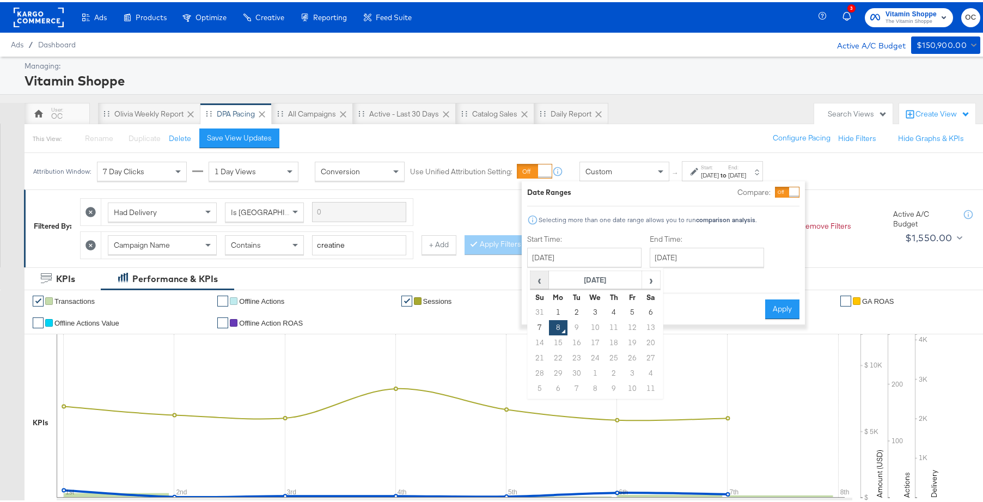
click at [534, 280] on span "‹" at bounding box center [539, 278] width 17 height 16
click at [573, 359] on td "19" at bounding box center [576, 356] width 19 height 15
type input "[DATE]"
click at [709, 257] on input "[DATE]" at bounding box center [711, 256] width 114 height 20
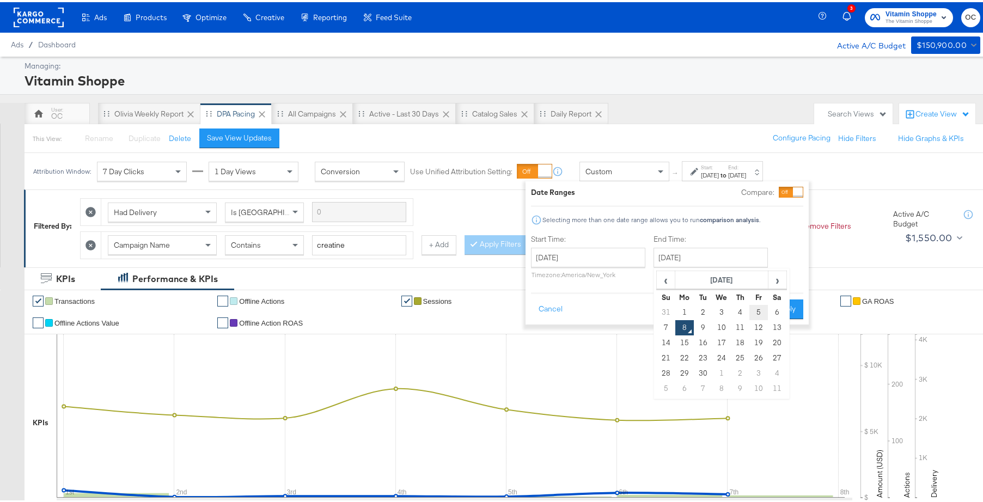
click at [756, 311] on td "5" at bounding box center [758, 310] width 19 height 15
type input "[DATE]"
click at [790, 306] on button "Apply" at bounding box center [786, 307] width 34 height 20
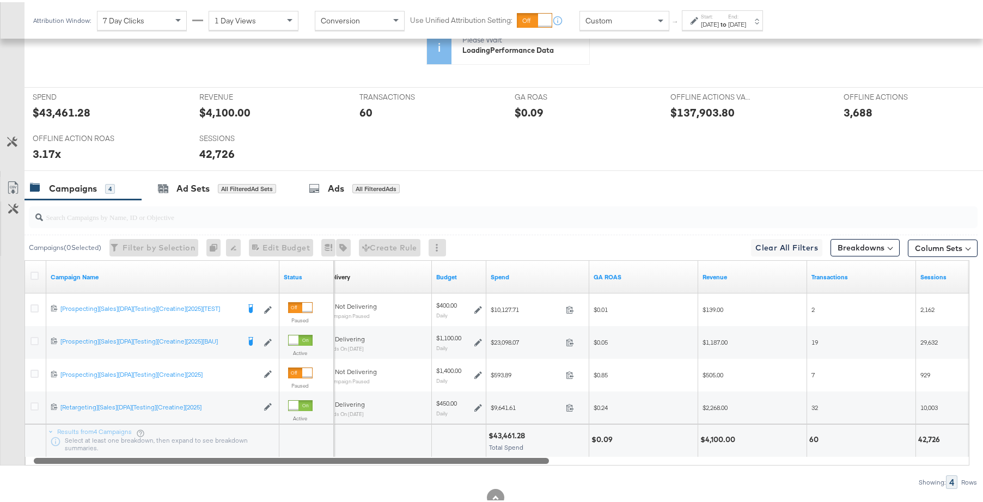
scroll to position [437, 0]
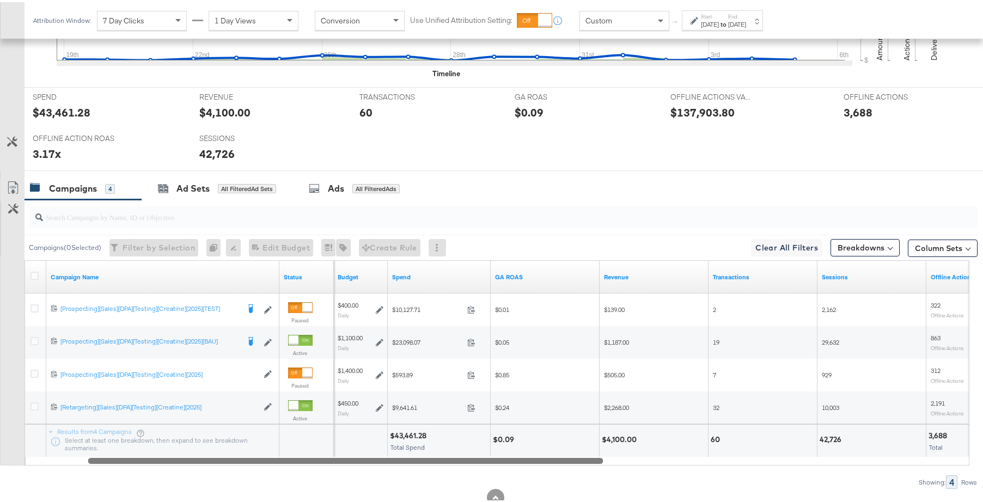
drag, startPoint x: 534, startPoint y: 459, endPoint x: 559, endPoint y: 461, distance: 25.1
click at [559, 461] on div at bounding box center [345, 458] width 515 height 9
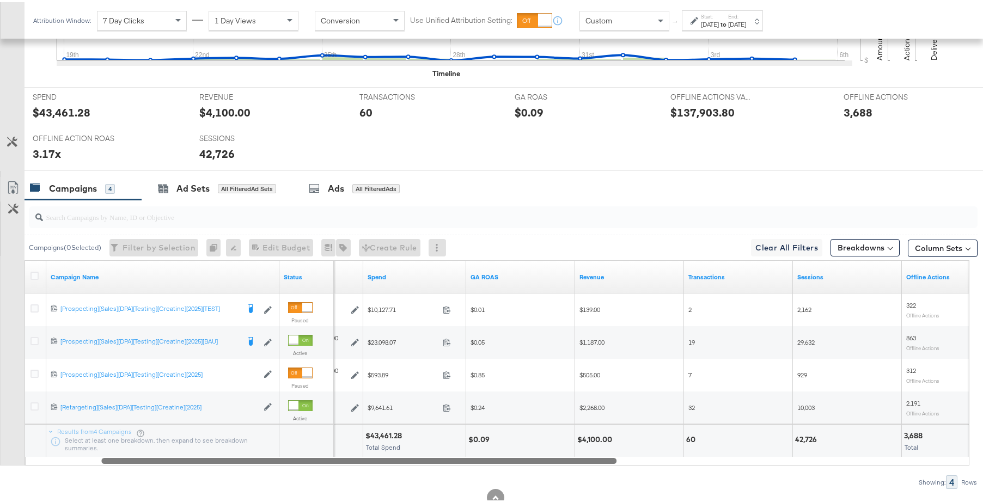
drag, startPoint x: 590, startPoint y: 457, endPoint x: 647, endPoint y: 425, distance: 65.1
click at [647, 425] on div "Campaign Name Status Budget Spend GA ROAS Revenue Transactions Sessions Offline…" at bounding box center [497, 360] width 945 height 205
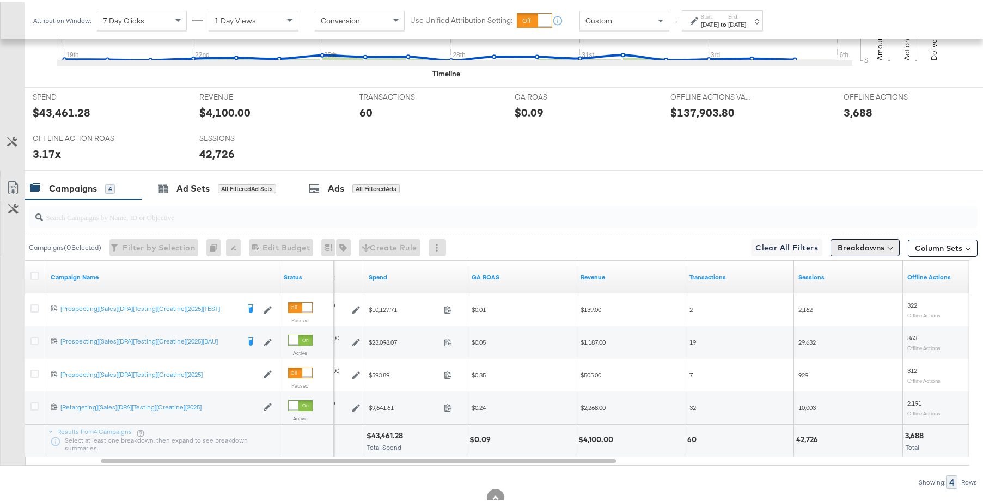
click at [864, 246] on button "Breakdowns" at bounding box center [865, 245] width 69 height 17
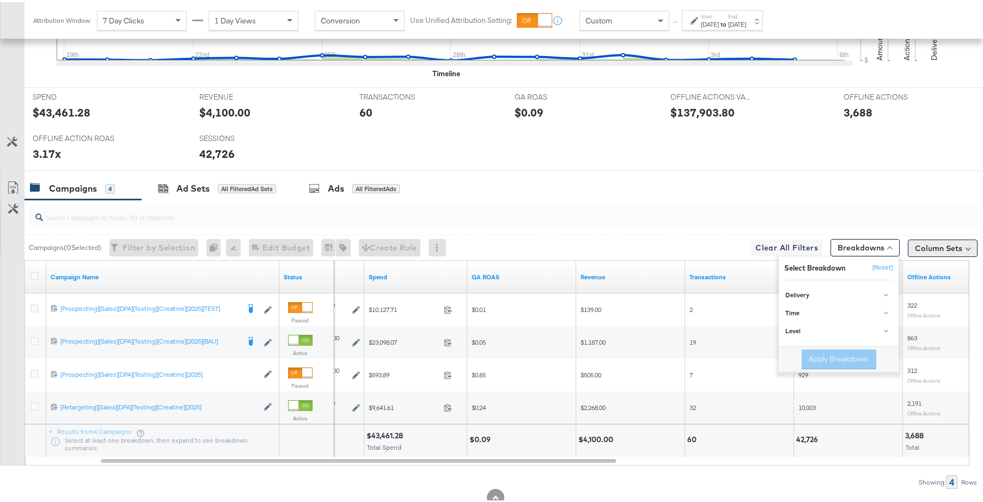
click at [923, 242] on button "Column Sets" at bounding box center [943, 245] width 70 height 17
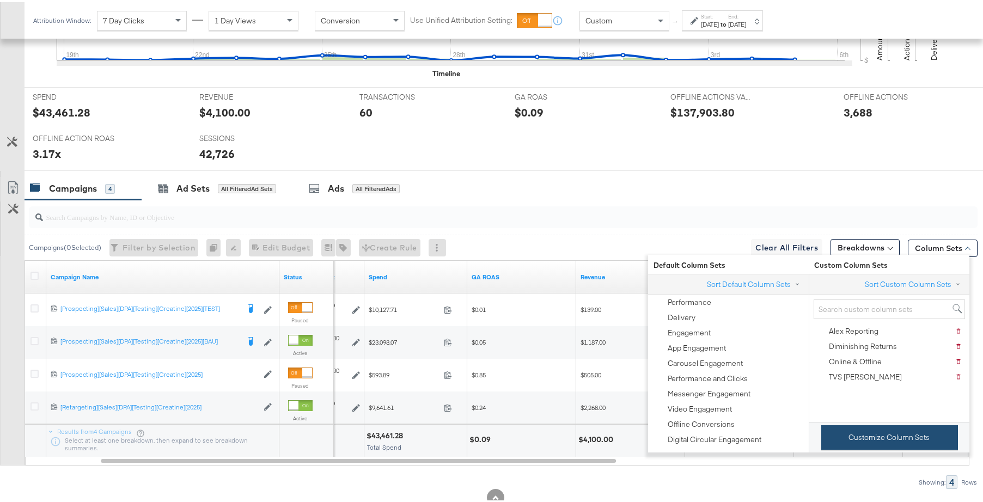
click at [876, 440] on button "Customize Column Sets" at bounding box center [889, 435] width 137 height 25
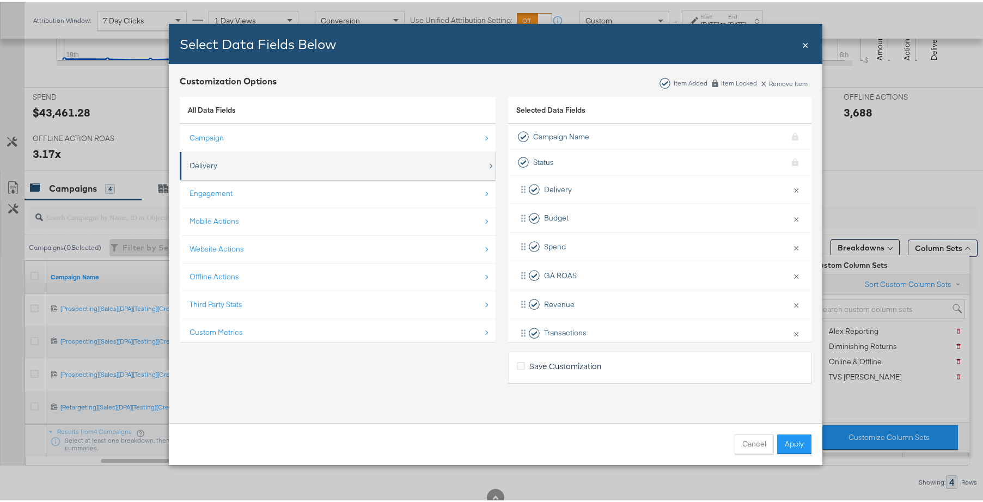
click at [351, 172] on div "Delivery" at bounding box center [339, 163] width 298 height 22
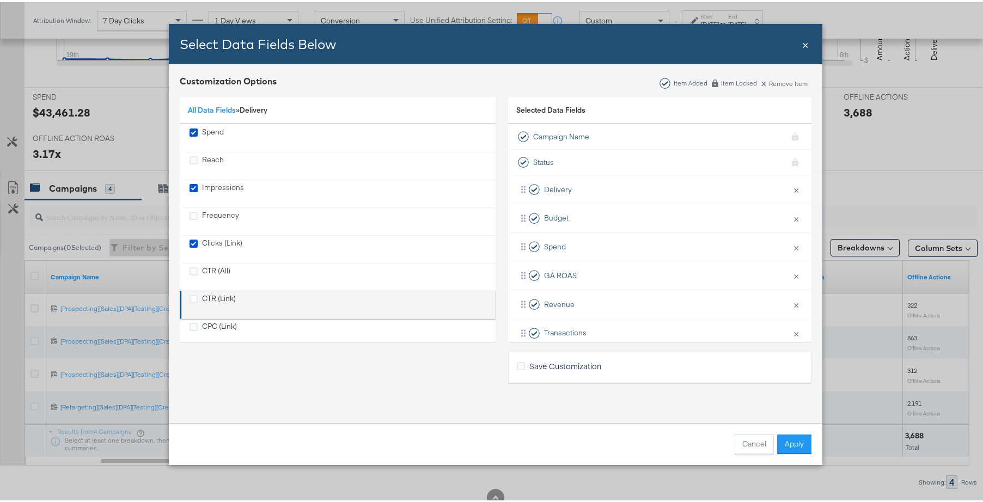
click at [194, 296] on div "CTR (Link)" at bounding box center [213, 302] width 46 height 22
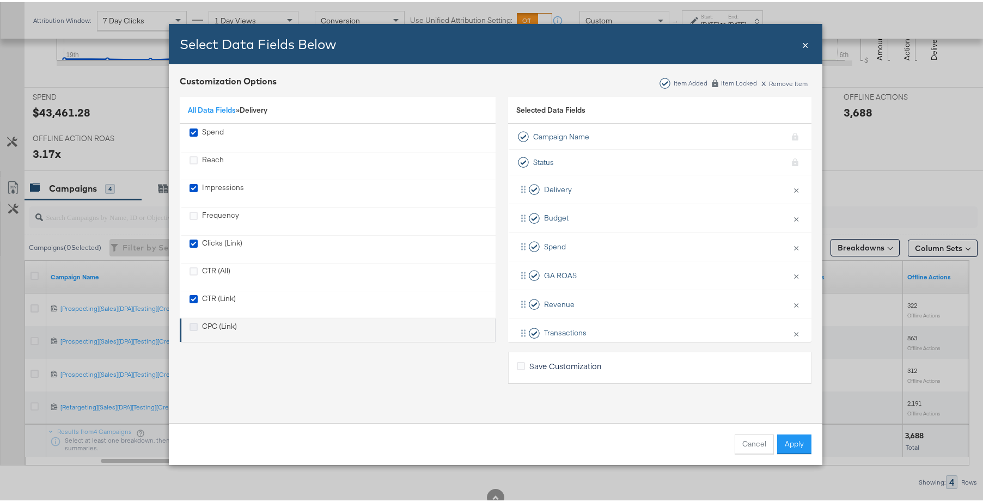
click at [191, 325] on icon "CPC (Link)" at bounding box center [194, 325] width 8 height 8
click at [0, 0] on input "CPC (Link)" at bounding box center [0, 0] width 0 height 0
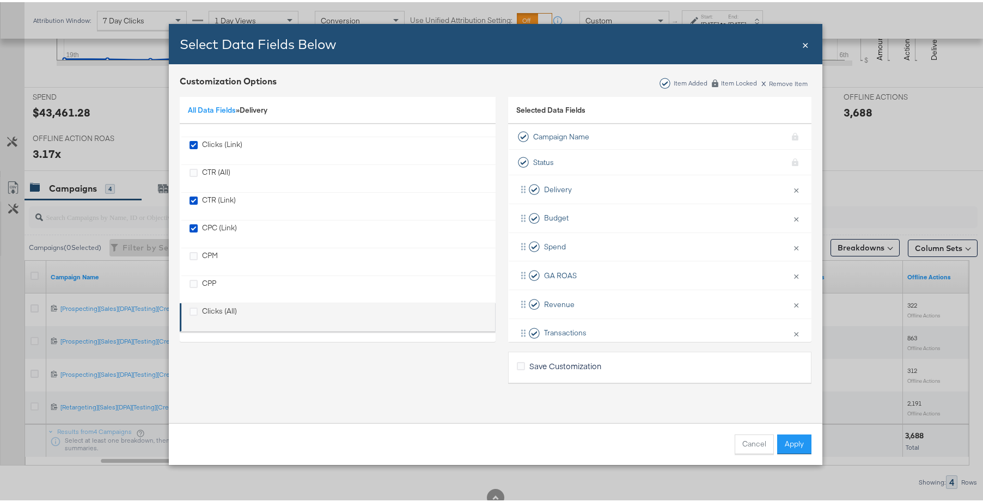
scroll to position [99, 0]
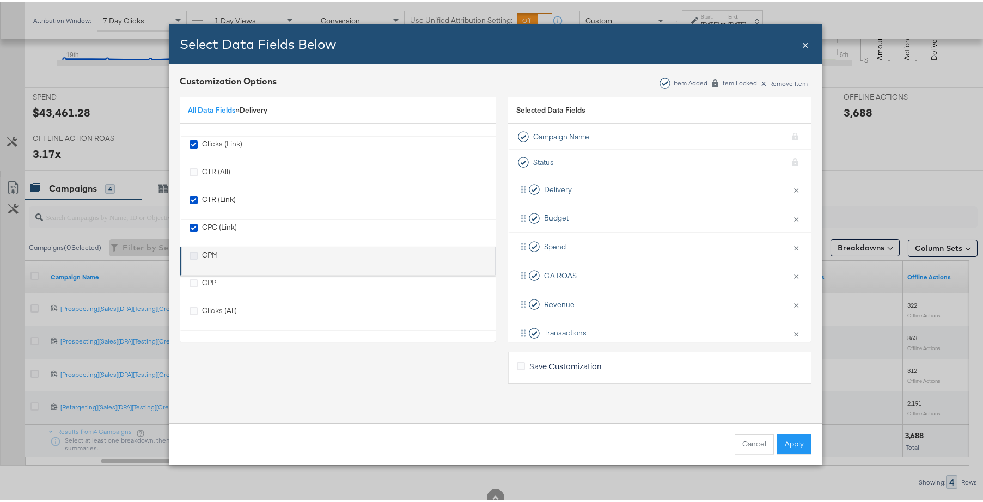
click at [190, 255] on icon "CPM" at bounding box center [194, 253] width 8 height 8
click at [0, 0] on input "CPM" at bounding box center [0, 0] width 0 height 0
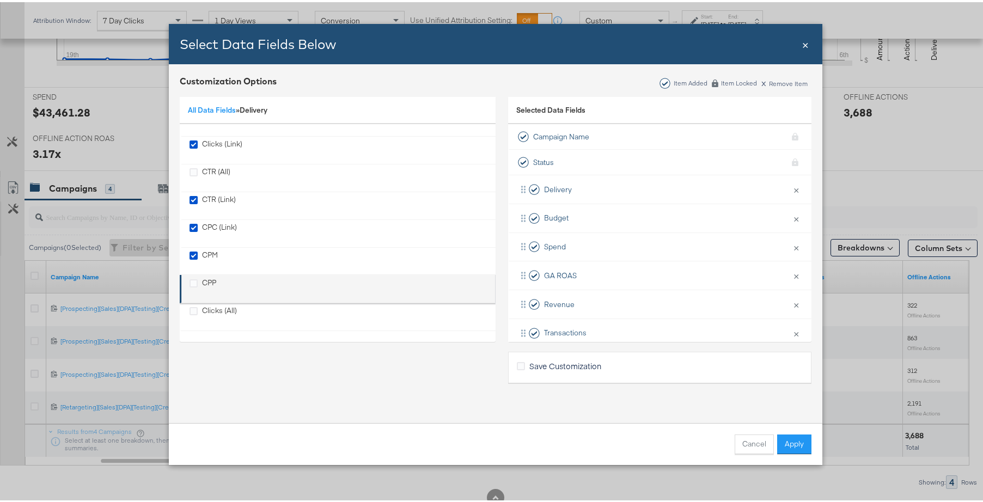
scroll to position [470, 0]
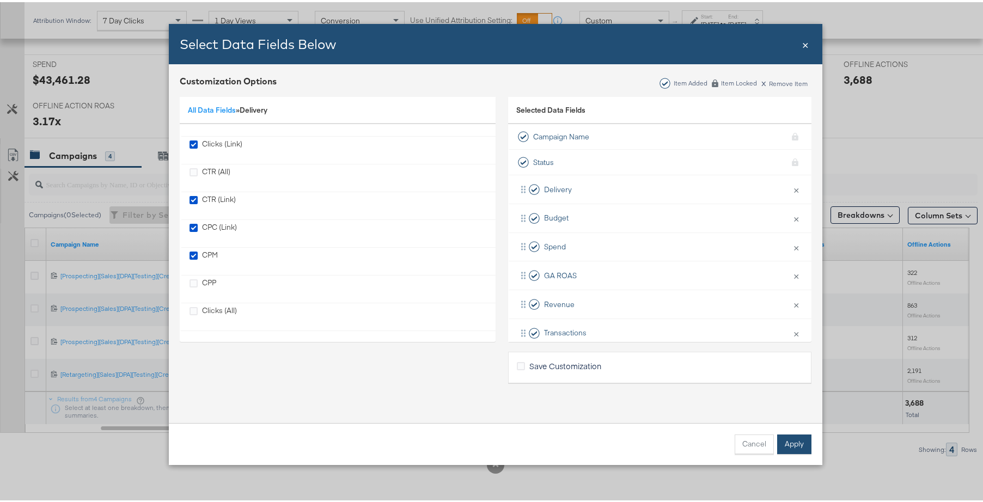
click at [799, 443] on button "Apply" at bounding box center [794, 442] width 34 height 20
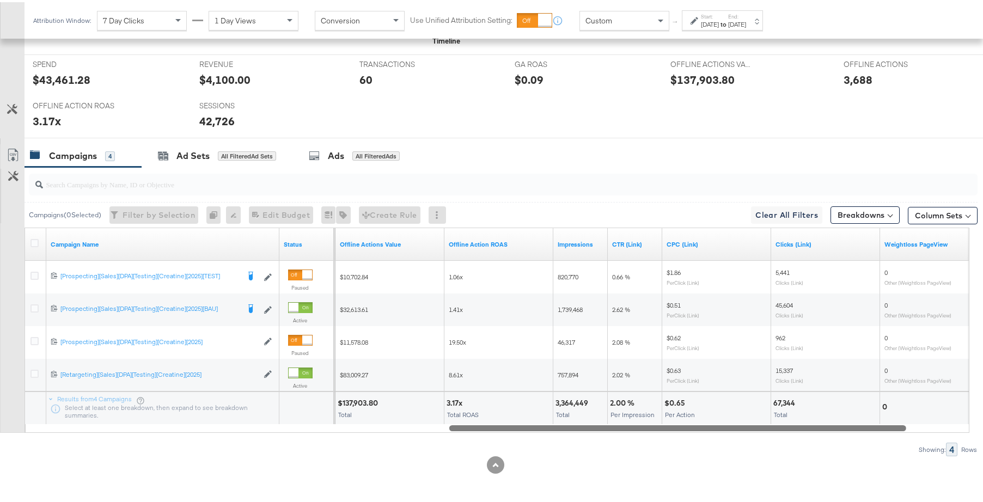
drag, startPoint x: 510, startPoint y: 425, endPoint x: 886, endPoint y: 419, distance: 375.8
click at [886, 419] on div "Campaign Name Status CPM Offline Actions Value Offline Action ROAS Impressions …" at bounding box center [497, 327] width 945 height 205
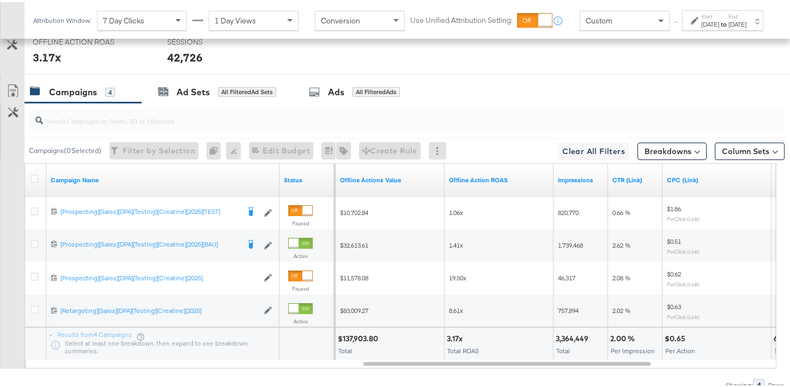
scroll to position [575, 0]
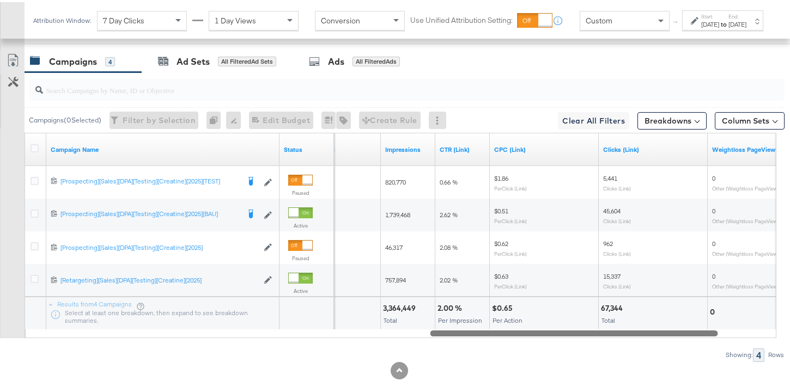
drag, startPoint x: 451, startPoint y: 332, endPoint x: 462, endPoint y: 368, distance: 37.9
click at [462, 368] on div "KPIs Performance & KPIs Customize KPIs ✔ Transactions ✔ Offline Actions ✔ Sessi…" at bounding box center [399, 53] width 798 height 707
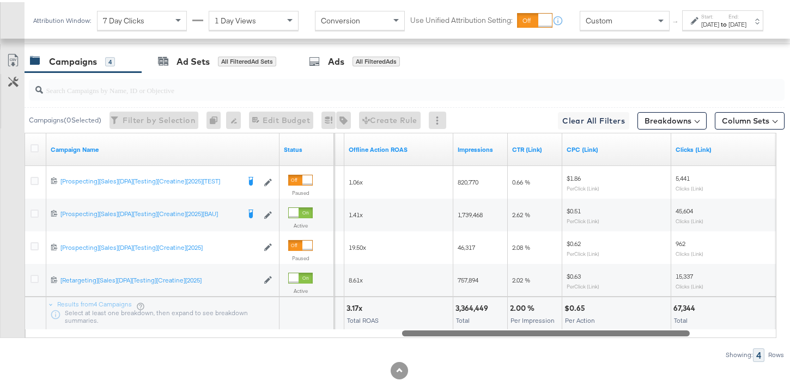
drag, startPoint x: 595, startPoint y: 330, endPoint x: 568, endPoint y: 331, distance: 27.2
click at [568, 331] on div at bounding box center [546, 330] width 288 height 9
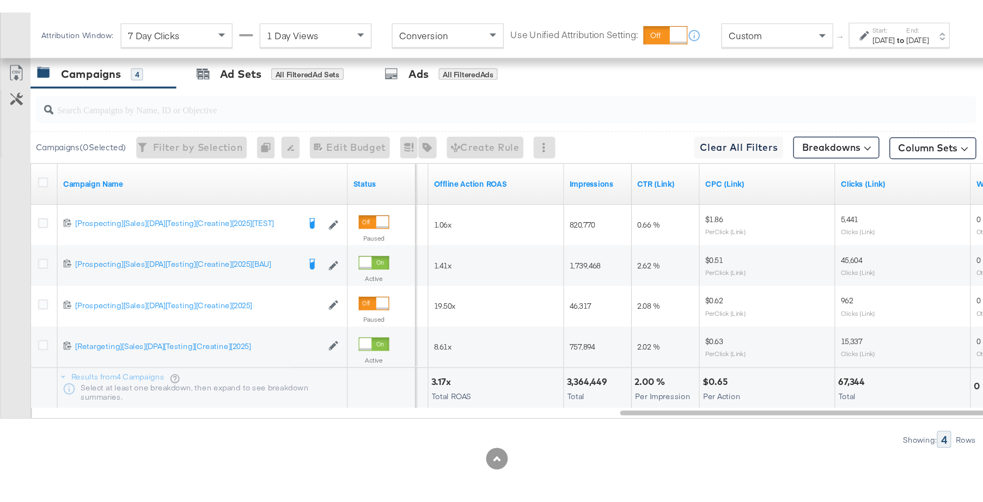
scroll to position [469, 0]
